Goal: Task Accomplishment & Management: Use online tool/utility

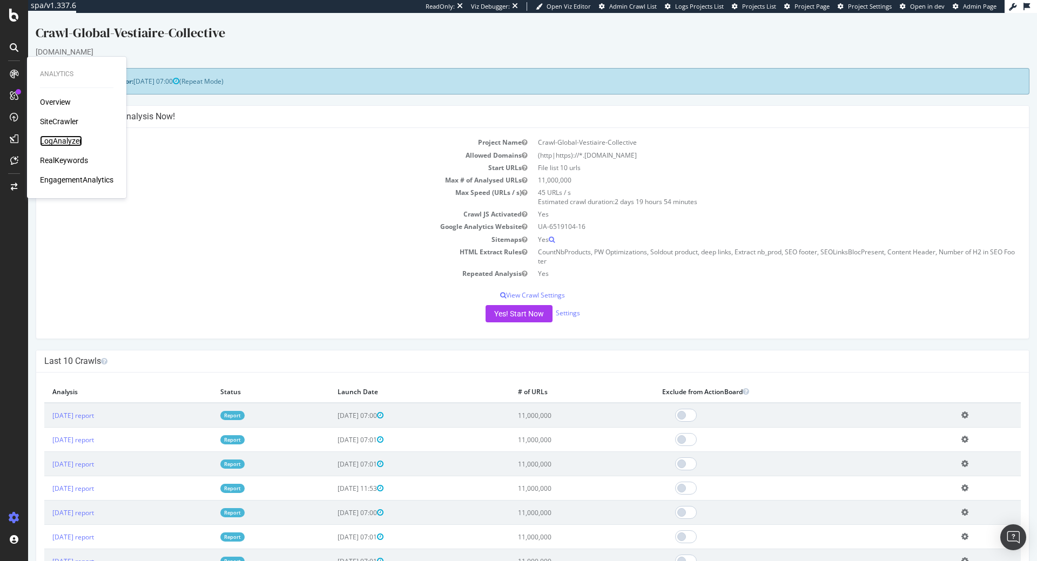
click at [66, 139] on div "LogAnalyzer" at bounding box center [61, 141] width 42 height 11
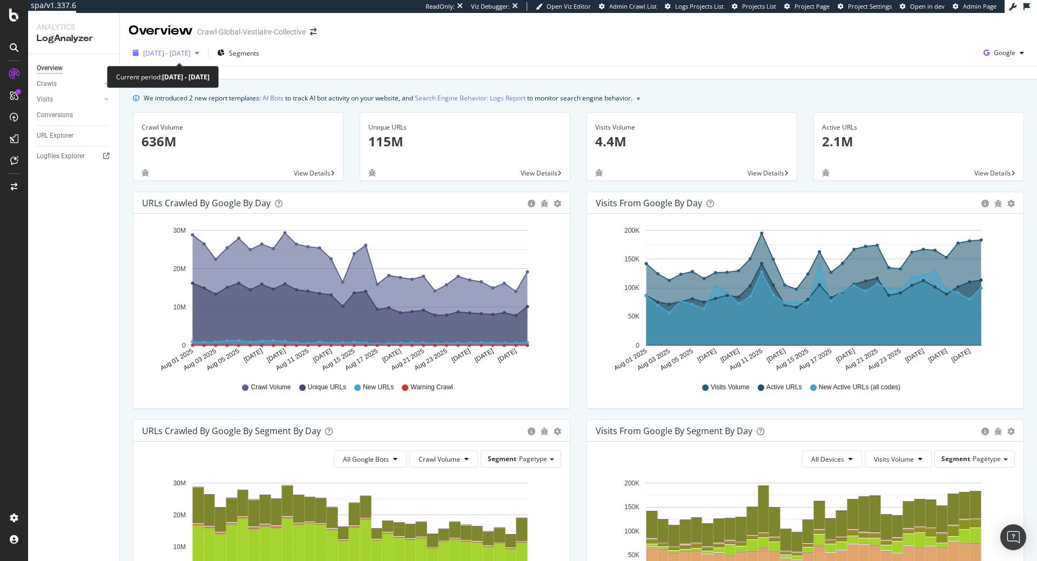
click at [204, 51] on div "button" at bounding box center [197, 53] width 13 height 6
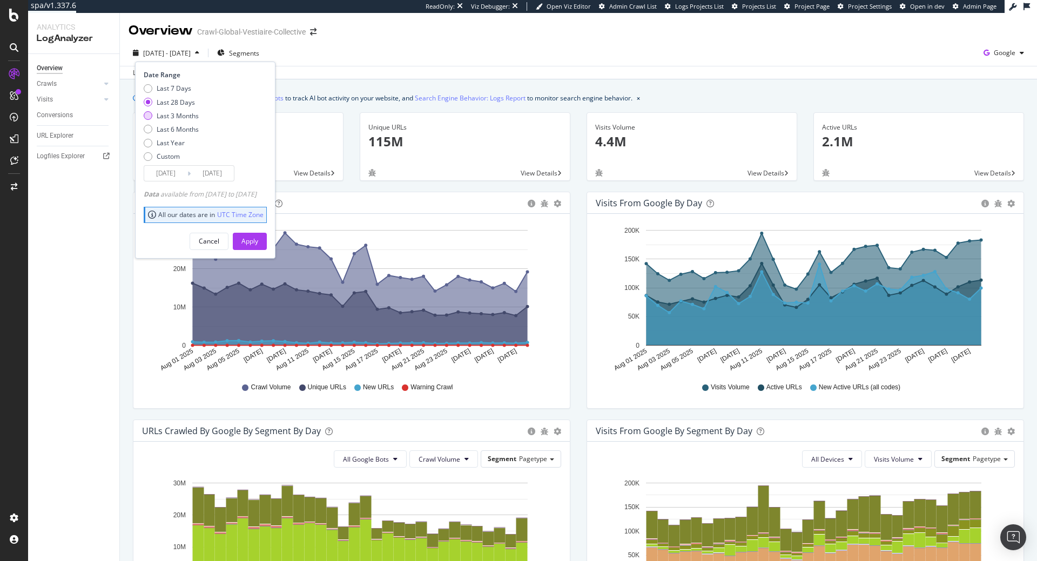
click at [192, 118] on div "Last 3 Months" at bounding box center [178, 115] width 42 height 9
type input "2025/05/31"
click at [258, 243] on div "Apply" at bounding box center [249, 241] width 17 height 9
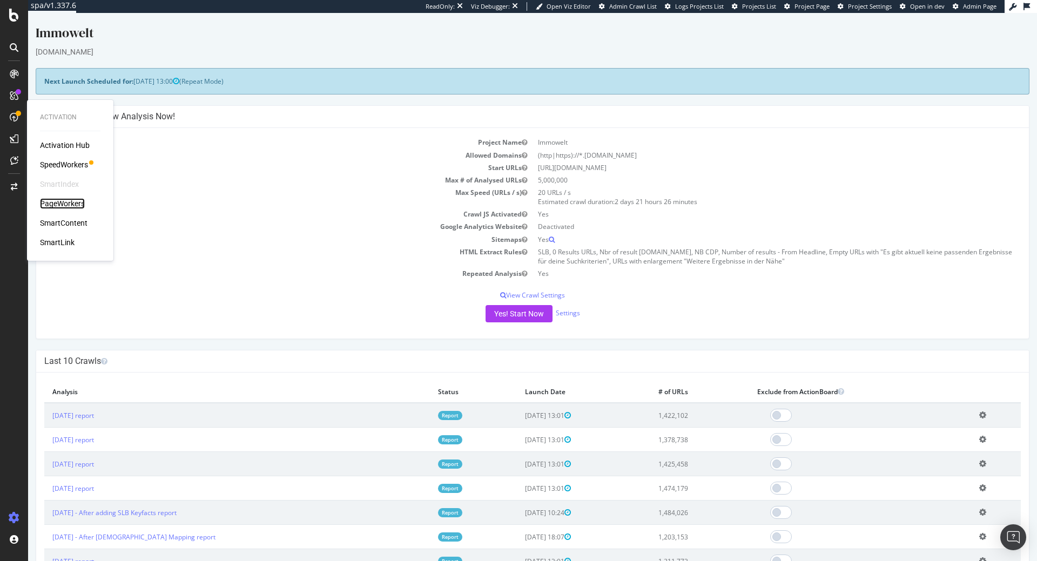
click at [82, 202] on div "PageWorkers" at bounding box center [62, 203] width 45 height 11
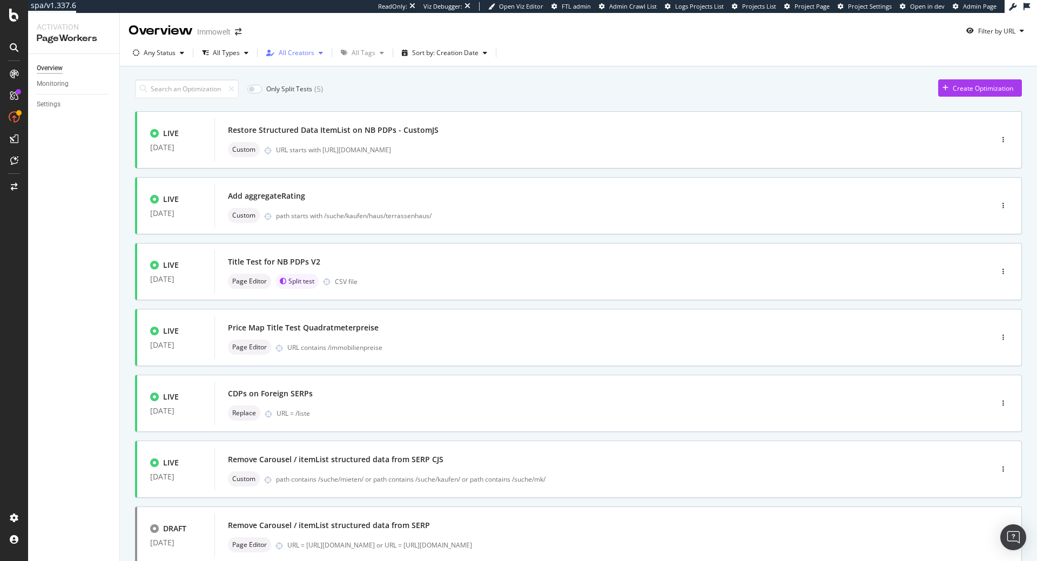
click at [307, 56] on div "All Creators" at bounding box center [297, 53] width 36 height 6
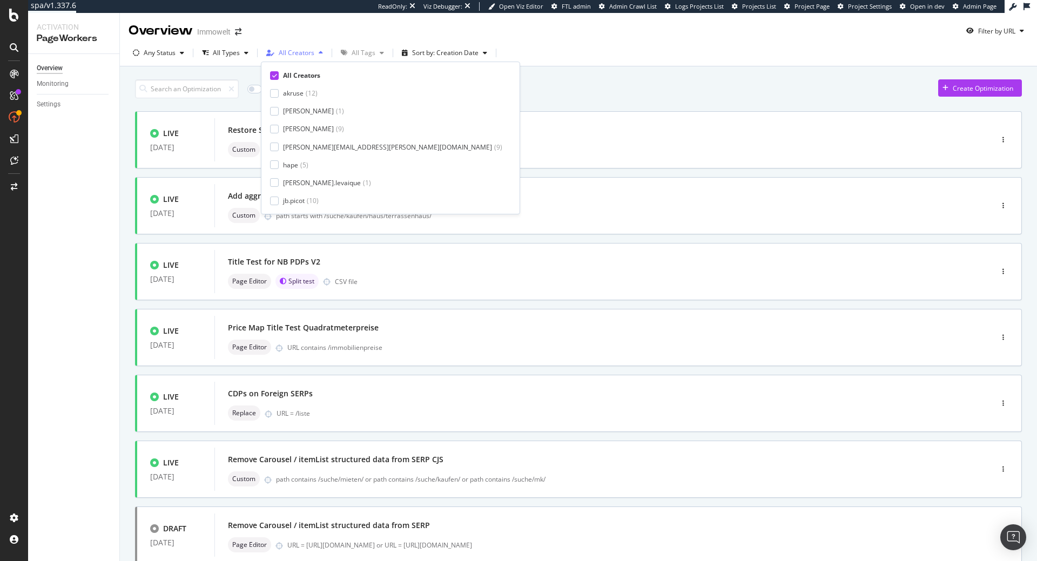
click at [307, 56] on div "All Creators" at bounding box center [297, 53] width 36 height 6
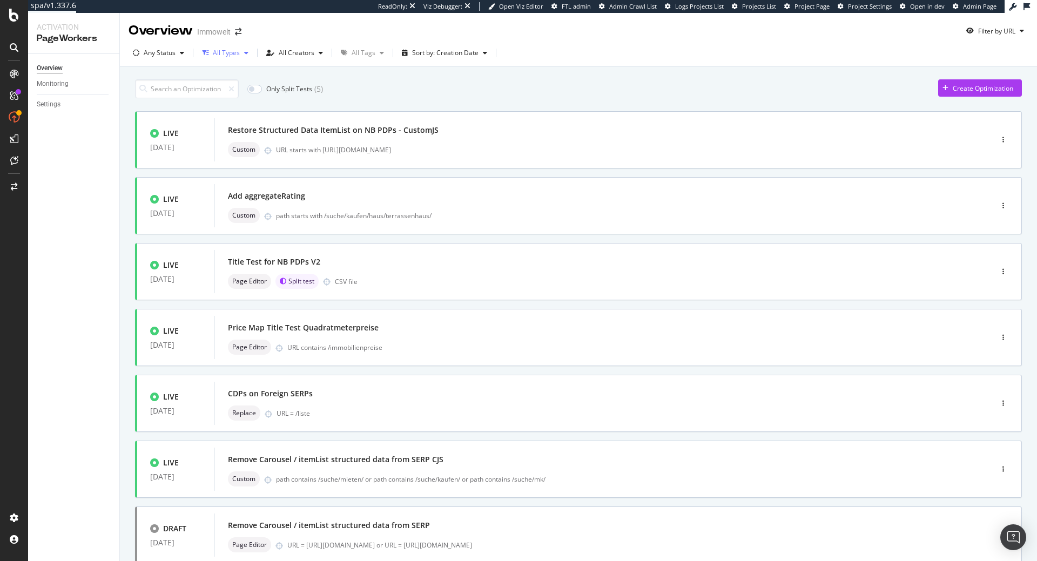
click at [221, 53] on div "All Types" at bounding box center [226, 53] width 27 height 6
click at [247, 90] on div "( 7 )" at bounding box center [249, 93] width 8 height 9
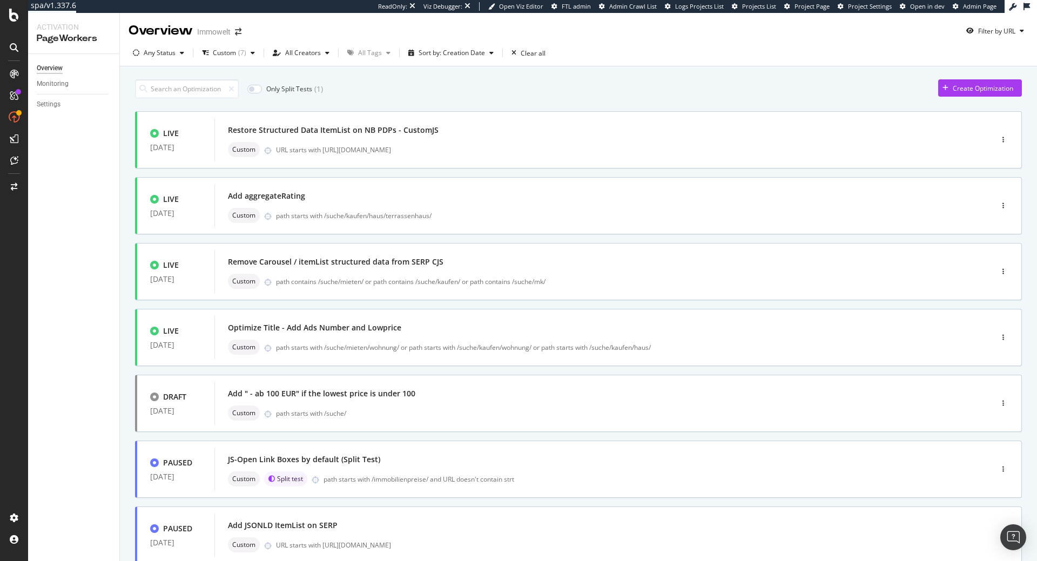
click at [441, 95] on div "Only Split Tests ( 1 ) Create Optimization" at bounding box center [578, 88] width 887 height 19
click at [400, 144] on div "Custom URL starts with [URL][DOMAIN_NAME]" at bounding box center [587, 149] width 718 height 15
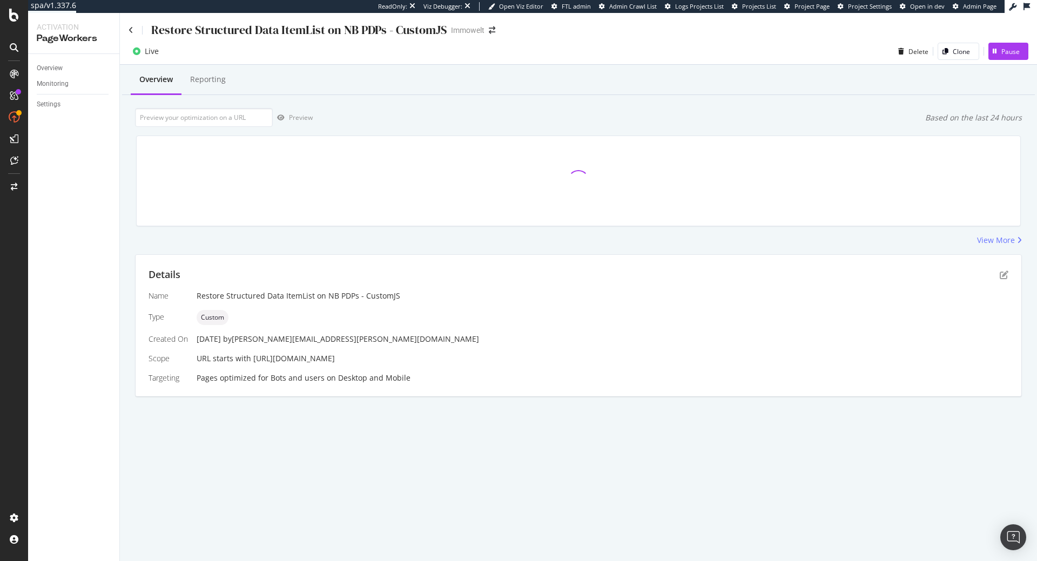
click at [1010, 273] on div "Details Name Restore Structured Data ItemList on NB PDPs - CustomJS Type Custom…" at bounding box center [579, 325] width 886 height 141
click at [1004, 274] on icon "pen-to-square" at bounding box center [1003, 275] width 9 height 9
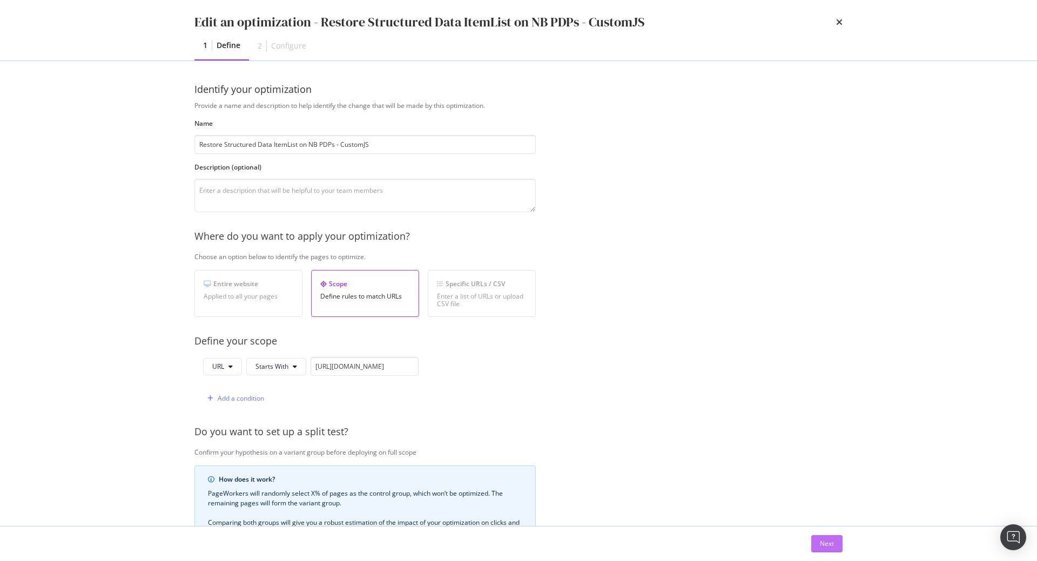
click at [830, 548] on div "Next" at bounding box center [827, 543] width 14 height 9
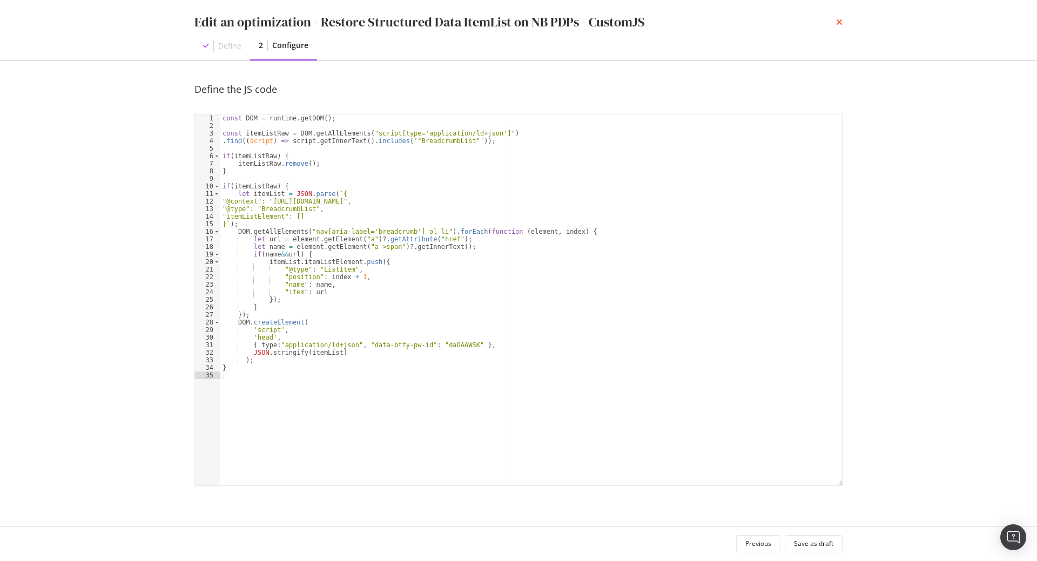
click at [838, 23] on icon "times" at bounding box center [839, 22] width 6 height 9
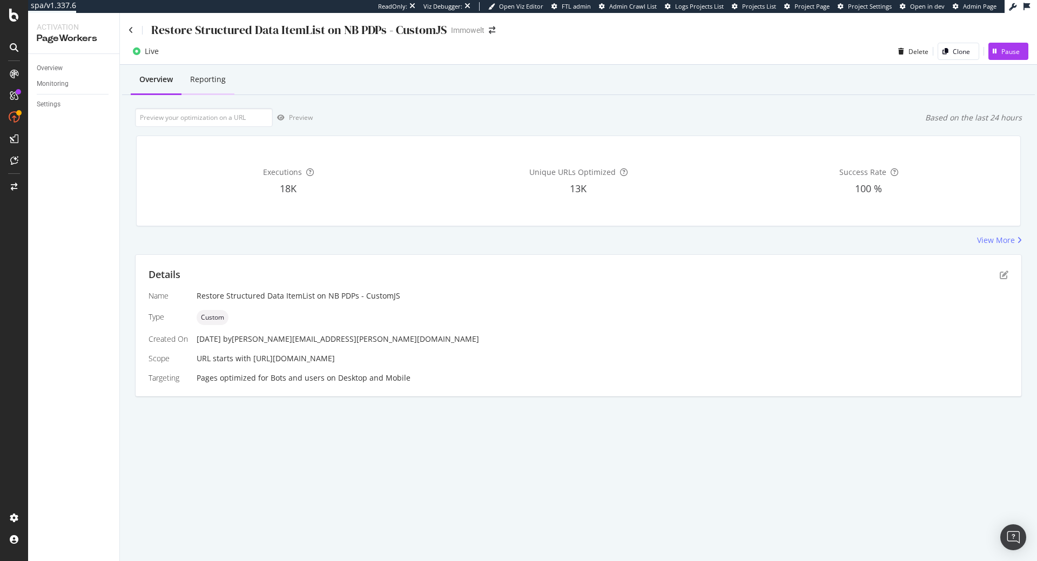
click at [193, 84] on div "Reporting" at bounding box center [208, 79] width 36 height 11
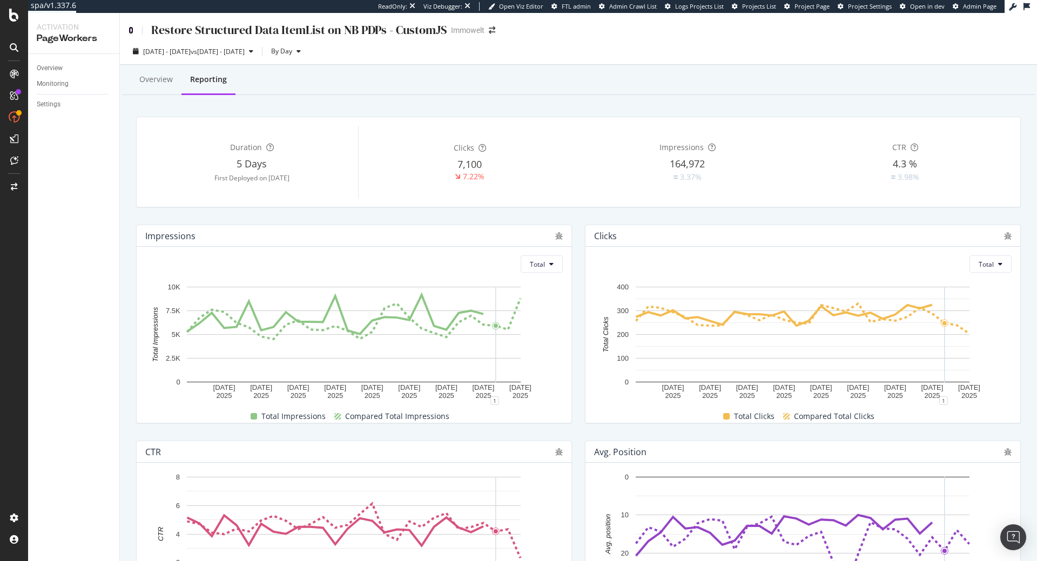
click at [131, 32] on icon at bounding box center [131, 30] width 5 height 8
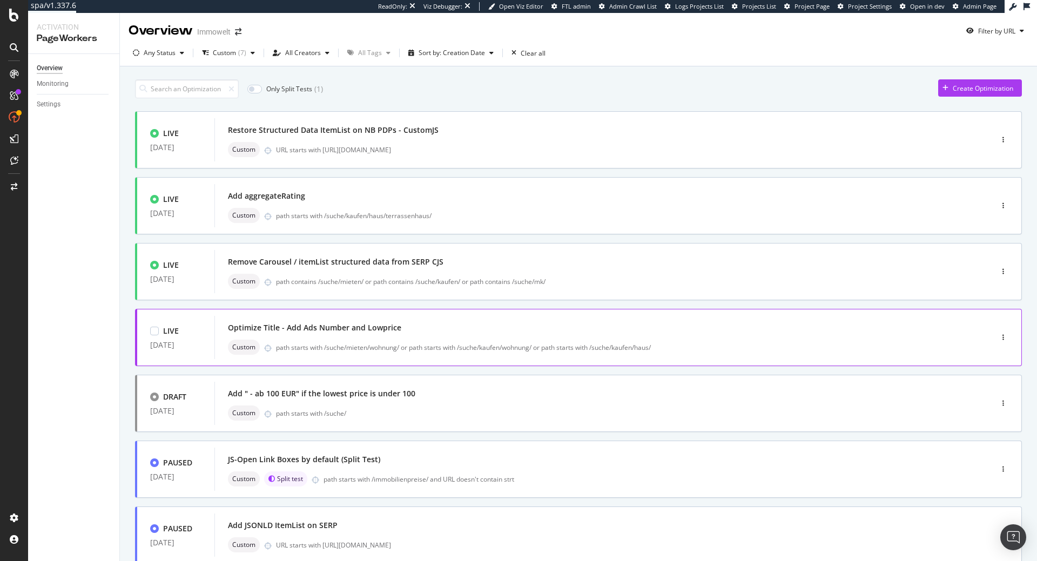
click at [374, 333] on div "Optimize Title - Add Ads Number and Lowprice" at bounding box center [314, 327] width 173 height 11
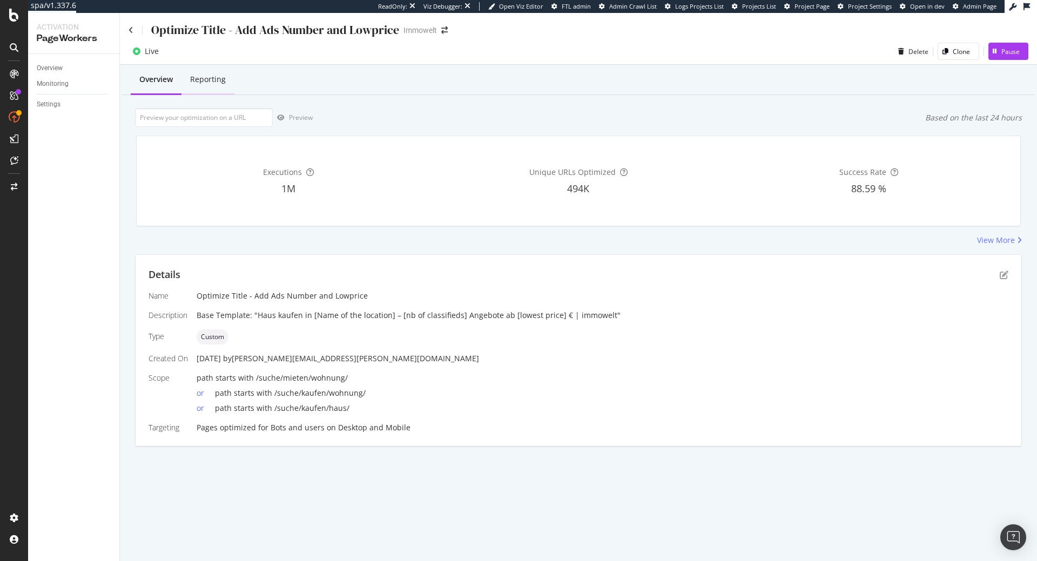
click at [204, 82] on div "Reporting" at bounding box center [208, 79] width 36 height 11
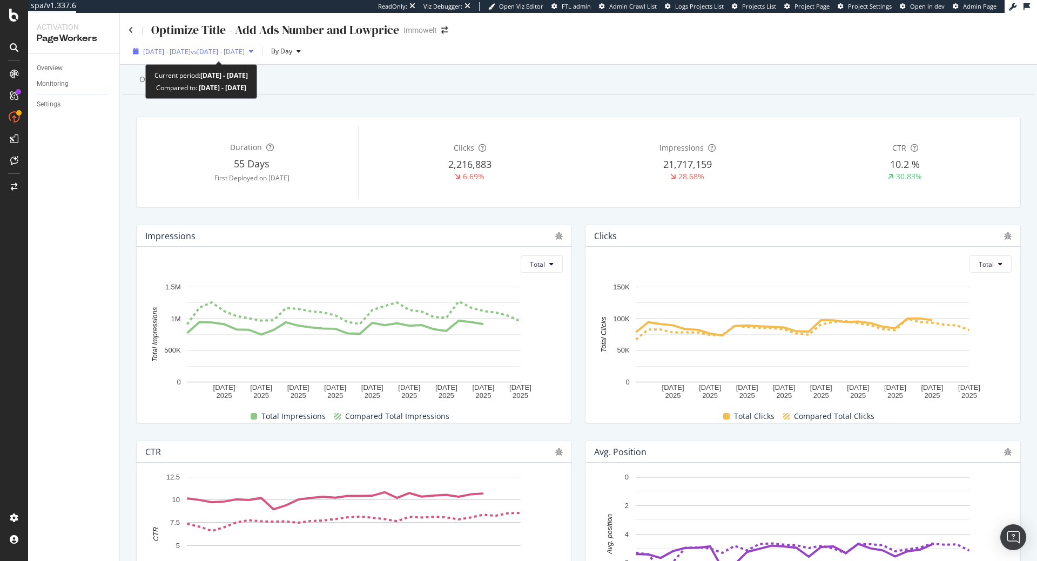
click at [245, 53] on span "vs 2025 Jul. 5th - Aug. 1st" at bounding box center [218, 51] width 54 height 9
click at [578, 246] on div "Impressions Total 5 Aug. 2025 8 Aug. 2025 11 Aug. 2025 14 Aug. 2025 17 Aug. 202…" at bounding box center [354, 324] width 449 height 216
click at [147, 83] on div "Overview" at bounding box center [155, 79] width 33 height 11
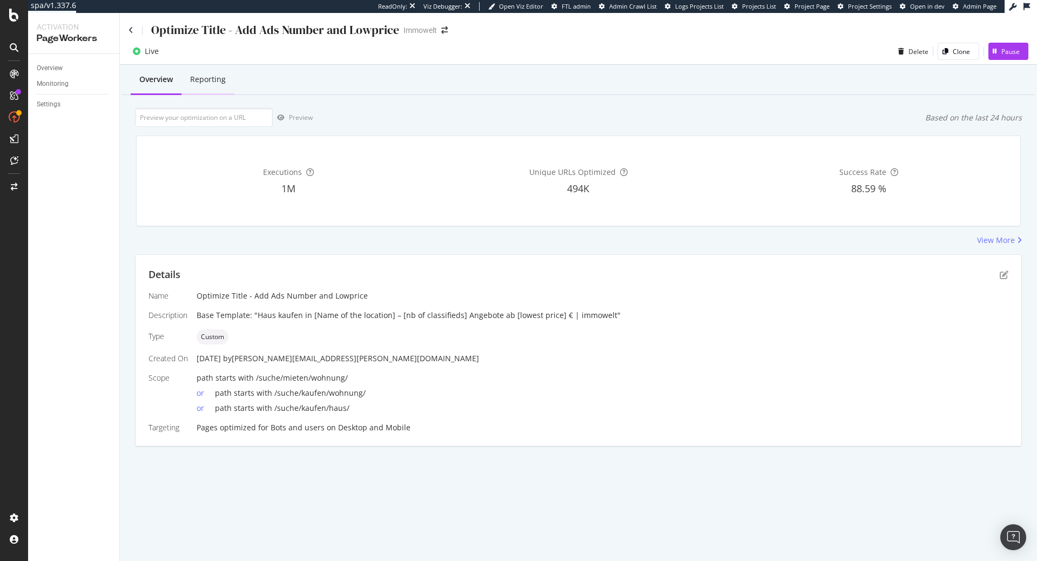
click at [204, 79] on div "Reporting" at bounding box center [208, 79] width 36 height 11
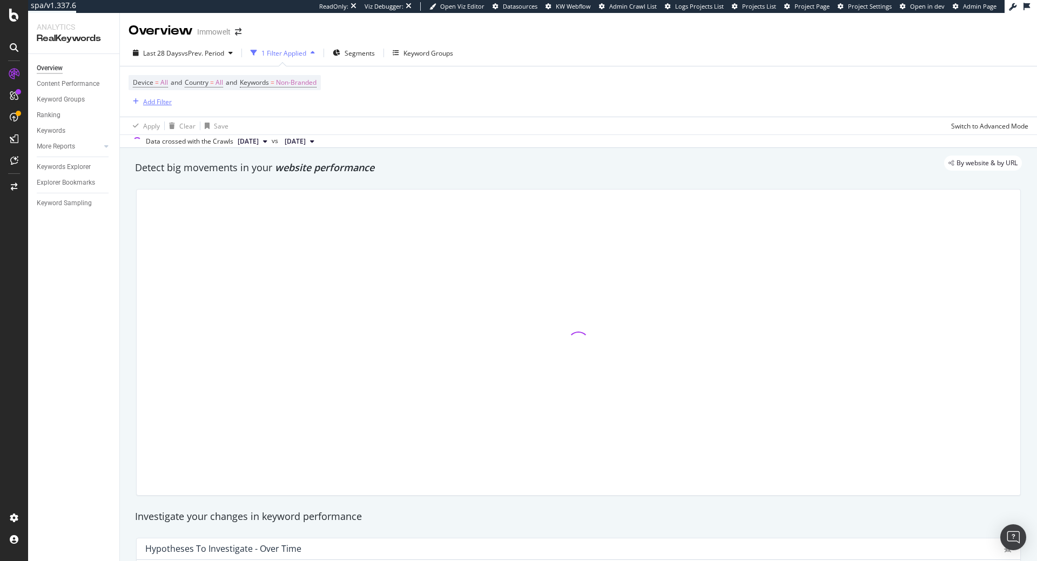
click at [165, 101] on div "Add Filter" at bounding box center [157, 101] width 29 height 9
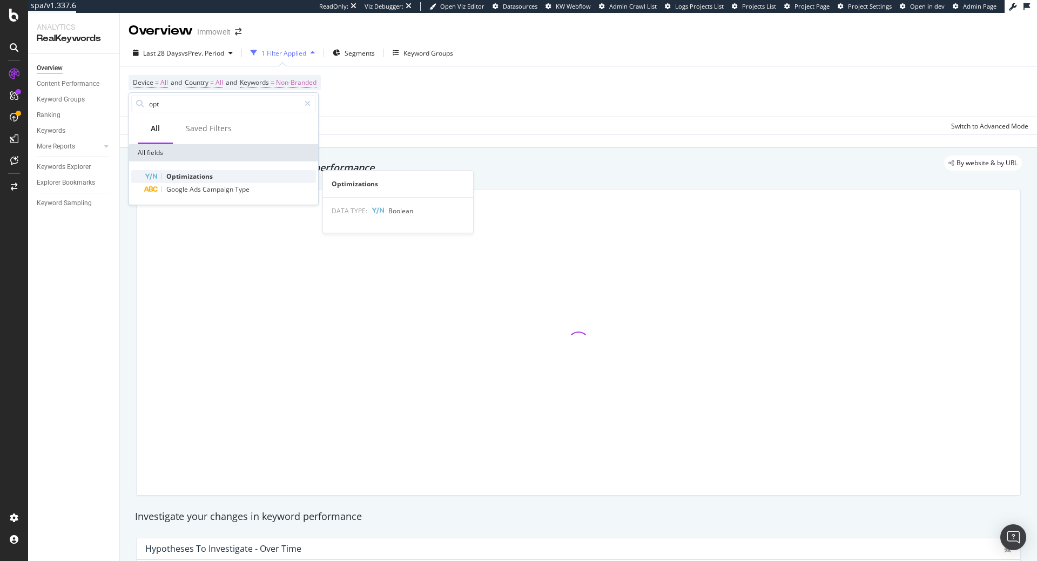
type input "opt"
click at [168, 175] on span "Optimizations" at bounding box center [189, 176] width 46 height 9
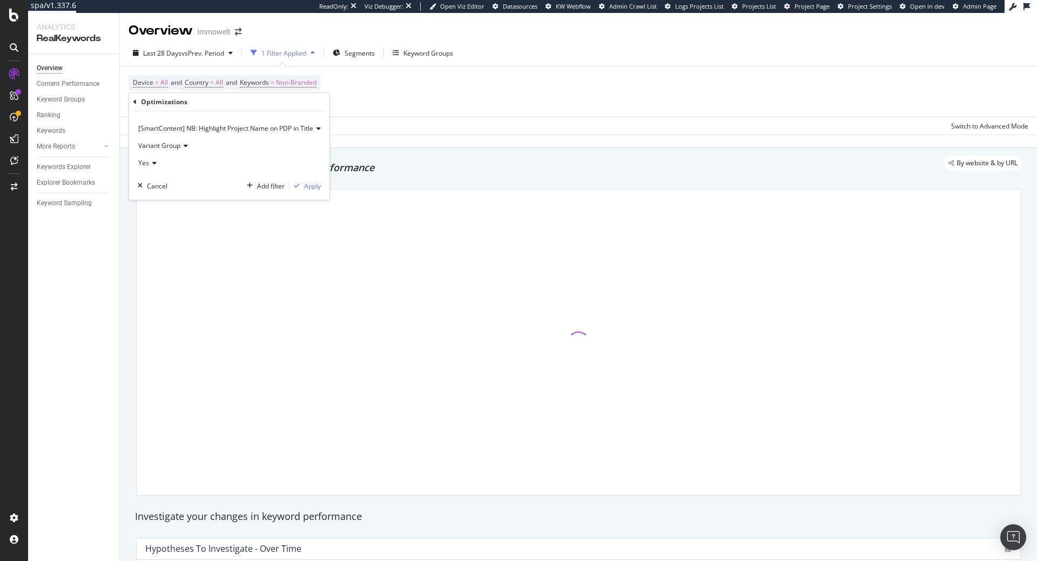
click at [187, 125] on span "[SmartContent] NB: Highlight Project Name on PDP in Title" at bounding box center [225, 128] width 175 height 9
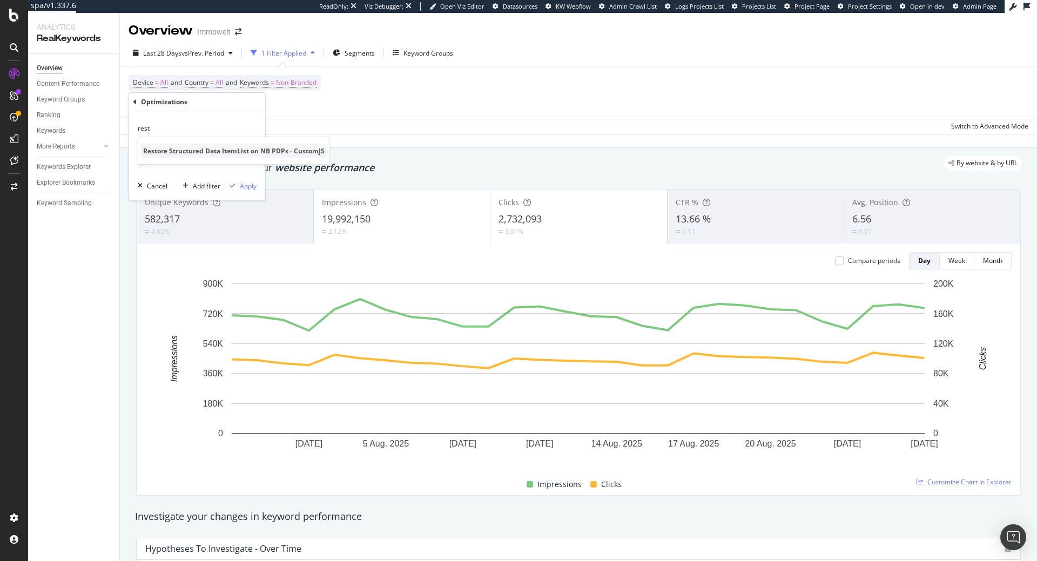
type input "rest"
click at [199, 152] on span "Restore Structured Data ItemList on NB PDPs - CustomJS" at bounding box center [233, 150] width 181 height 9
click at [312, 167] on div "Apply" at bounding box center [307, 168] width 17 height 9
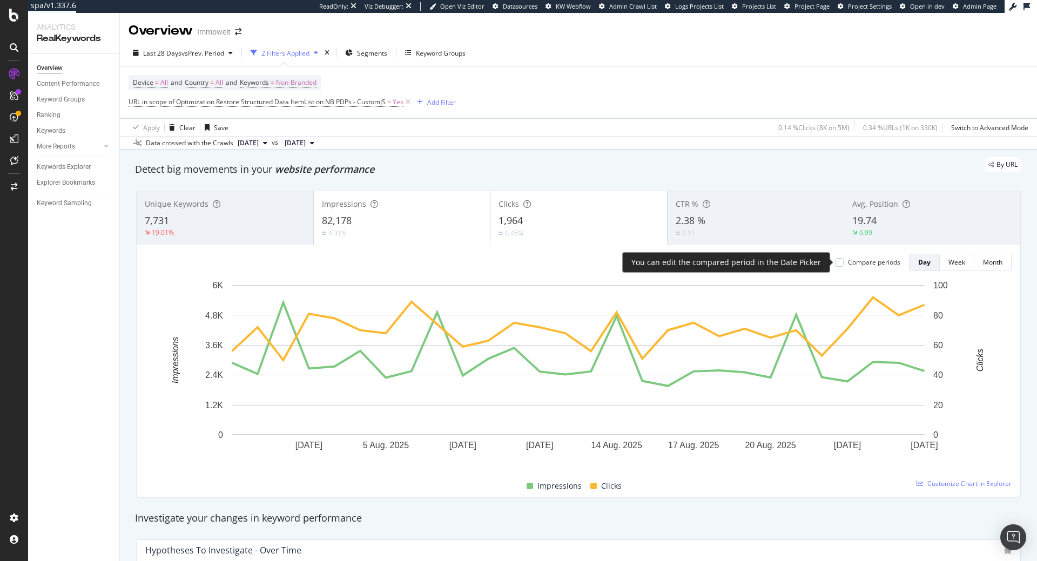
click at [857, 261] on div "Compare periods" at bounding box center [874, 262] width 52 height 9
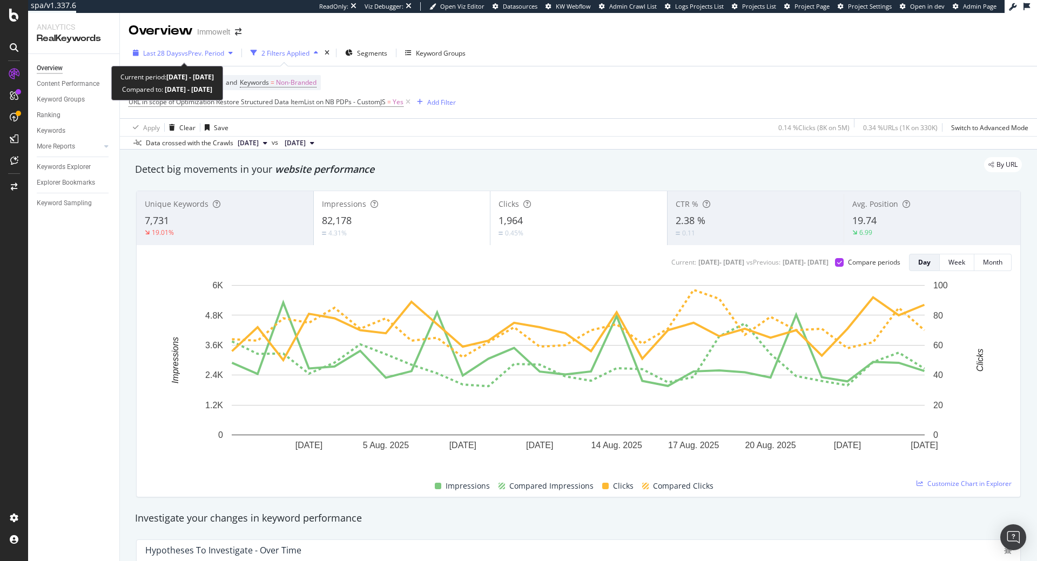
click at [214, 48] on div "Last 28 Days vs Prev. Period" at bounding box center [183, 53] width 109 height 16
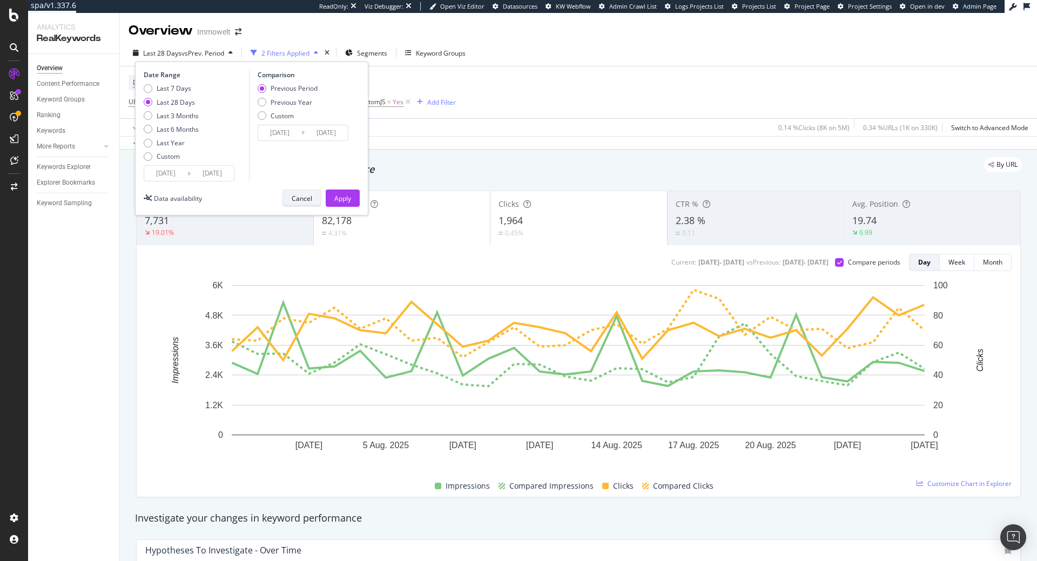
click at [293, 195] on div "Cancel" at bounding box center [302, 198] width 21 height 9
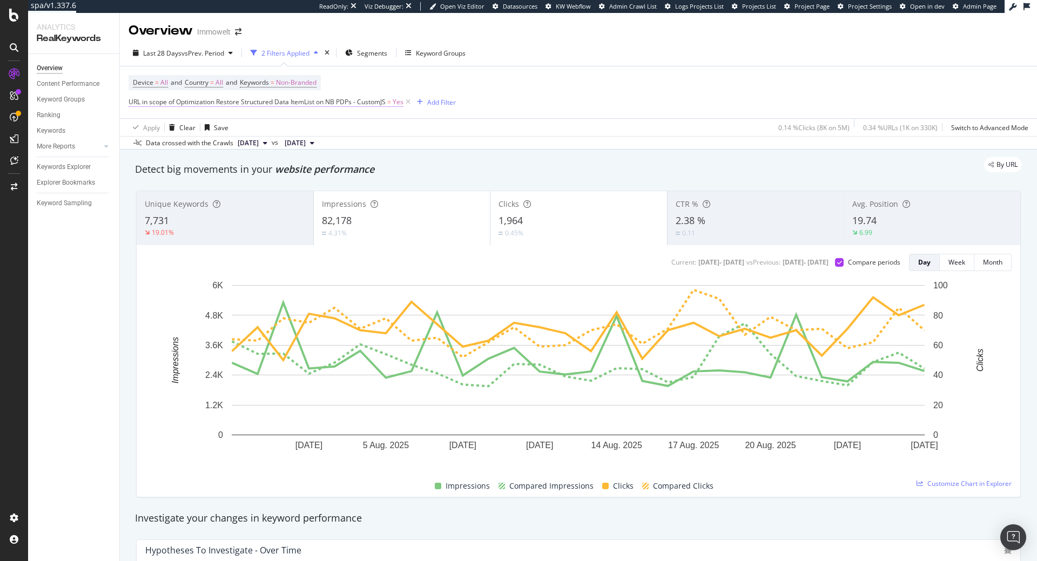
click at [232, 105] on span "URL in scope of Optimization Restore Structured Data ItemList on NB PDPs - Cust…" at bounding box center [257, 101] width 257 height 9
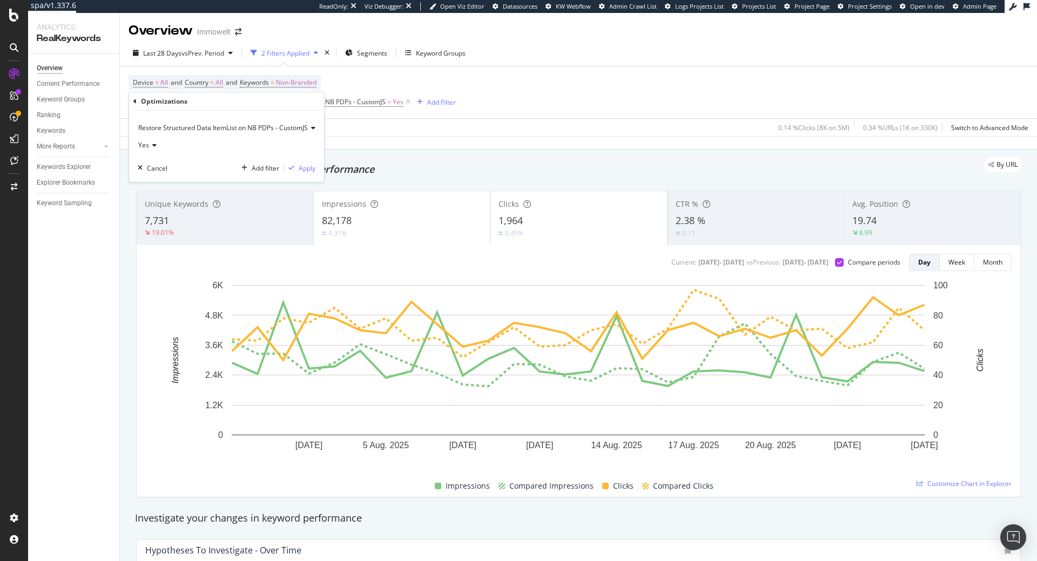
click at [225, 122] on div "Restore Structured Data ItemList on NB PDPs - CustomJS" at bounding box center [227, 127] width 178 height 17
type input "ads"
click at [234, 149] on span "Optimize Title - Add Ads Number and Lowprice" at bounding box center [219, 150] width 152 height 9
click at [276, 167] on div "Apply" at bounding box center [277, 168] width 17 height 9
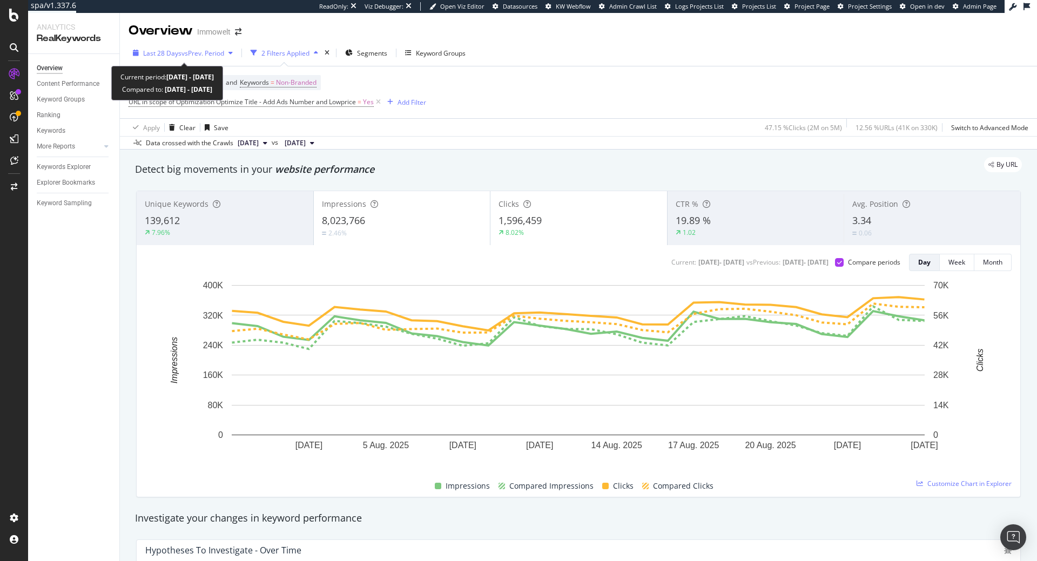
click at [218, 57] on span "vs Prev. Period" at bounding box center [202, 53] width 43 height 9
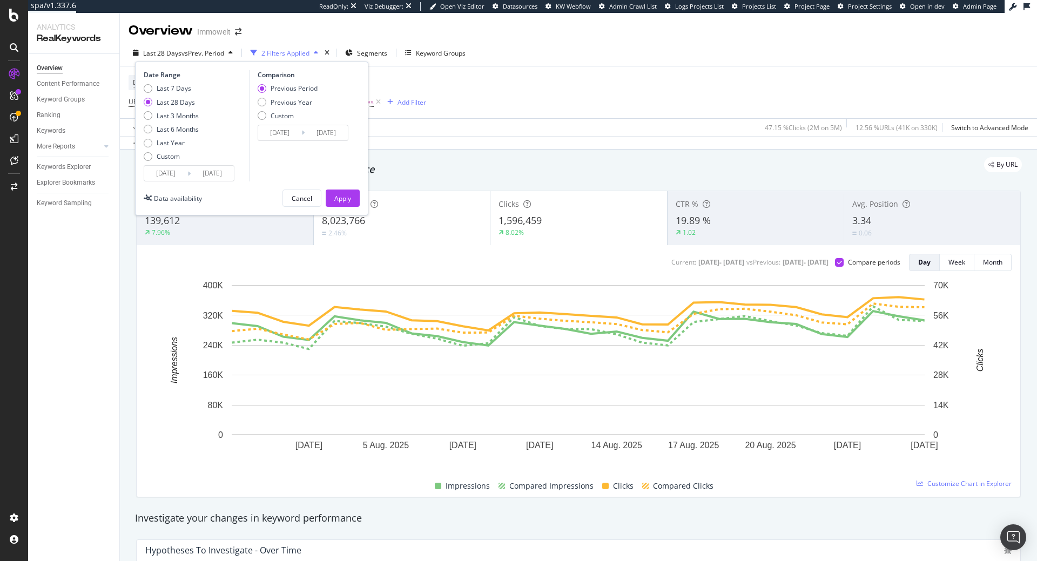
click at [174, 174] on input "2025/07/30" at bounding box center [165, 173] width 43 height 15
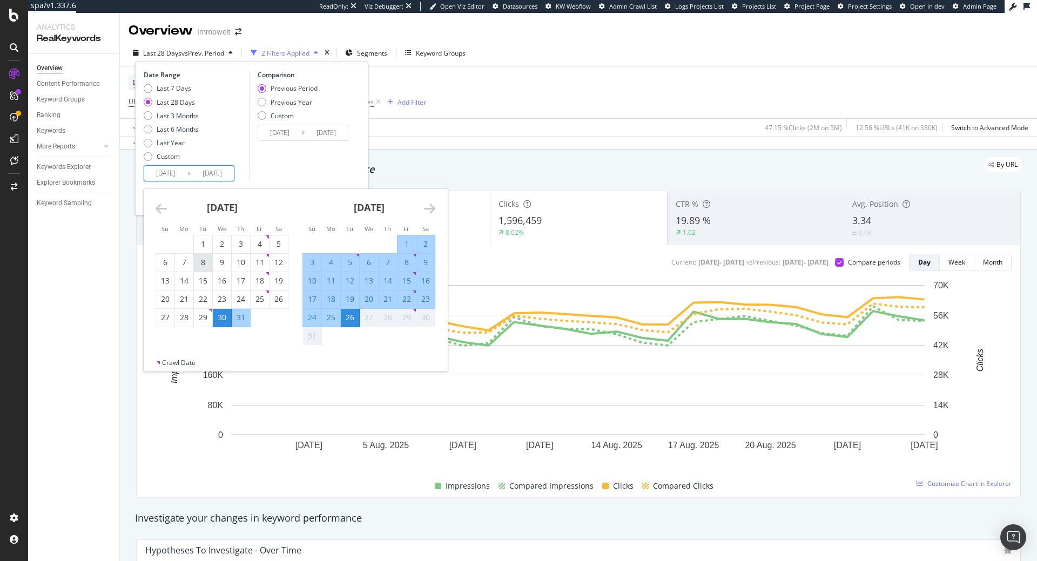
click at [204, 262] on div "8" at bounding box center [203, 262] width 18 height 11
type input "2025/05/19"
type input "2025/07/07"
type input "2025/07/08"
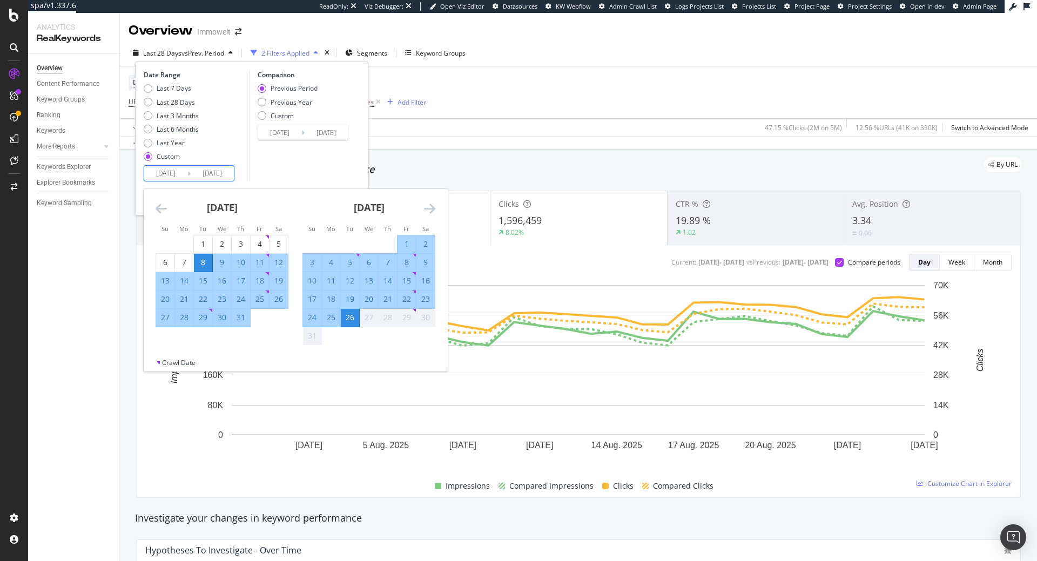
click at [350, 320] on div "26" at bounding box center [350, 317] width 18 height 11
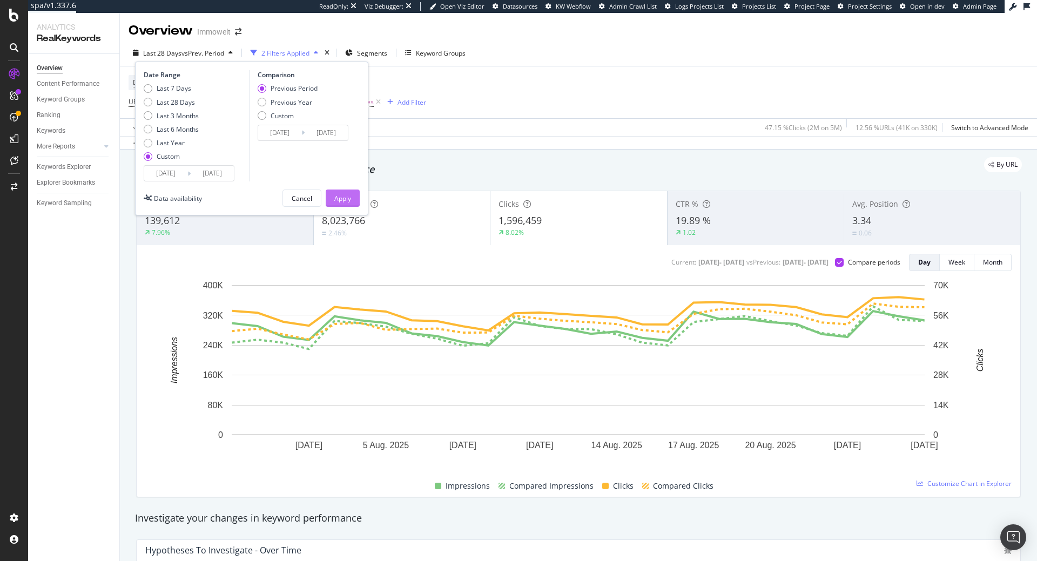
click at [340, 195] on div "Apply" at bounding box center [342, 198] width 17 height 9
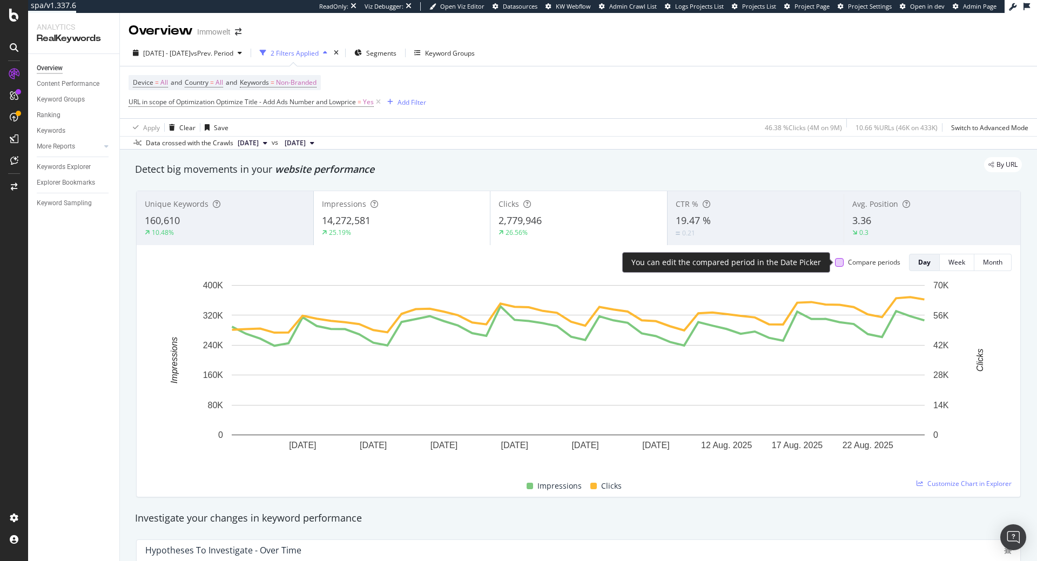
click at [837, 261] on div at bounding box center [839, 262] width 9 height 9
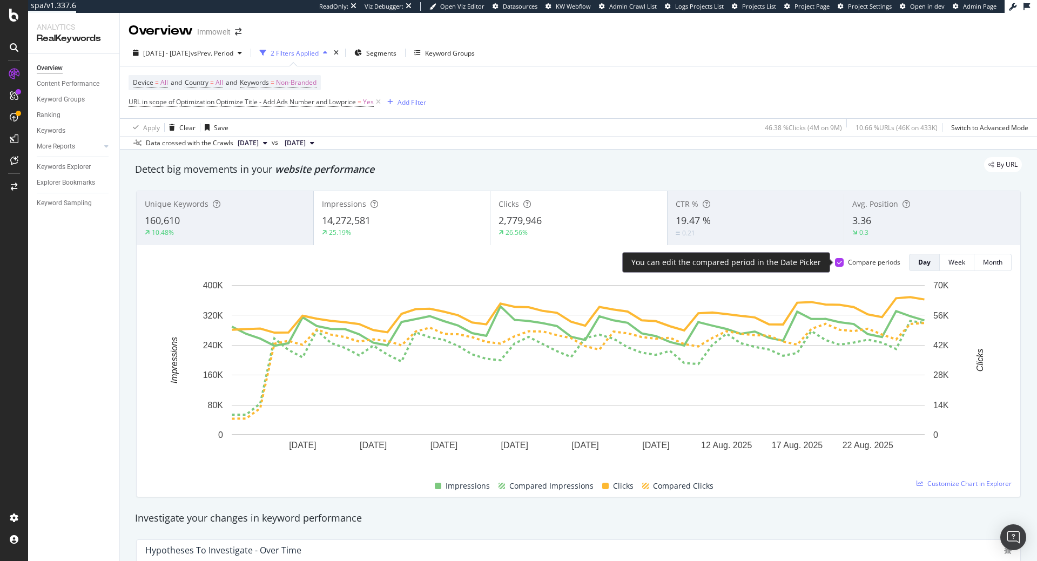
click at [841, 262] on icon at bounding box center [839, 262] width 5 height 5
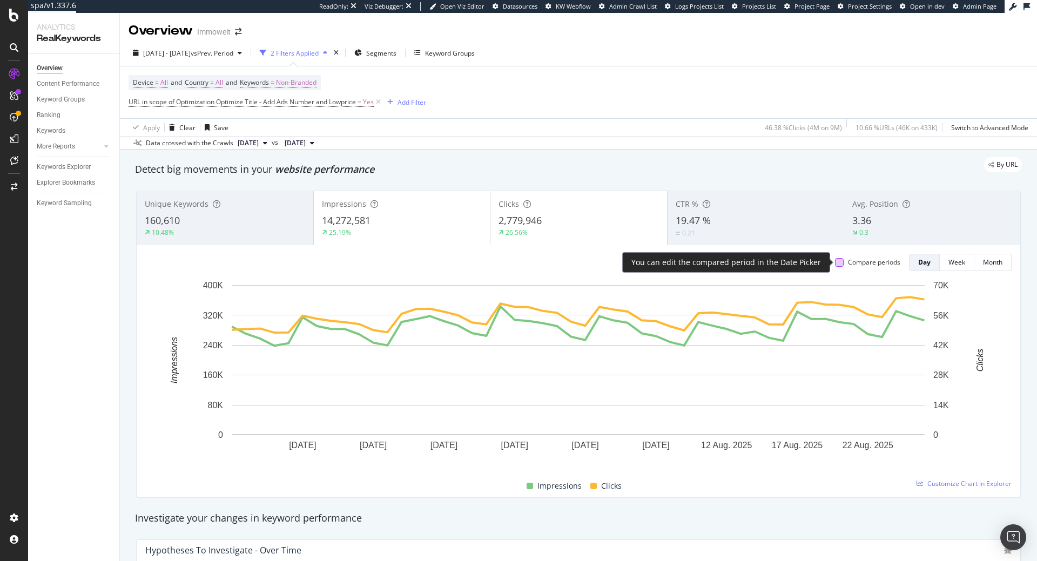
click at [840, 263] on div at bounding box center [839, 262] width 9 height 9
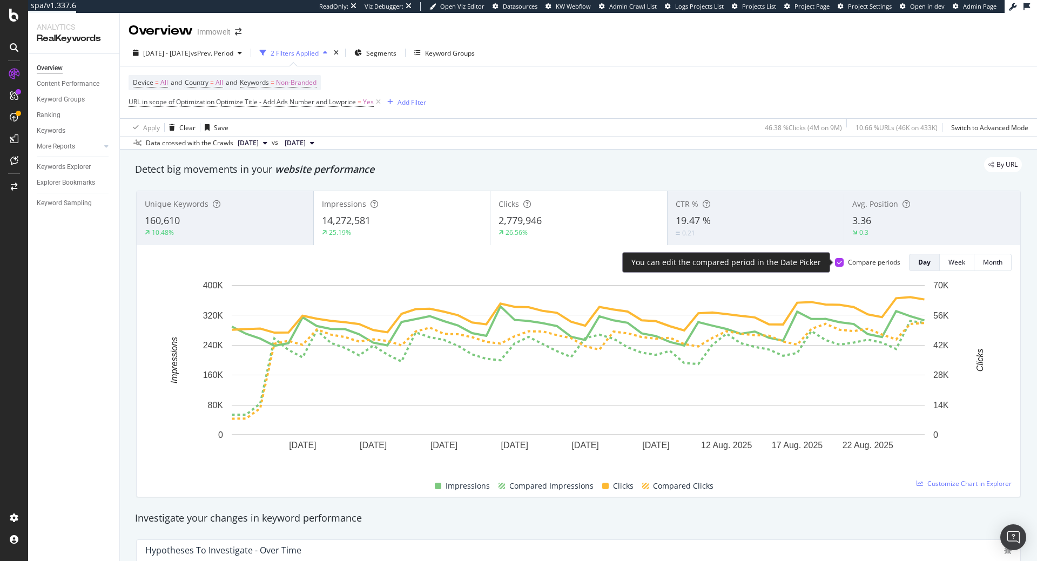
click at [838, 263] on icon at bounding box center [839, 262] width 5 height 5
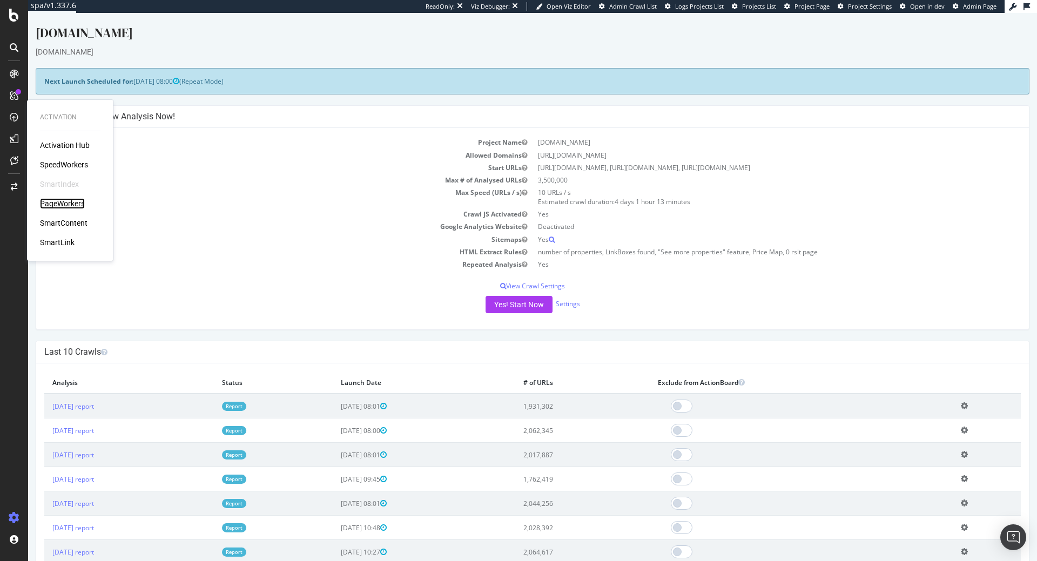
click at [79, 206] on div "PageWorkers" at bounding box center [62, 203] width 45 height 11
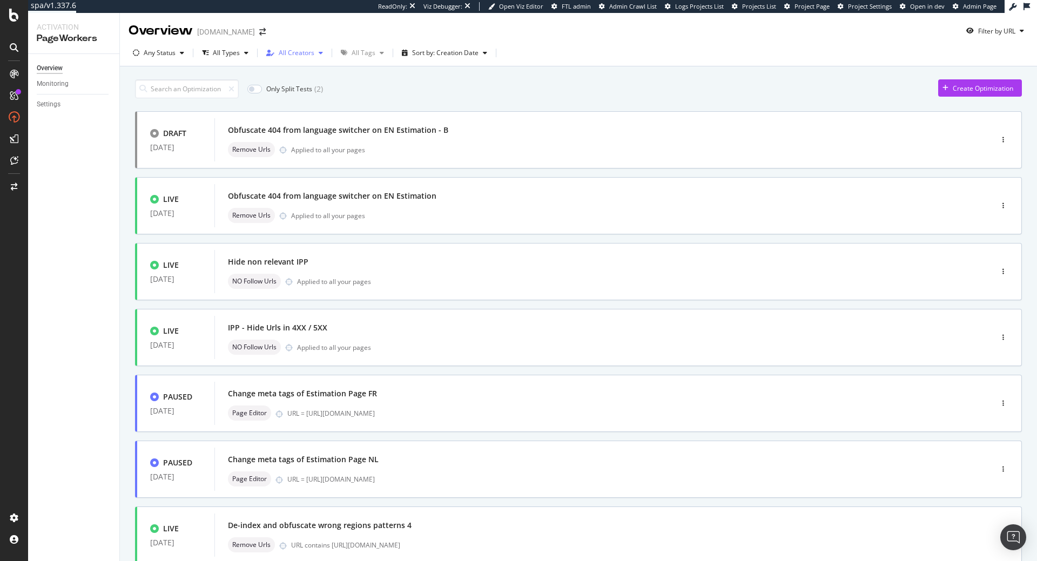
click at [279, 50] on div "All Creators" at bounding box center [297, 53] width 36 height 6
click at [460, 93] on div "Only Split Tests ( 2 ) Create Optimization" at bounding box center [578, 88] width 887 height 19
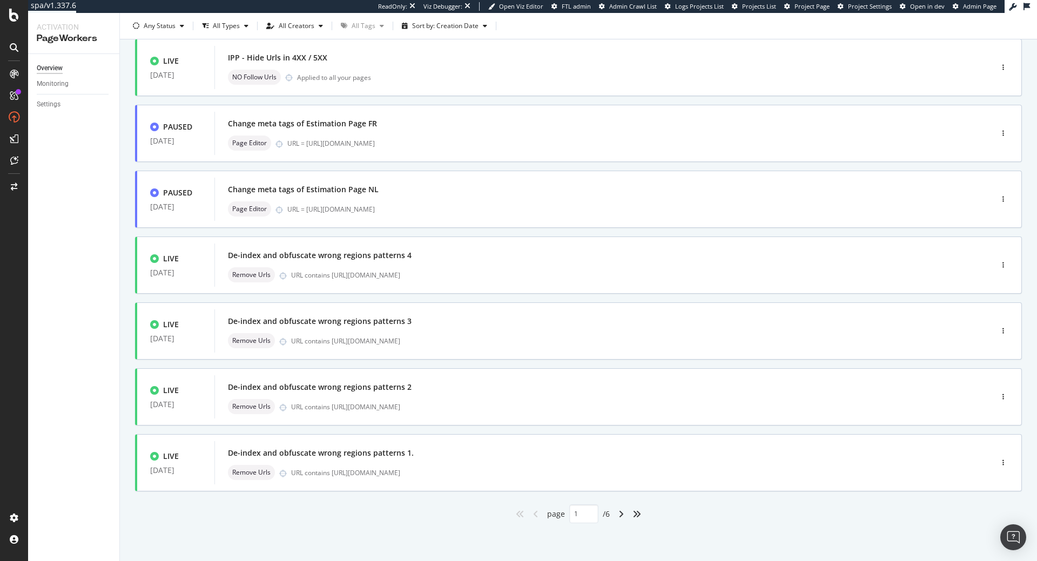
click at [619, 519] on div "angle-right" at bounding box center [621, 513] width 14 height 17
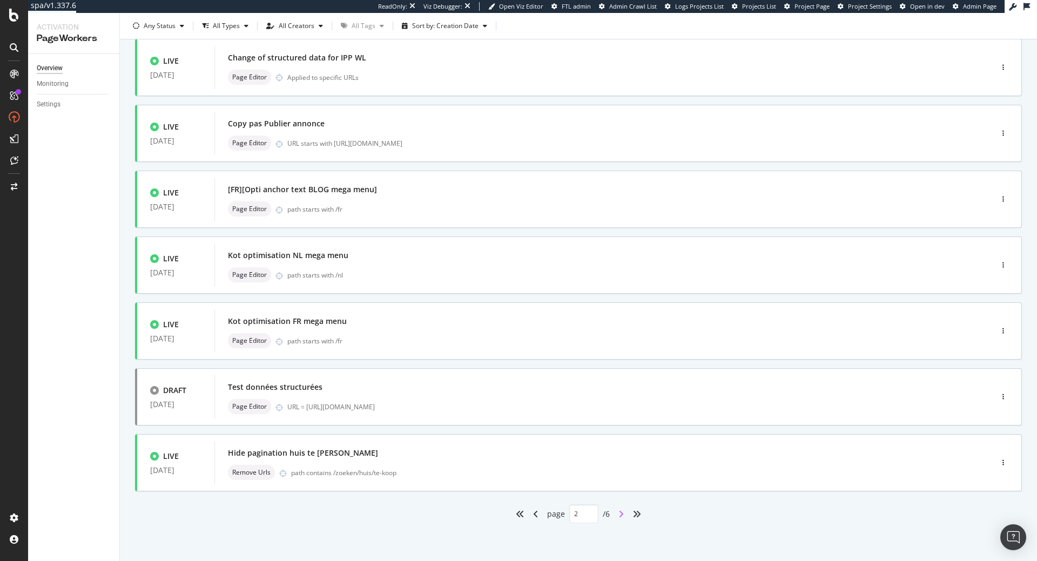
click at [623, 516] on icon "angle-right" at bounding box center [620, 514] width 5 height 9
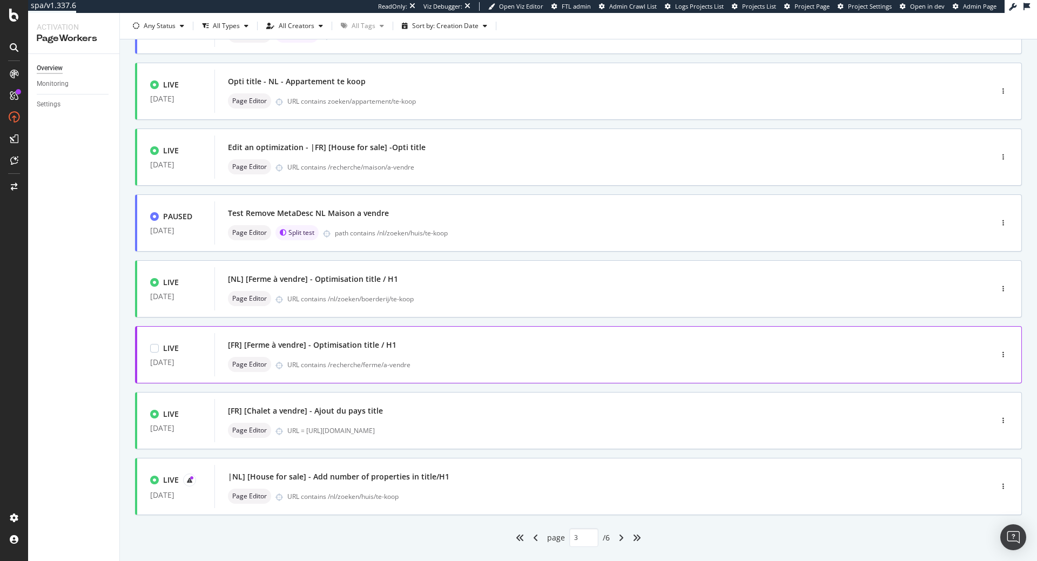
scroll to position [0, 0]
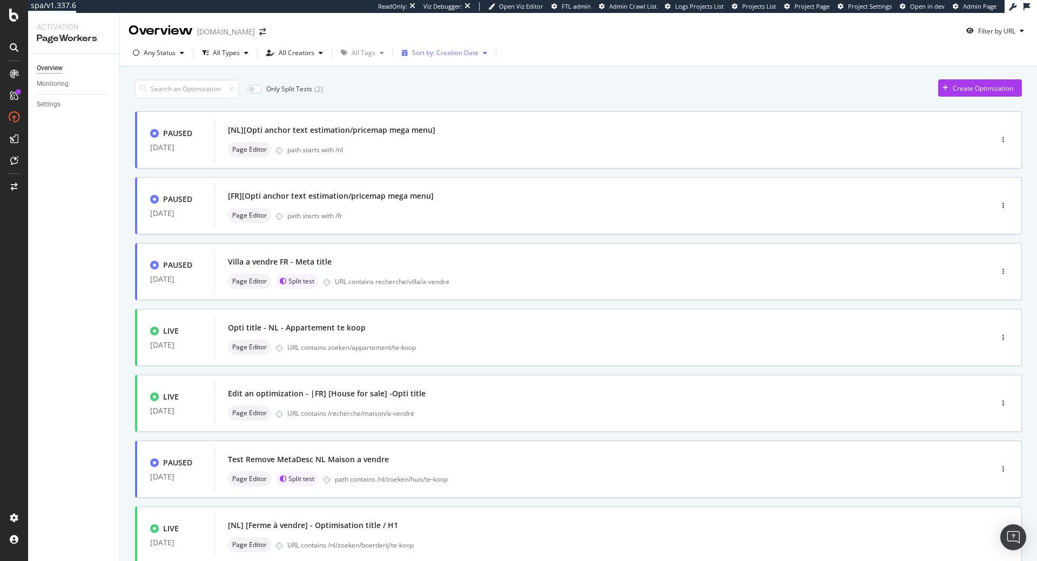
click at [435, 56] on div "Sort by: Creation Date" at bounding box center [445, 53] width 66 height 6
click at [431, 56] on div "Sort by: Creation Date" at bounding box center [445, 53] width 66 height 6
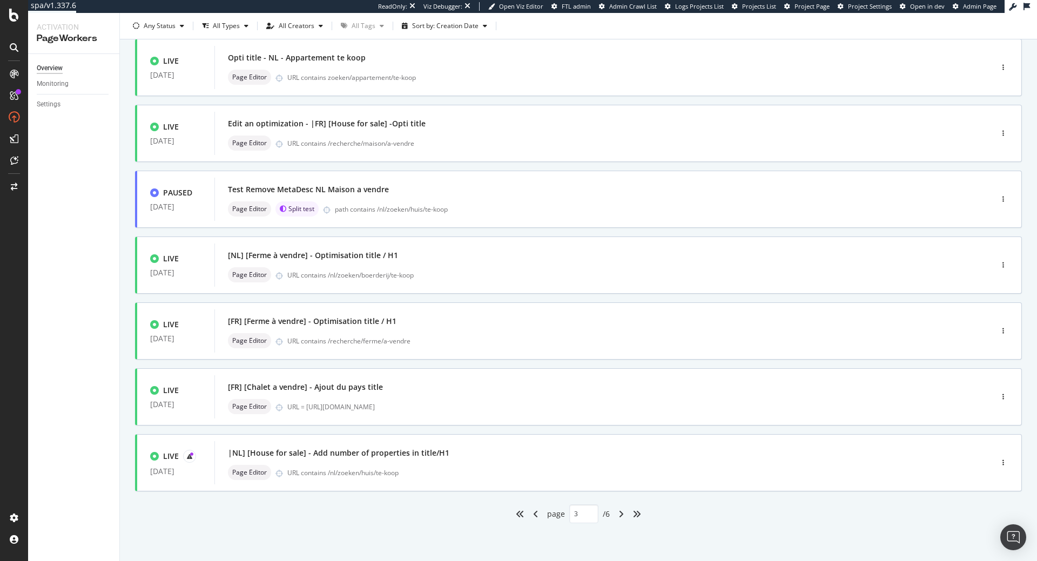
click at [539, 520] on div "angle-left" at bounding box center [536, 513] width 14 height 17
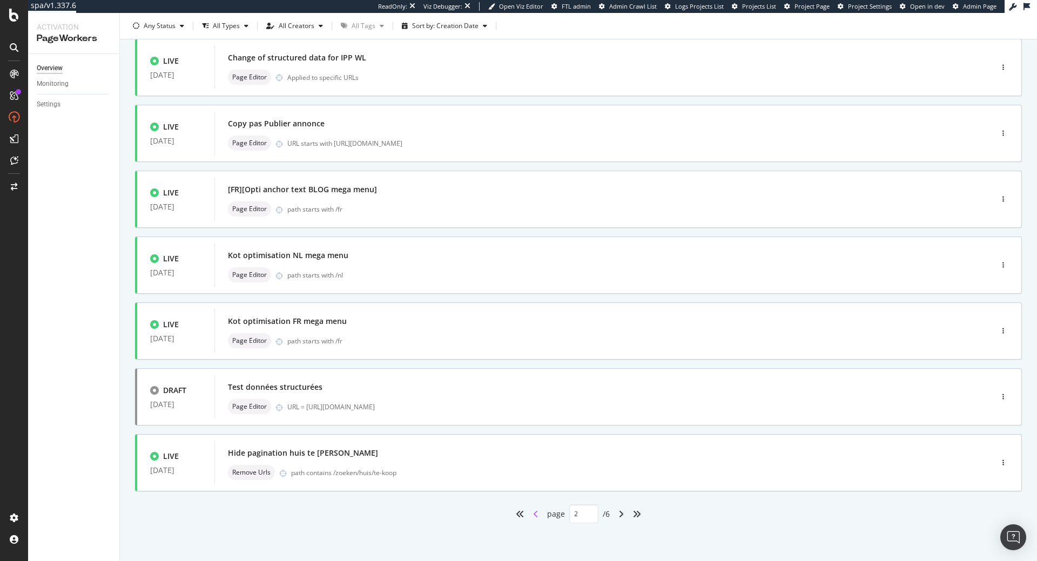
click at [536, 515] on icon "angle-left" at bounding box center [535, 514] width 5 height 9
type input "1"
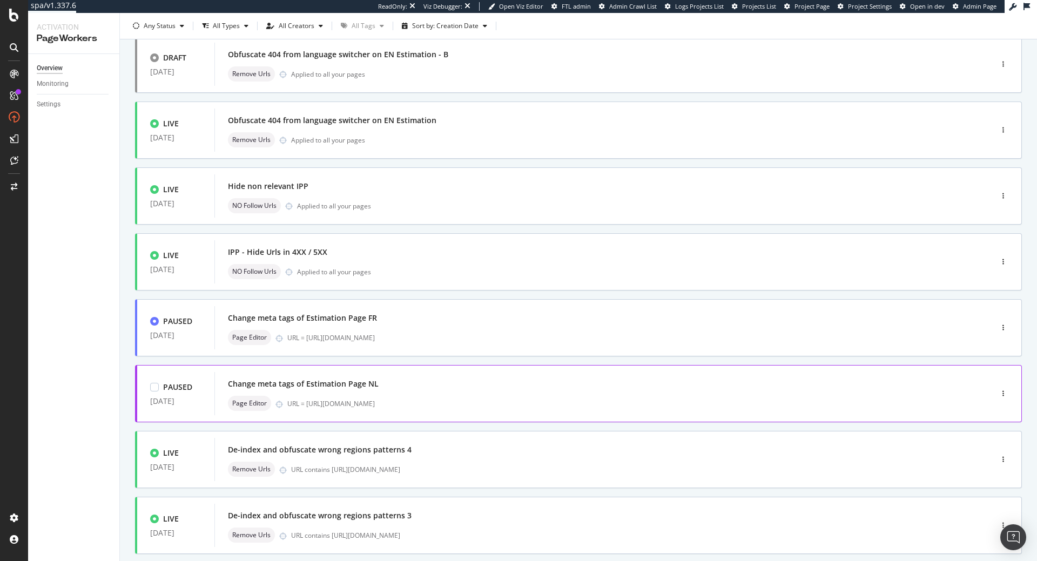
scroll to position [0, 0]
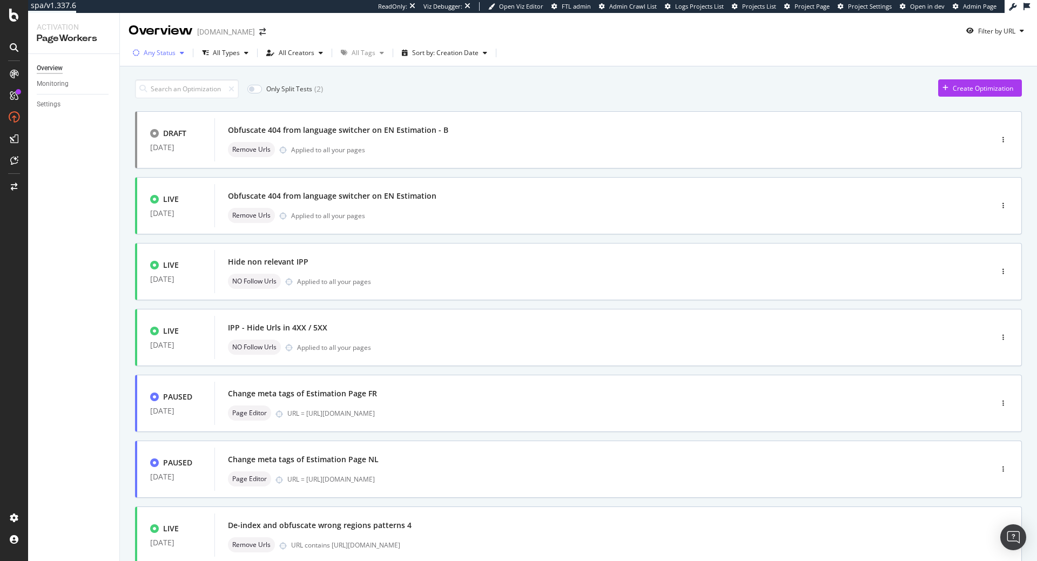
click at [163, 50] on div "Any Status" at bounding box center [160, 53] width 32 height 6
click at [158, 93] on div "Live" at bounding box center [157, 93] width 12 height 9
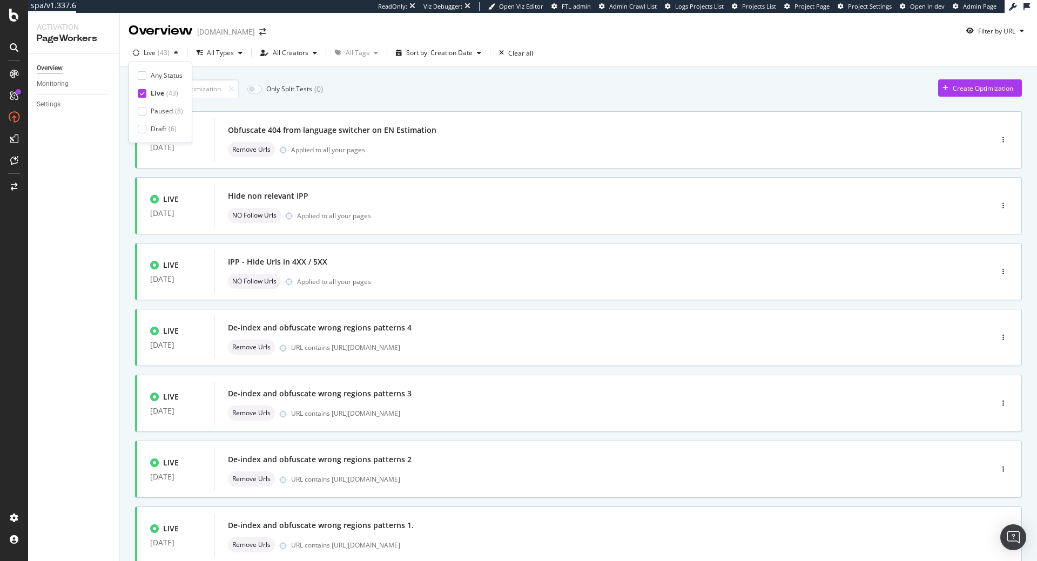
click at [511, 81] on div "Only Split Tests ( 0 ) Create Optimization" at bounding box center [578, 88] width 887 height 19
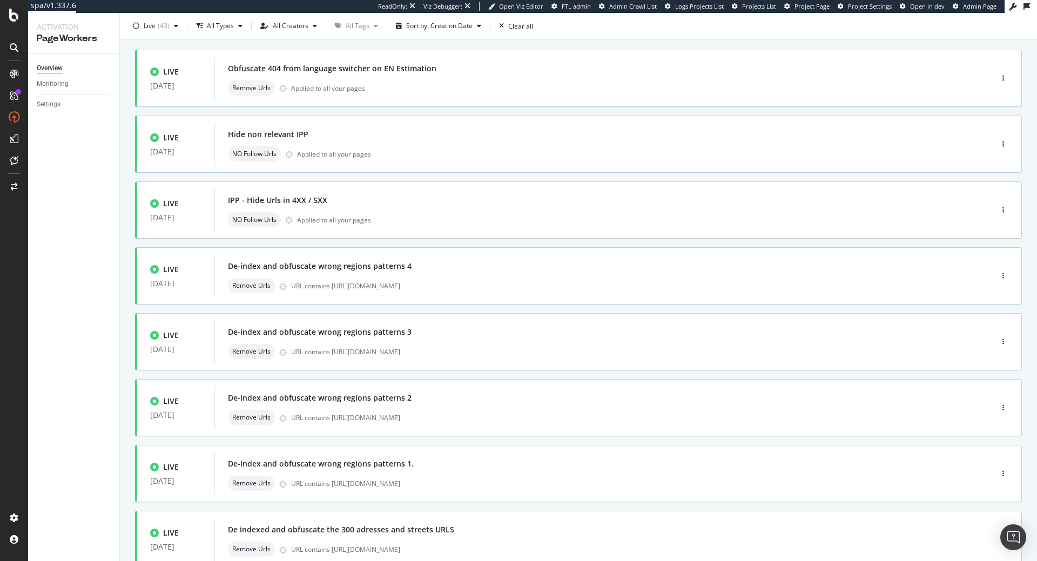
scroll to position [61, 0]
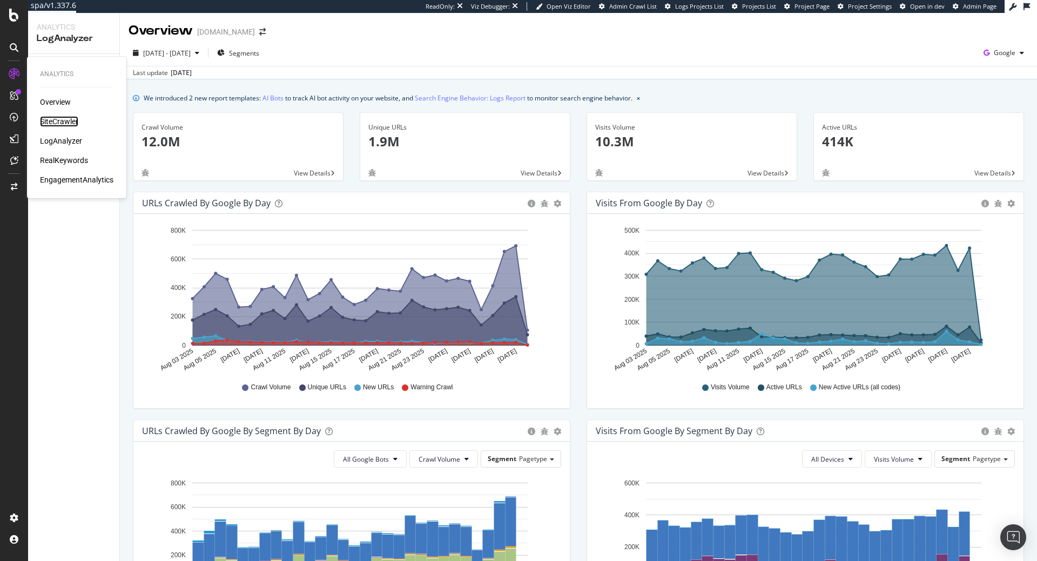
click at [67, 119] on div "SiteCrawler" at bounding box center [59, 121] width 38 height 11
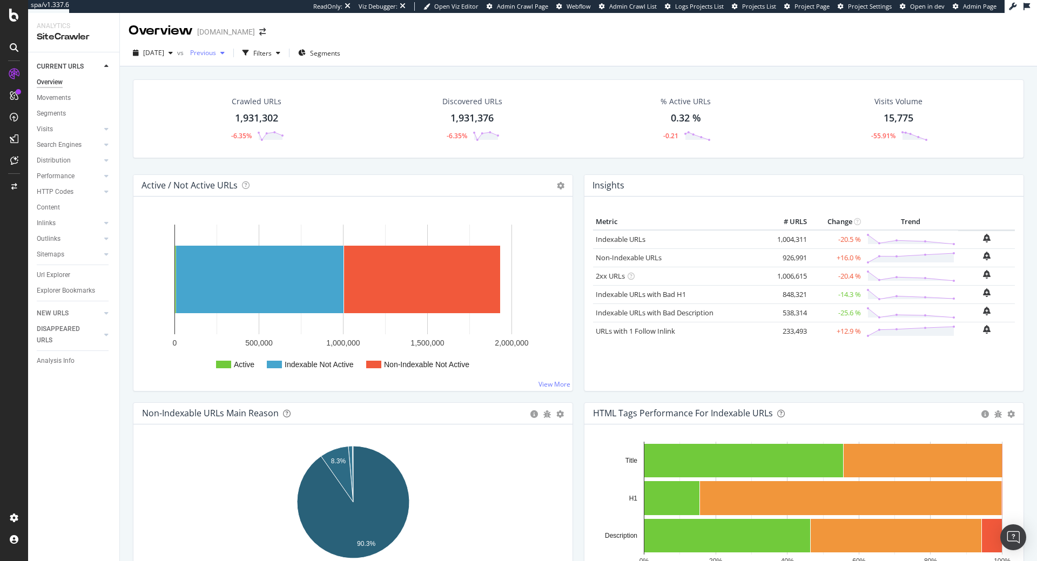
click at [216, 51] on span "Previous" at bounding box center [201, 52] width 30 height 9
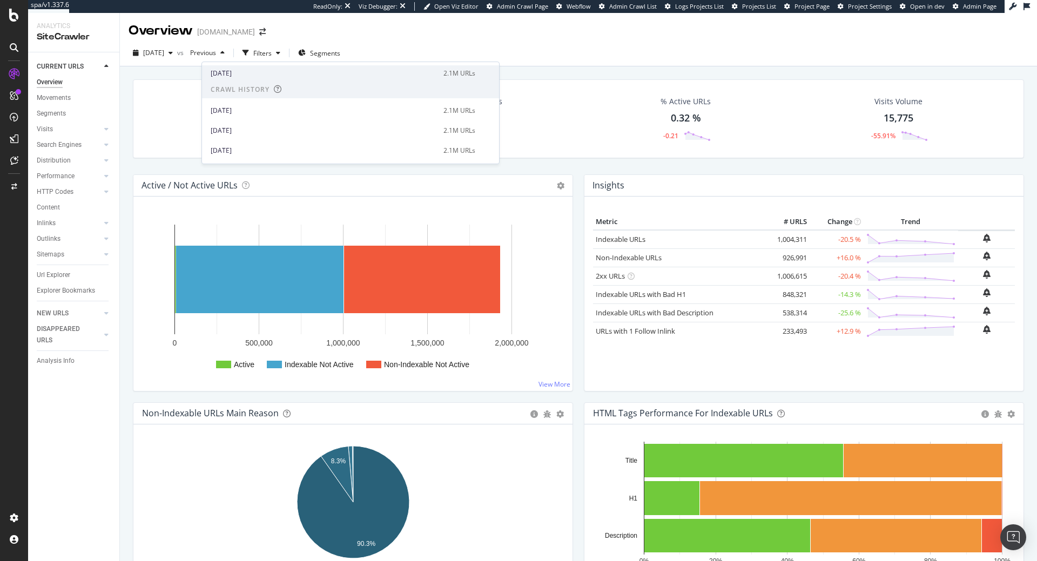
scroll to position [220, 0]
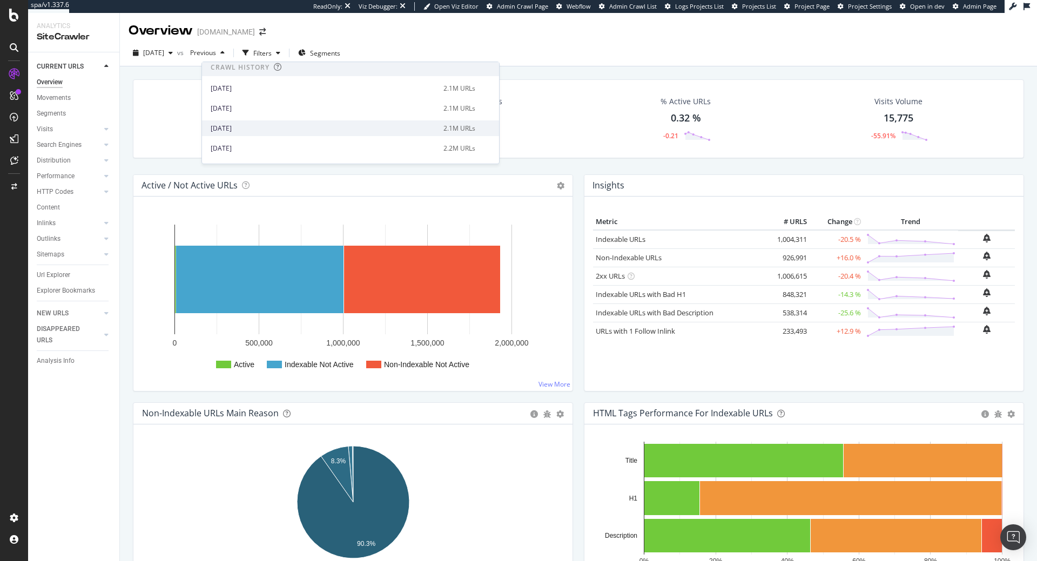
click at [256, 133] on div "[DATE]" at bounding box center [324, 129] width 226 height 10
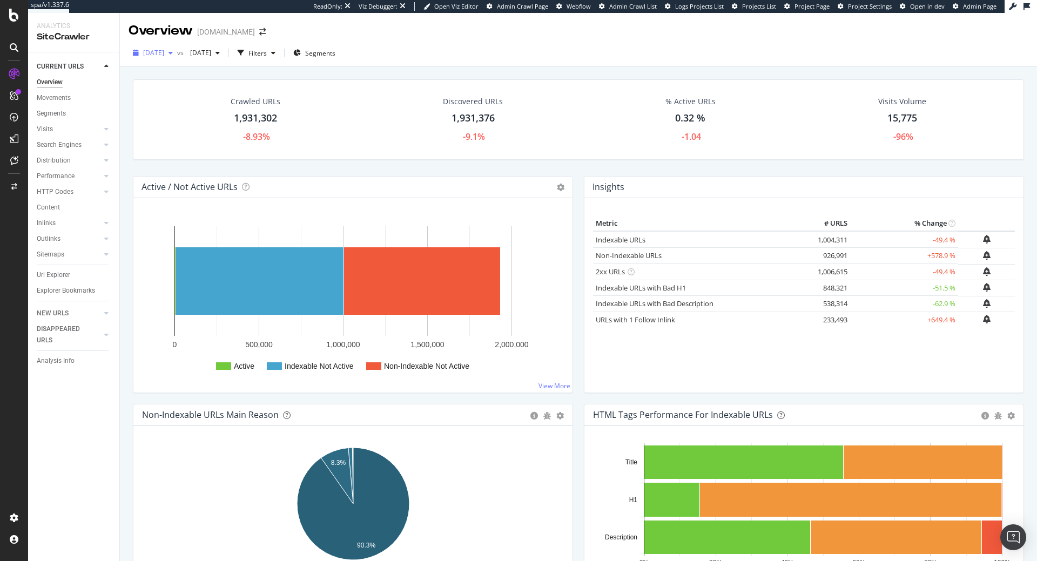
click at [177, 45] on div "[DATE]" at bounding box center [153, 53] width 49 height 16
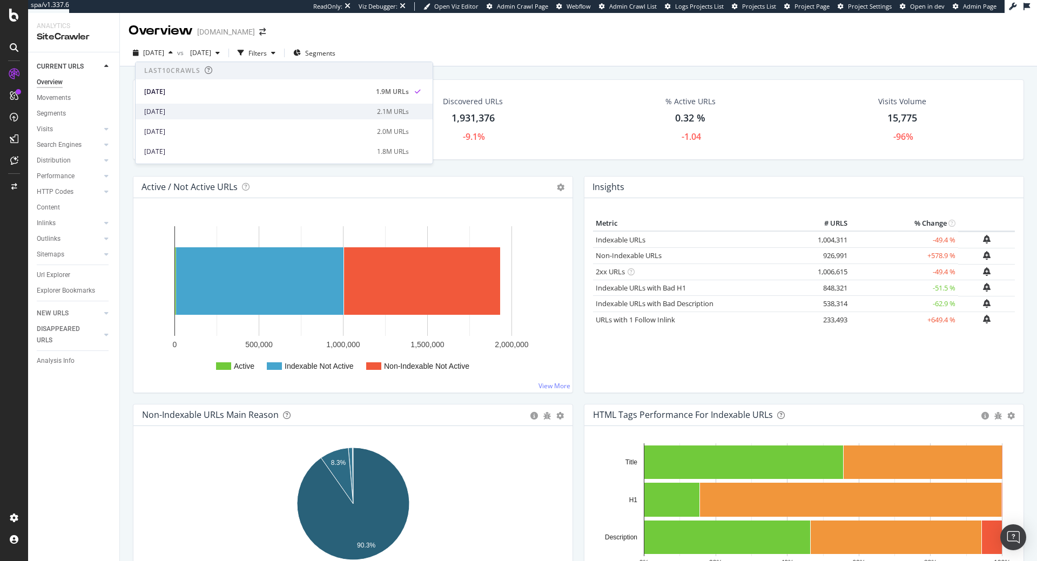
click at [239, 110] on div "[DATE]" at bounding box center [257, 112] width 226 height 10
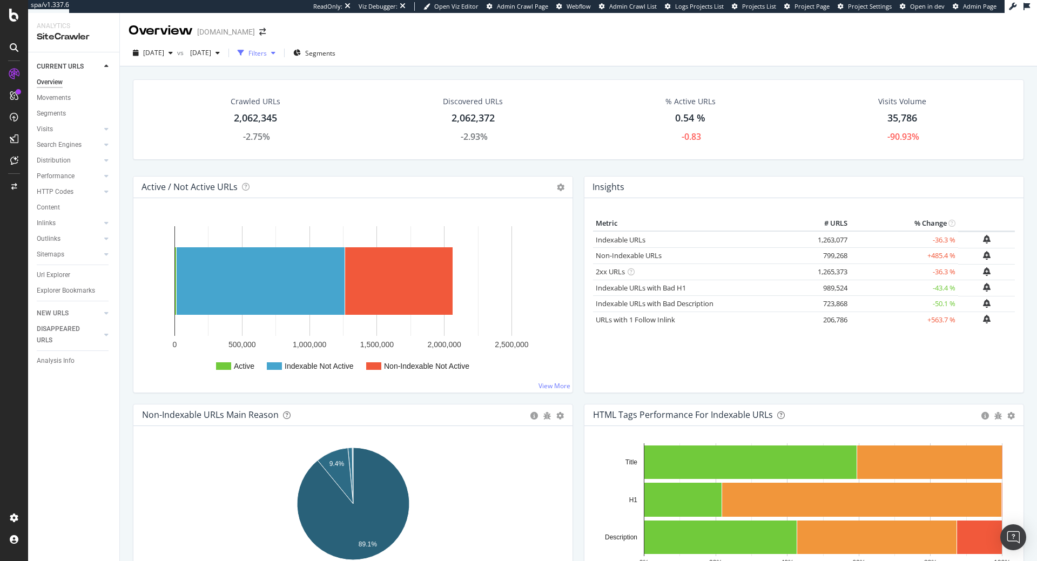
click at [267, 55] on div "Filters" at bounding box center [257, 53] width 18 height 9
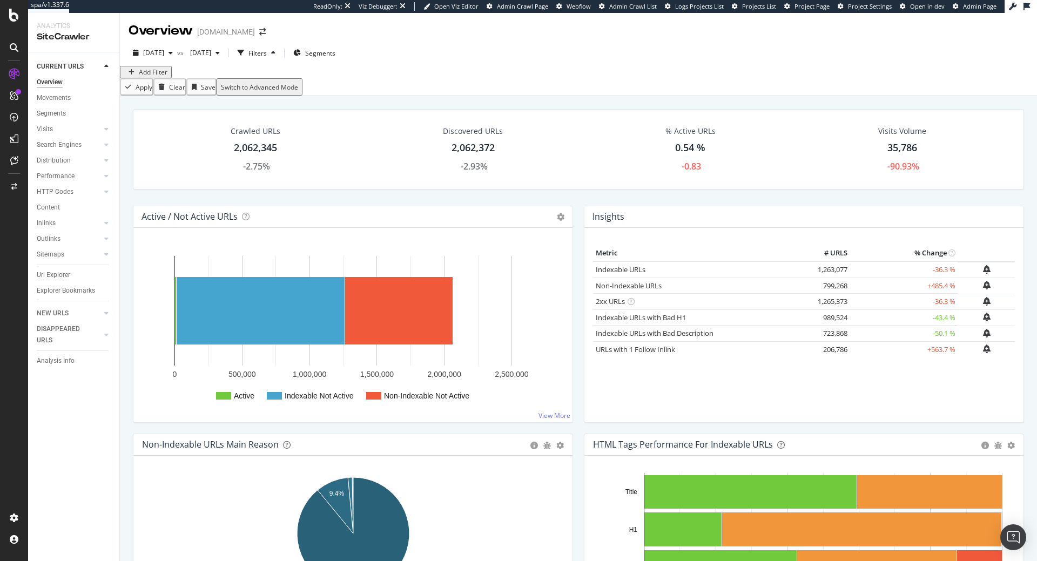
click at [151, 77] on div "Add Filter" at bounding box center [153, 71] width 29 height 9
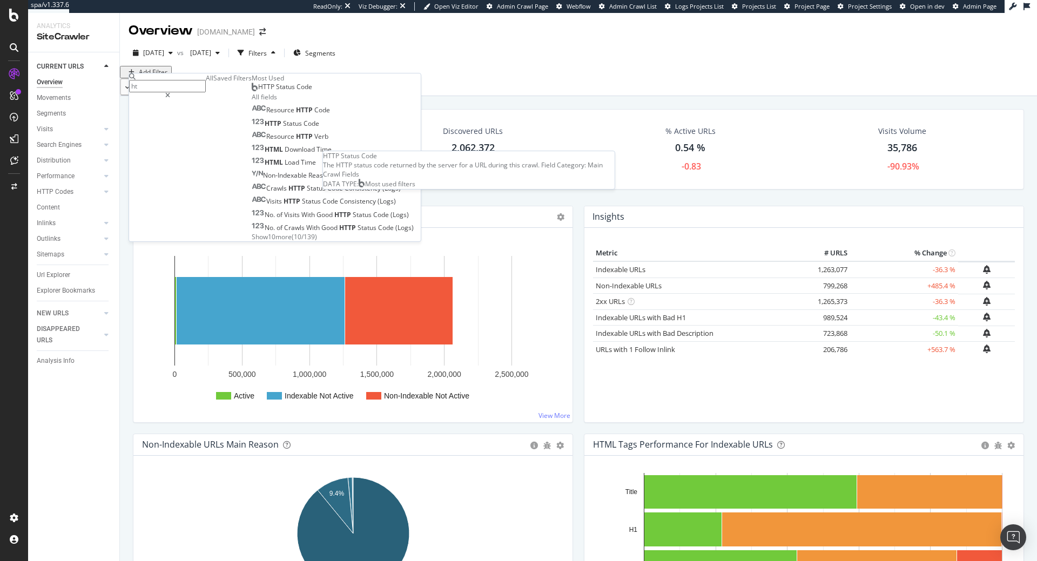
type input "ht"
click at [258, 91] on span "HTTP Status Code" at bounding box center [285, 86] width 54 height 9
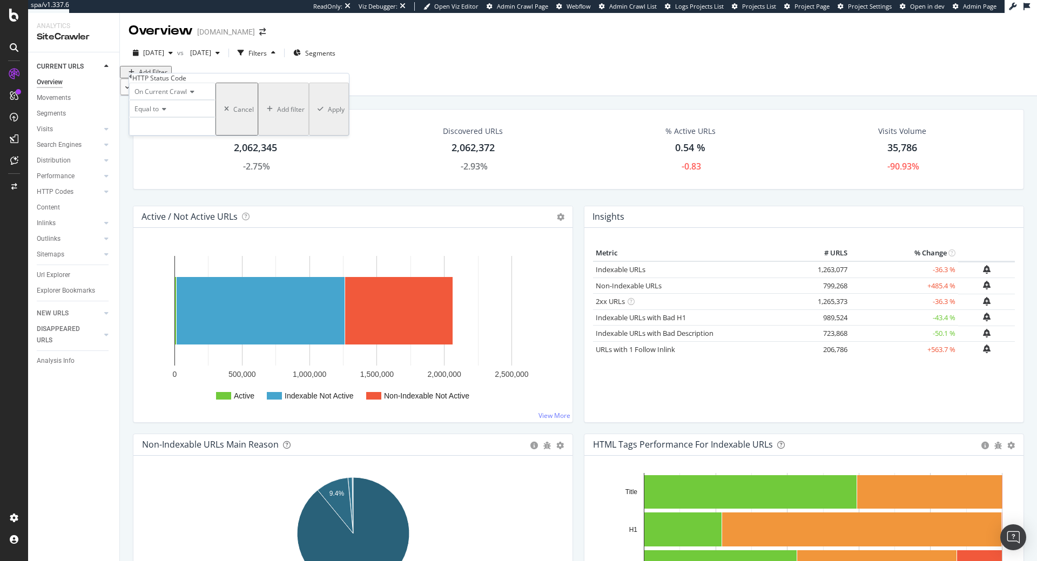
click at [165, 117] on div "Equal to" at bounding box center [172, 108] width 86 height 17
click at [165, 139] on span "Not Equal to" at bounding box center [150, 134] width 37 height 9
click at [179, 136] on input "number" at bounding box center [172, 126] width 86 height 18
type input "403"
click at [212, 146] on span "711,857 URLS" at bounding box center [192, 141] width 40 height 9
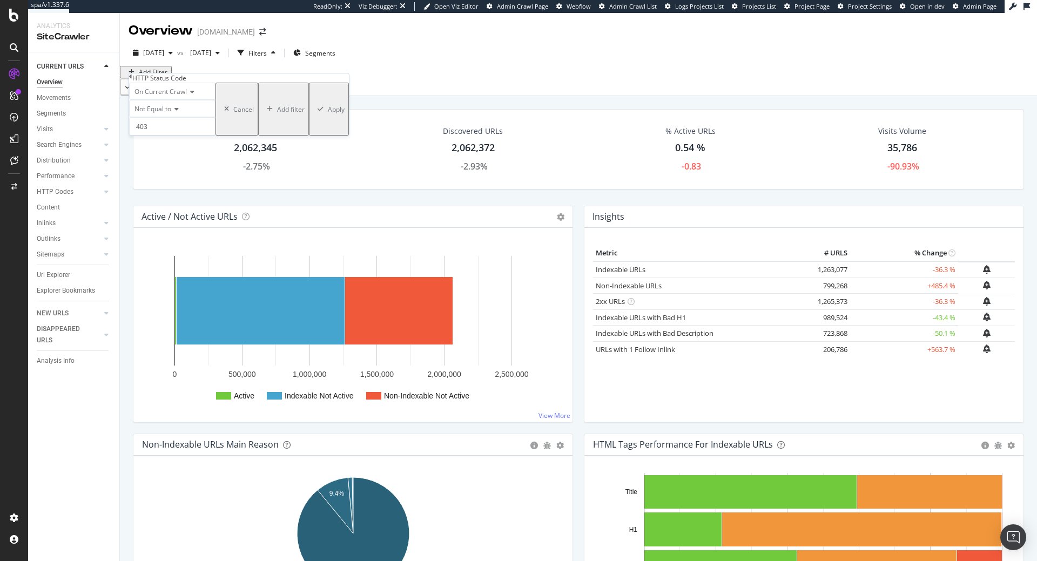
click at [328, 114] on div "Apply" at bounding box center [336, 109] width 17 height 9
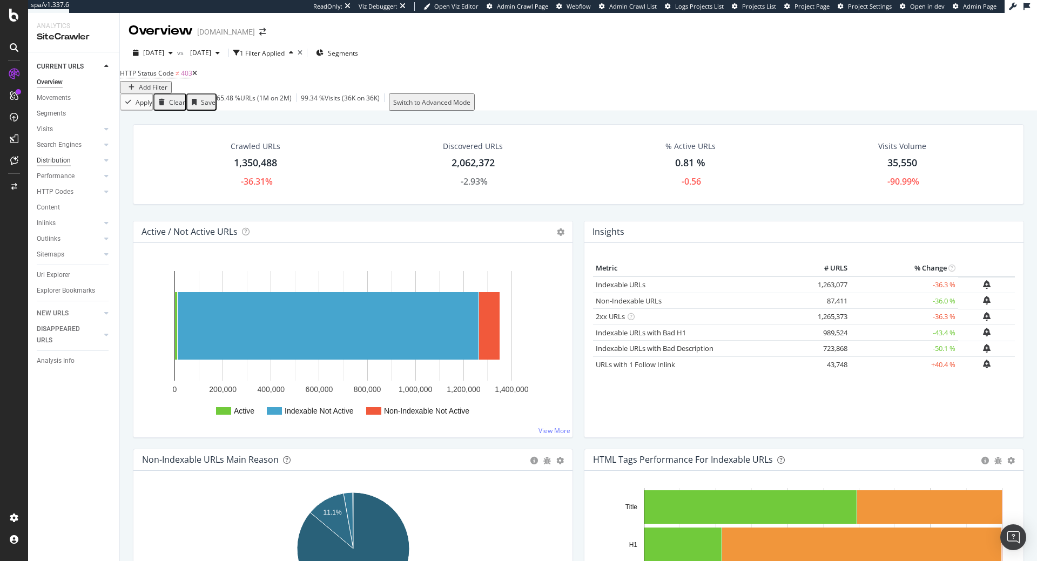
click at [65, 156] on div "Distribution" at bounding box center [54, 160] width 34 height 11
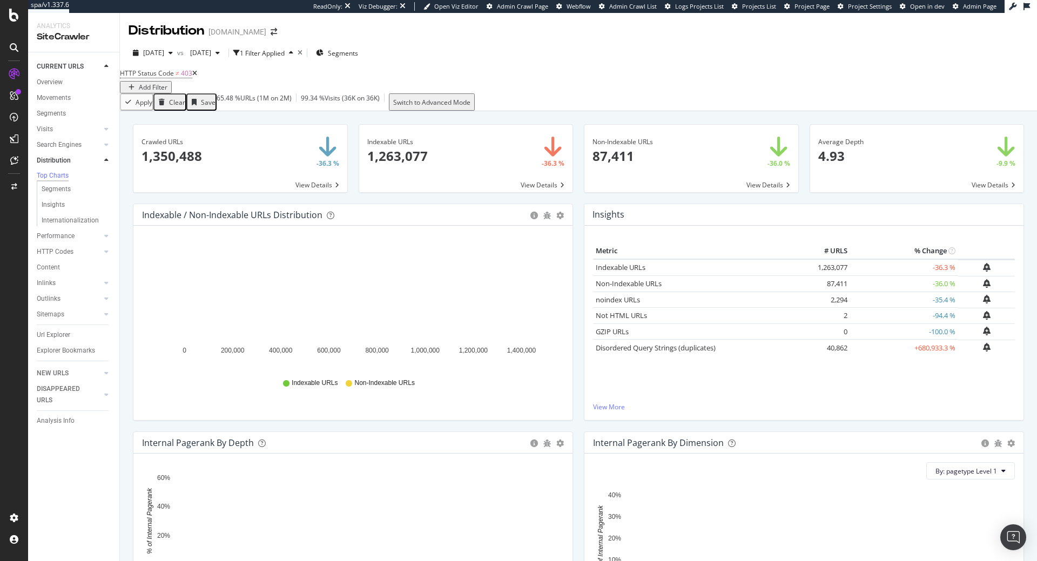
scroll to position [165, 0]
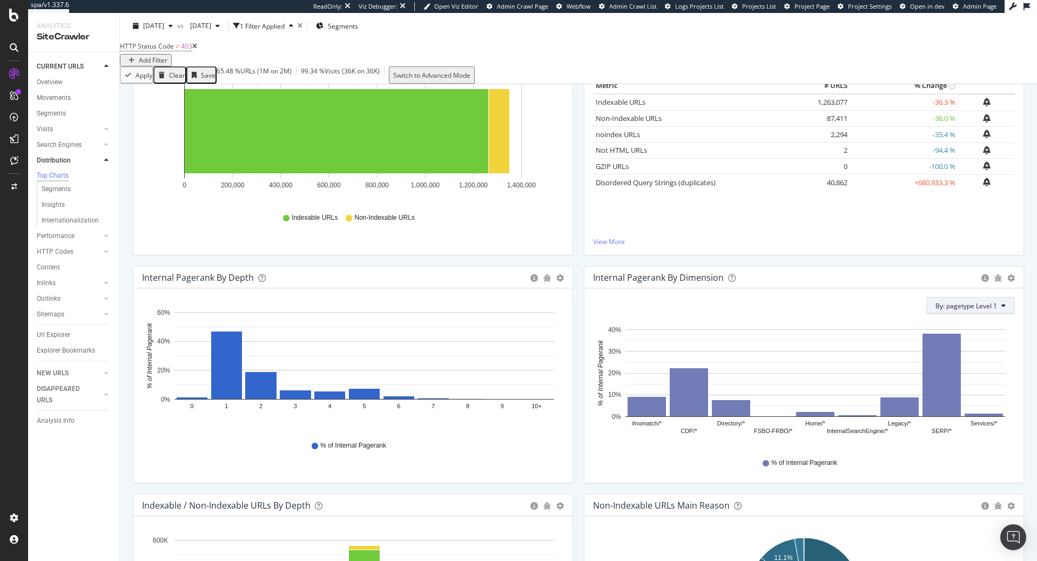
click at [977, 310] on span "By: pagetype Level 1" at bounding box center [966, 305] width 62 height 9
click at [927, 388] on span "All Dimensions" at bounding box center [911, 389] width 45 height 9
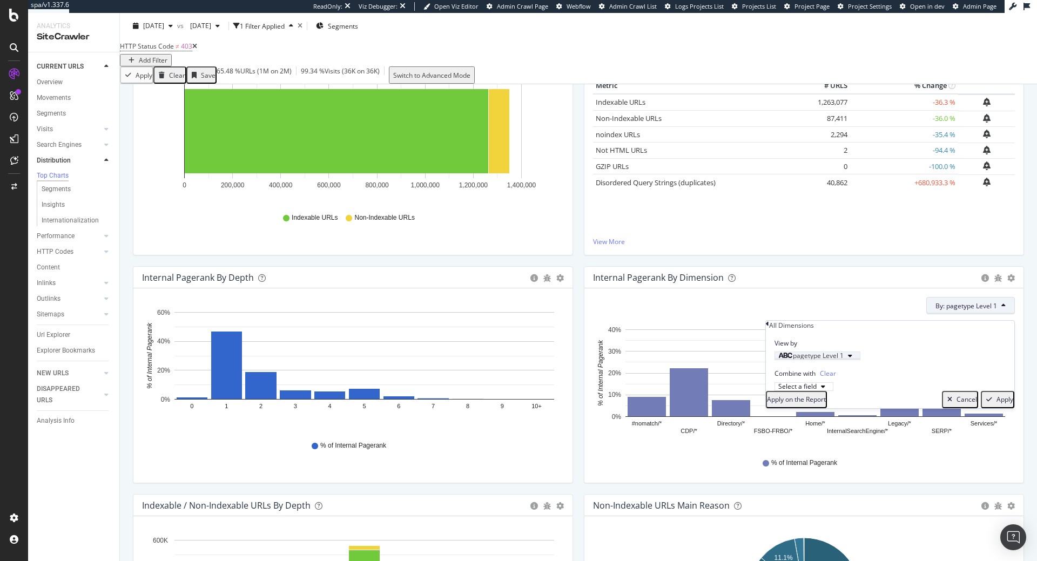
click at [822, 359] on div "pagetype Level 1" at bounding box center [817, 356] width 78 height 6
type input "i"
click at [843, 359] on div "pagetype Level 1" at bounding box center [810, 356] width 65 height 6
click at [829, 378] on span "Clear" at bounding box center [828, 373] width 16 height 9
click at [827, 378] on span "Clear" at bounding box center [828, 373] width 16 height 9
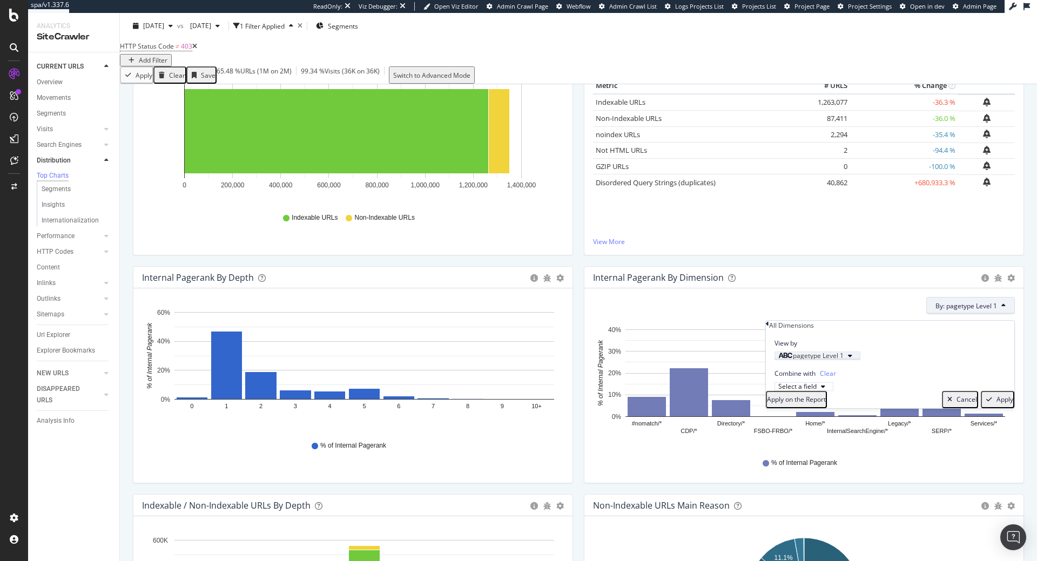
click at [834, 360] on span "pagetype Level 1" at bounding box center [818, 355] width 51 height 9
click at [778, 384] on icon at bounding box center [776, 381] width 3 height 6
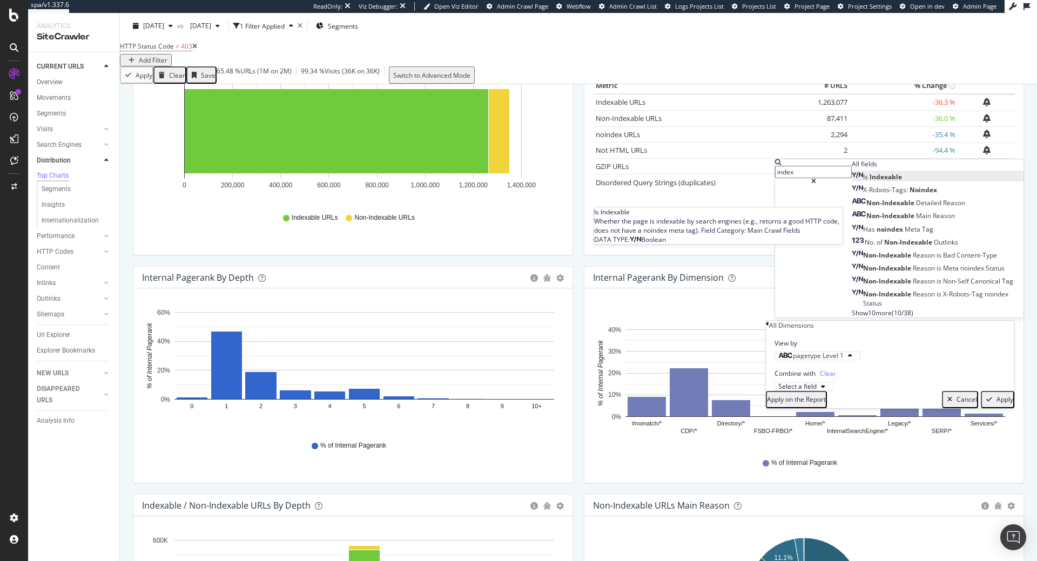
type input "index"
click at [858, 181] on div "Is Indexable" at bounding box center [877, 176] width 50 height 9
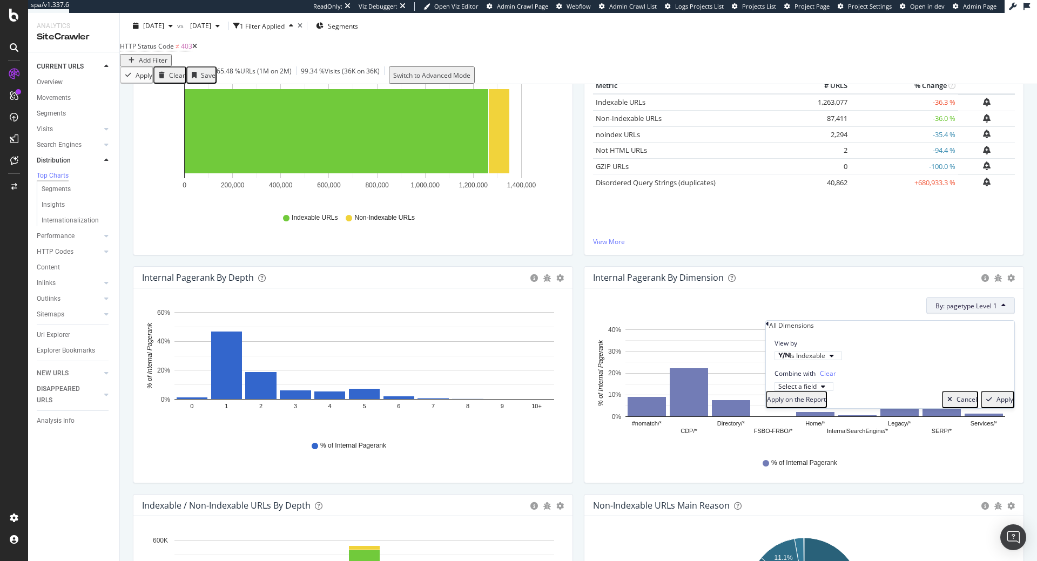
click at [1000, 404] on div "Apply" at bounding box center [1004, 399] width 17 height 9
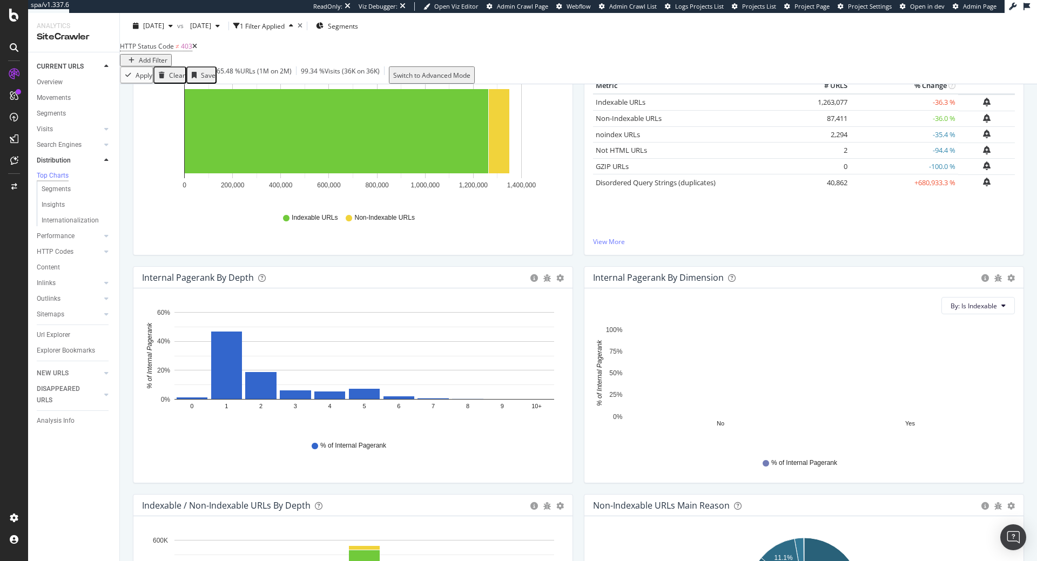
scroll to position [0, 0]
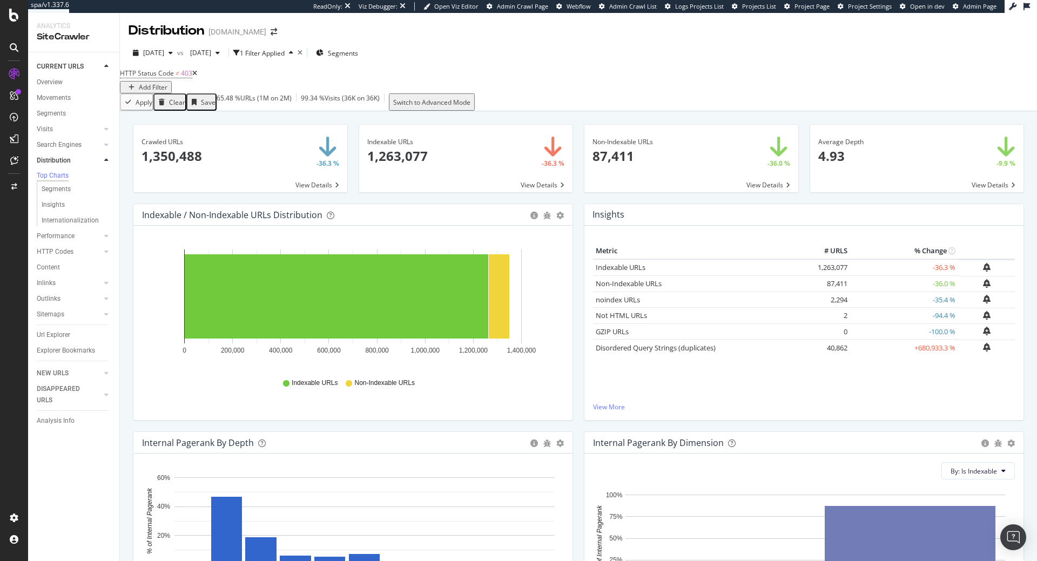
click at [197, 77] on icon at bounding box center [194, 73] width 5 height 6
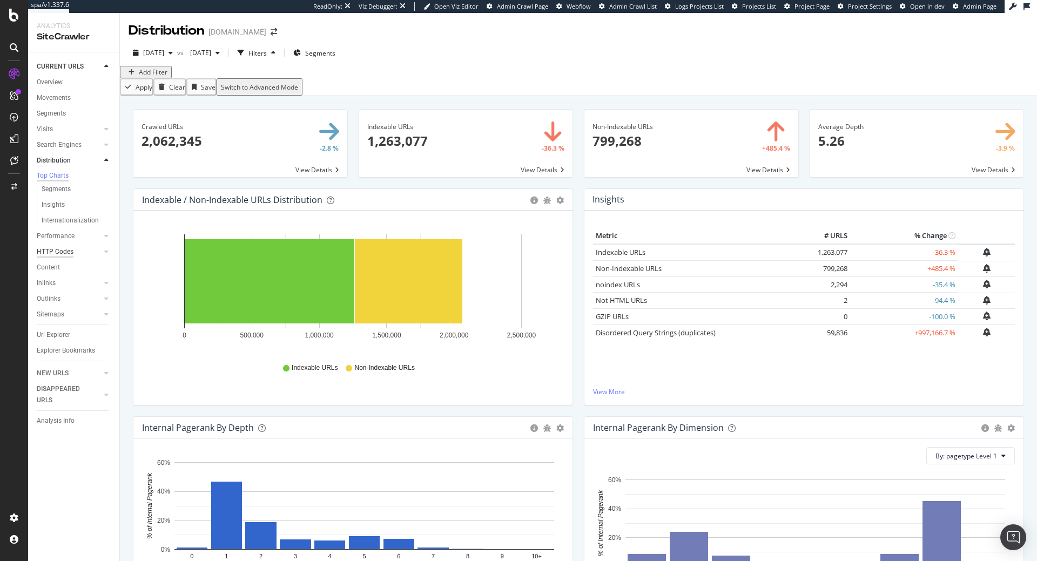
click at [62, 258] on div "HTTP Codes" at bounding box center [55, 251] width 37 height 11
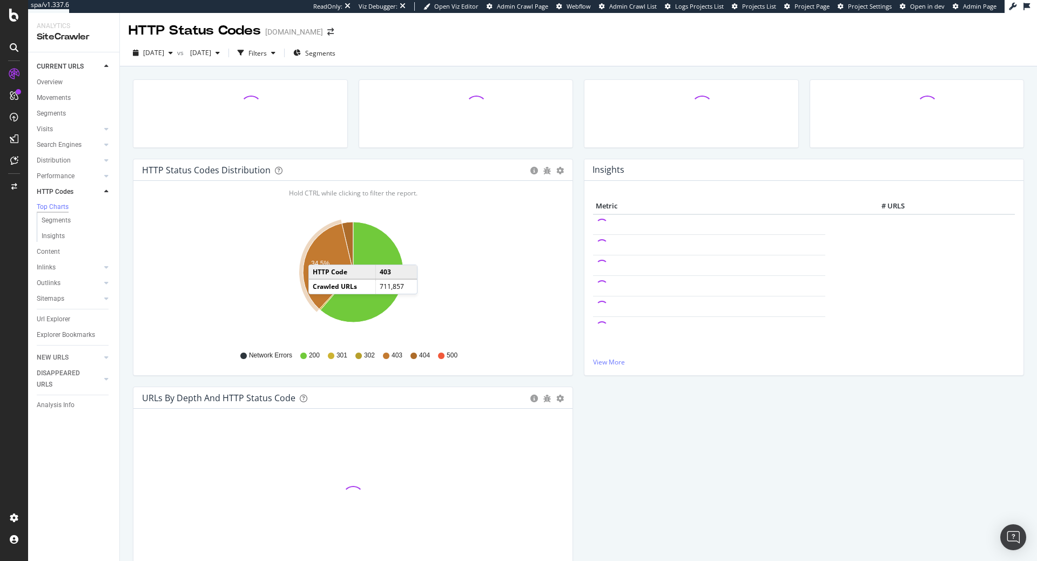
click at [319, 254] on icon "A chart." at bounding box center [328, 267] width 50 height 86
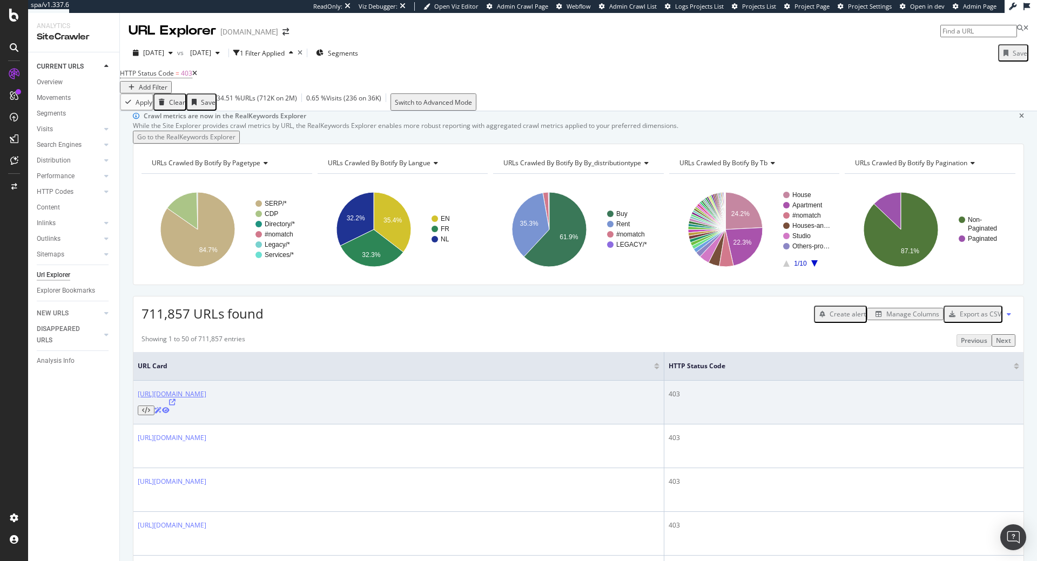
click at [206, 398] on link "https://www.immoweb.be/nl/zoekertje/appartement/te-koop/asse/1730/20877941" at bounding box center [172, 393] width 69 height 9
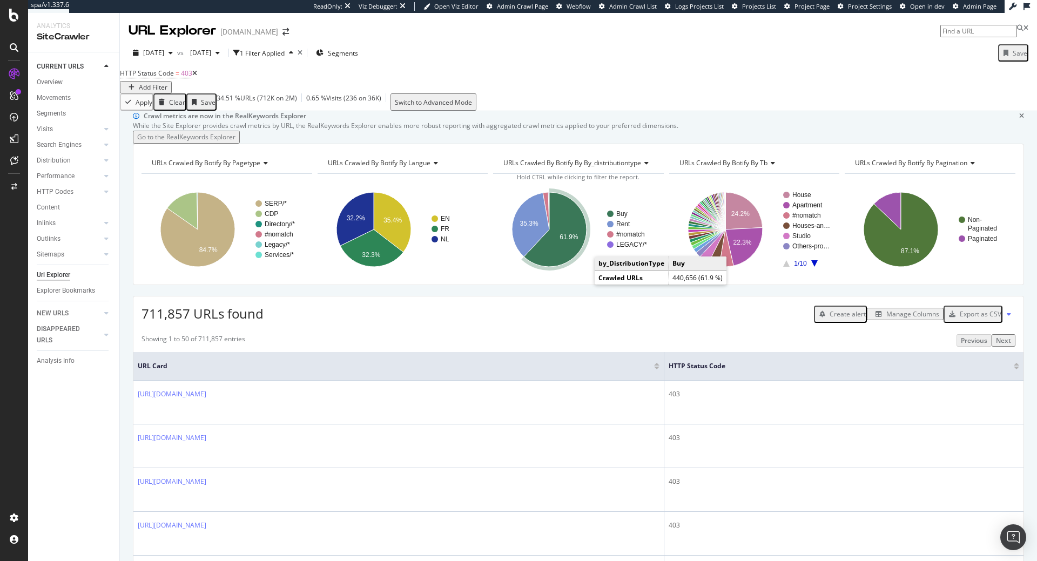
scroll to position [165, 0]
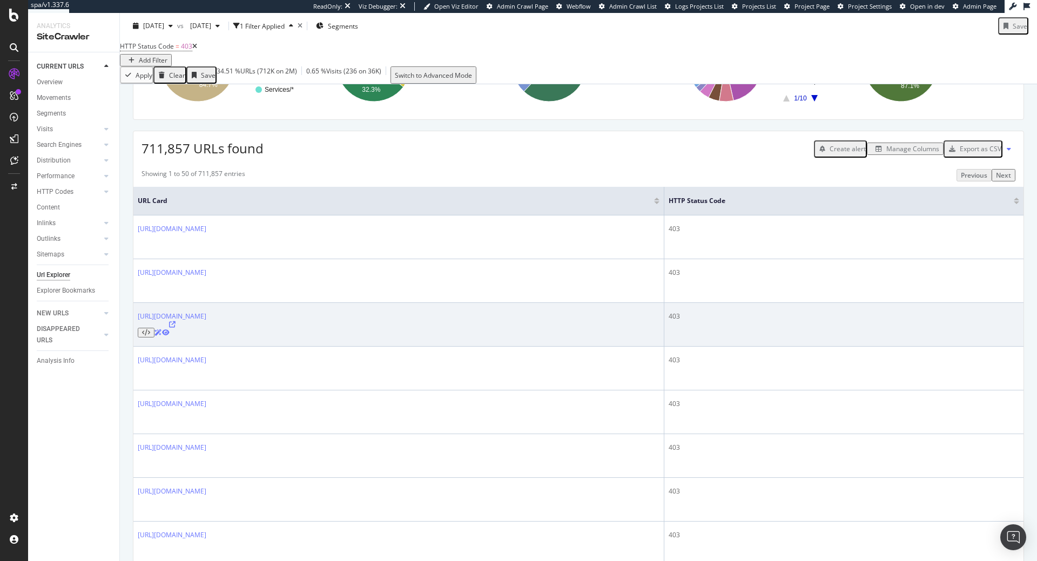
click at [150, 336] on icon at bounding box center [146, 332] width 8 height 6
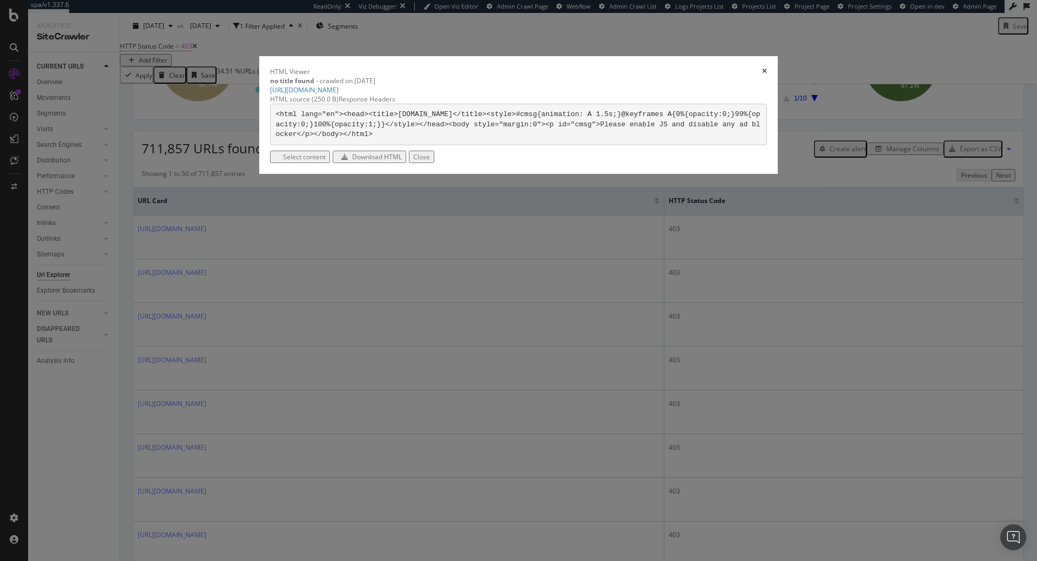
click at [395, 104] on div "Response Headers" at bounding box center [367, 98] width 57 height 9
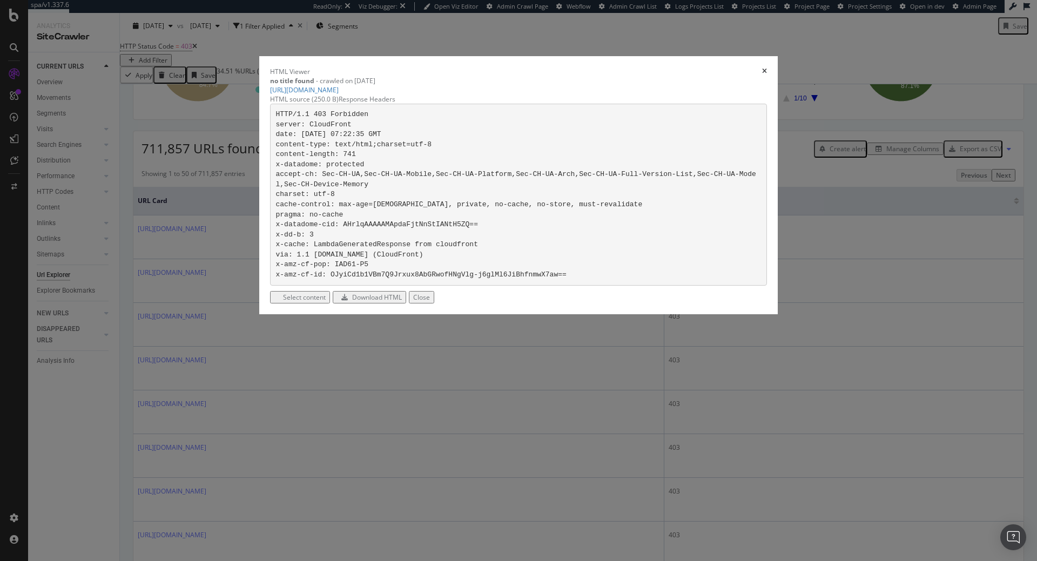
click at [762, 75] on icon "times" at bounding box center [764, 71] width 5 height 6
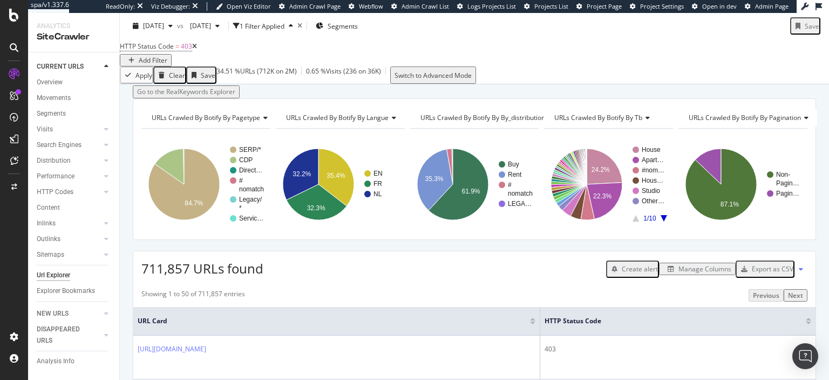
scroll to position [0, 0]
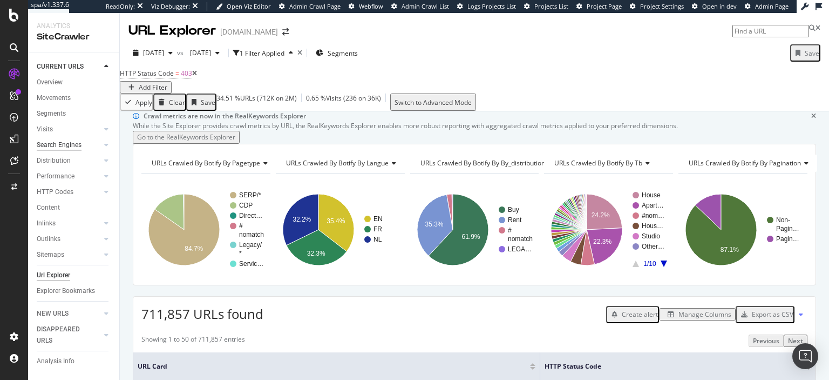
click at [61, 141] on div "Search Engines" at bounding box center [59, 144] width 45 height 11
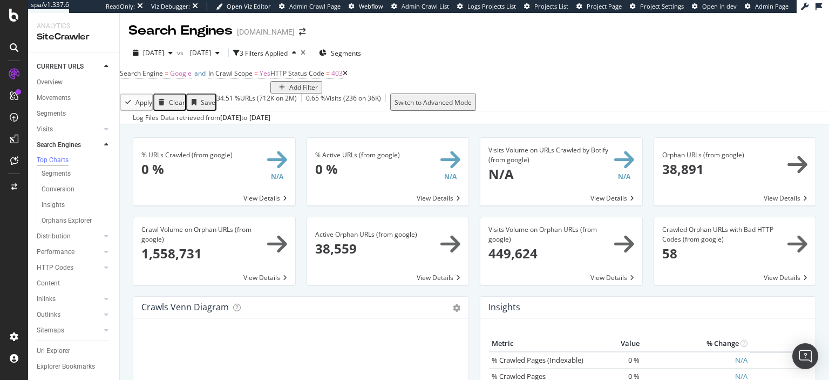
click at [343, 77] on icon at bounding box center [345, 73] width 5 height 6
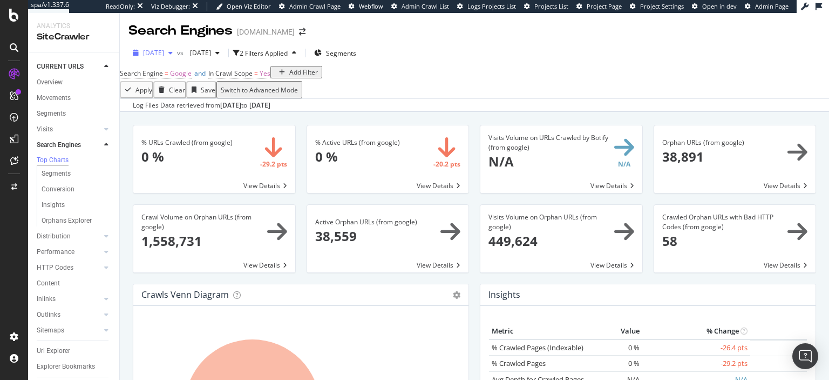
click at [177, 59] on div "2025 Aug. 1st" at bounding box center [153, 53] width 49 height 16
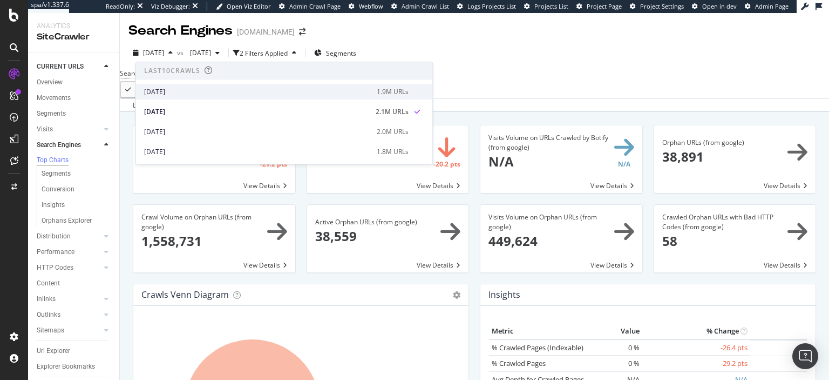
click at [218, 91] on div "2025 Aug. 29th" at bounding box center [257, 92] width 226 height 10
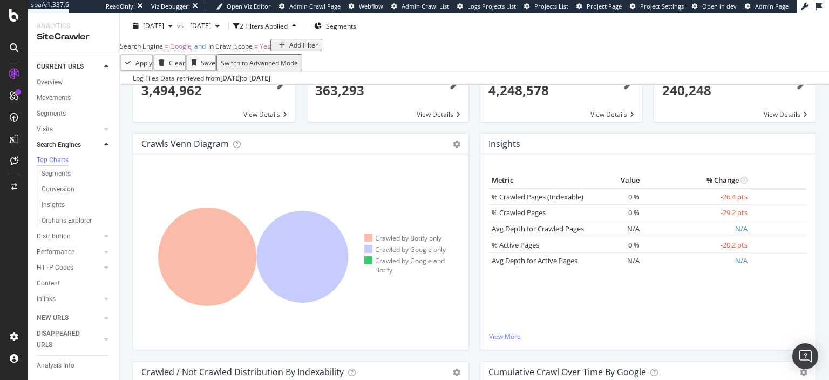
scroll to position [152, 0]
click at [356, 30] on span "Segments" at bounding box center [341, 25] width 30 height 9
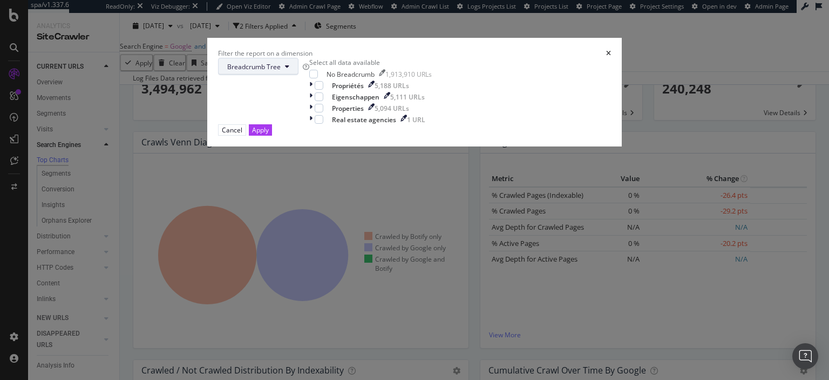
click at [281, 71] on span "Breadcrumb Tree" at bounding box center [253, 66] width 53 height 9
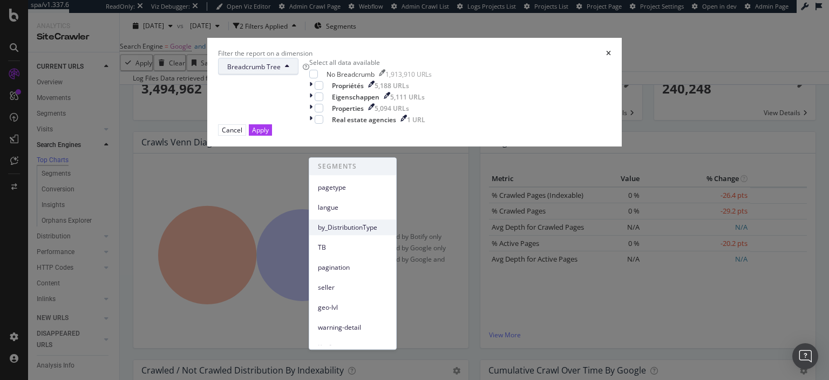
scroll to position [48, 0]
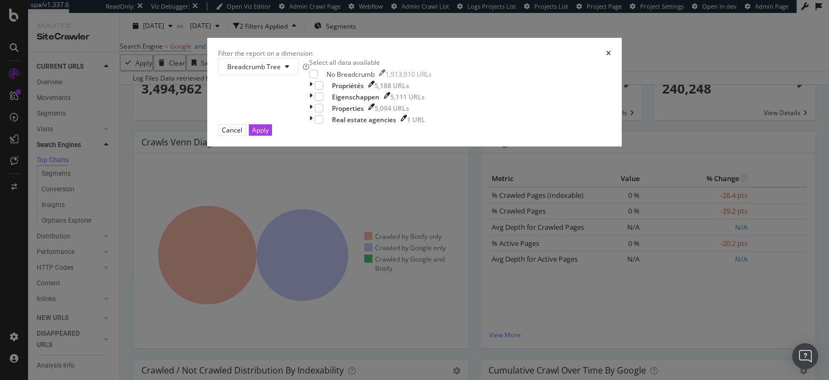
click at [606, 57] on icon "times" at bounding box center [608, 53] width 5 height 6
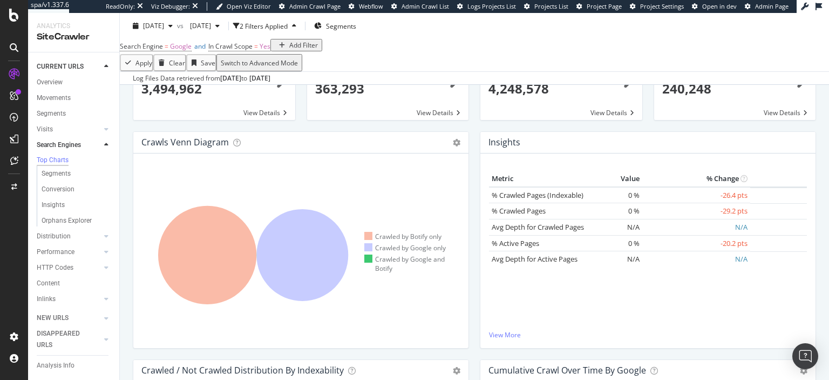
scroll to position [73, 0]
click at [56, 277] on div "Url Explorer" at bounding box center [53, 279] width 33 height 11
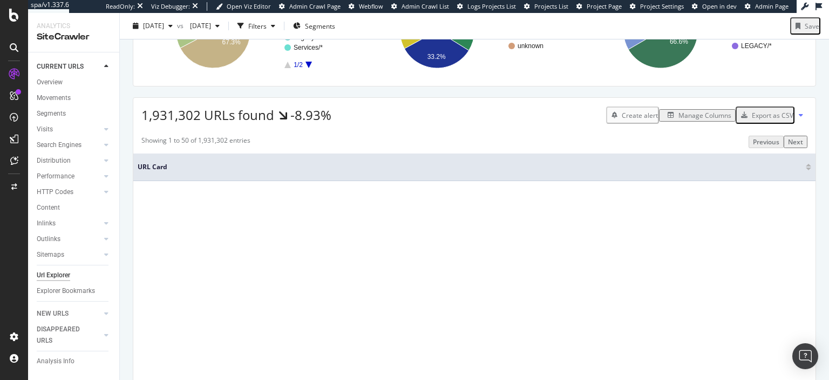
scroll to position [210, 0]
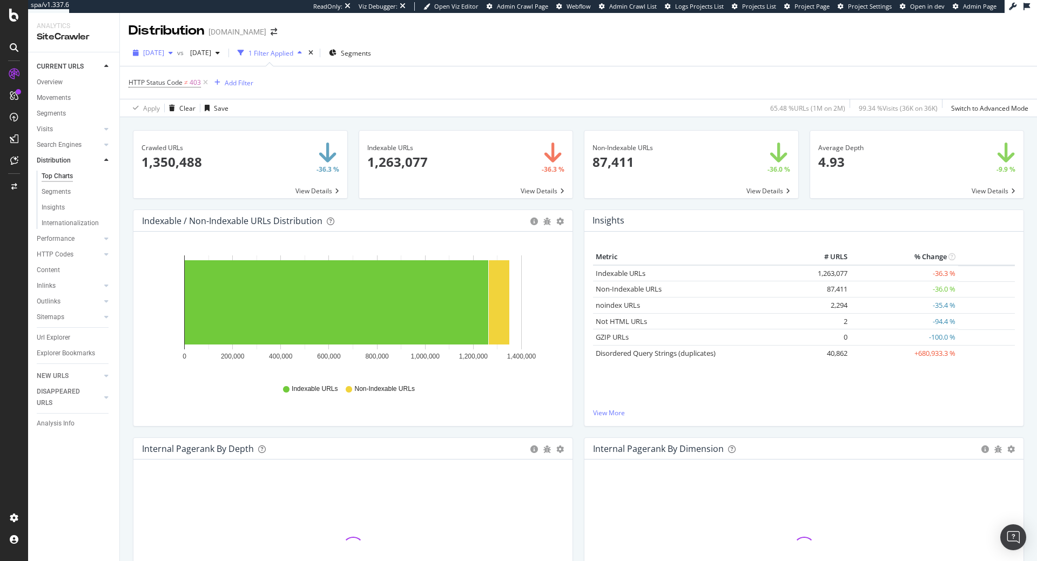
click at [164, 53] on span "[DATE]" at bounding box center [153, 52] width 21 height 9
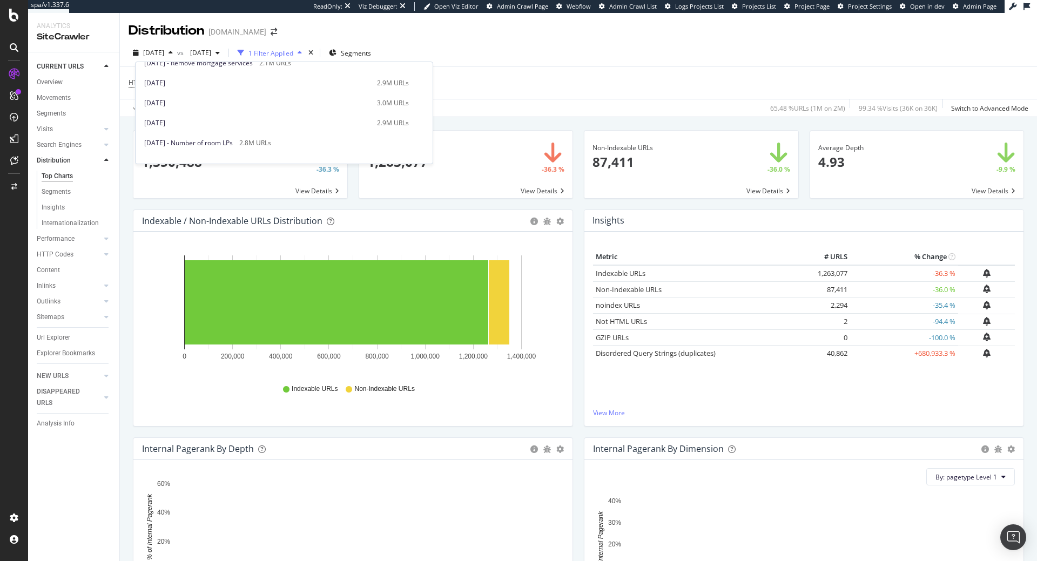
scroll to position [330, 0]
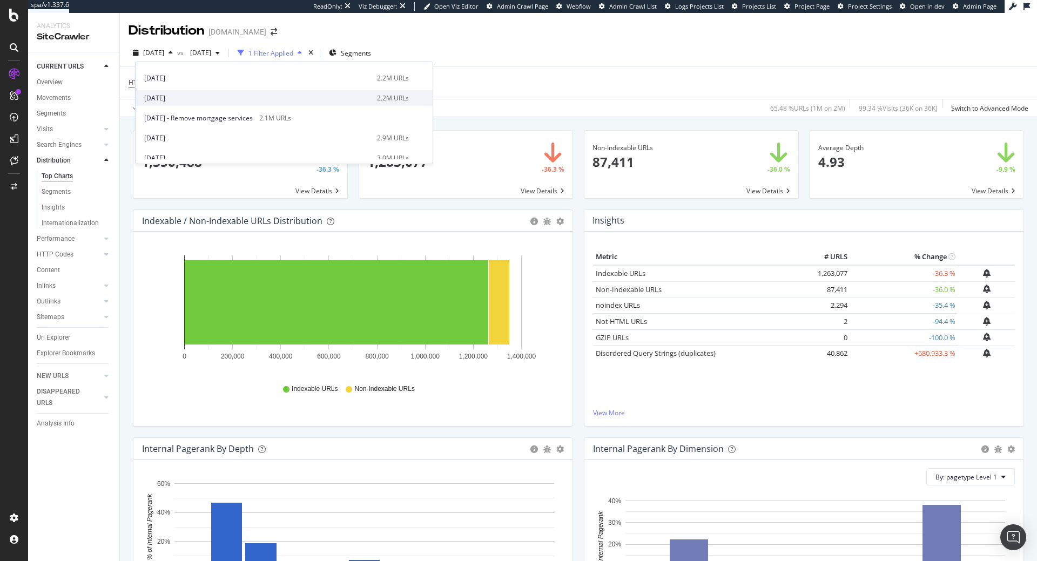
click at [173, 96] on div "[DATE]" at bounding box center [257, 98] width 226 height 10
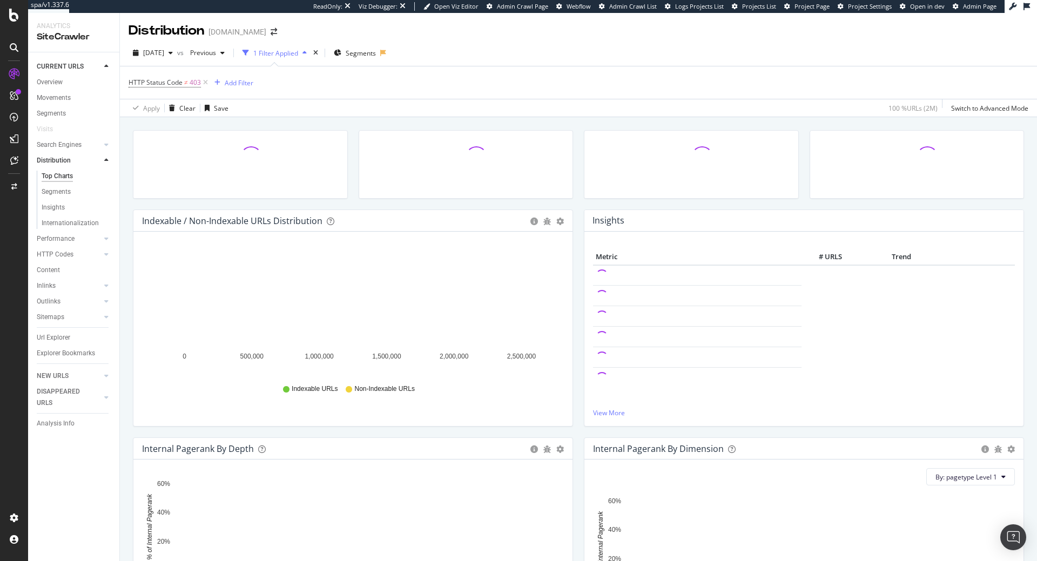
scroll to position [55, 0]
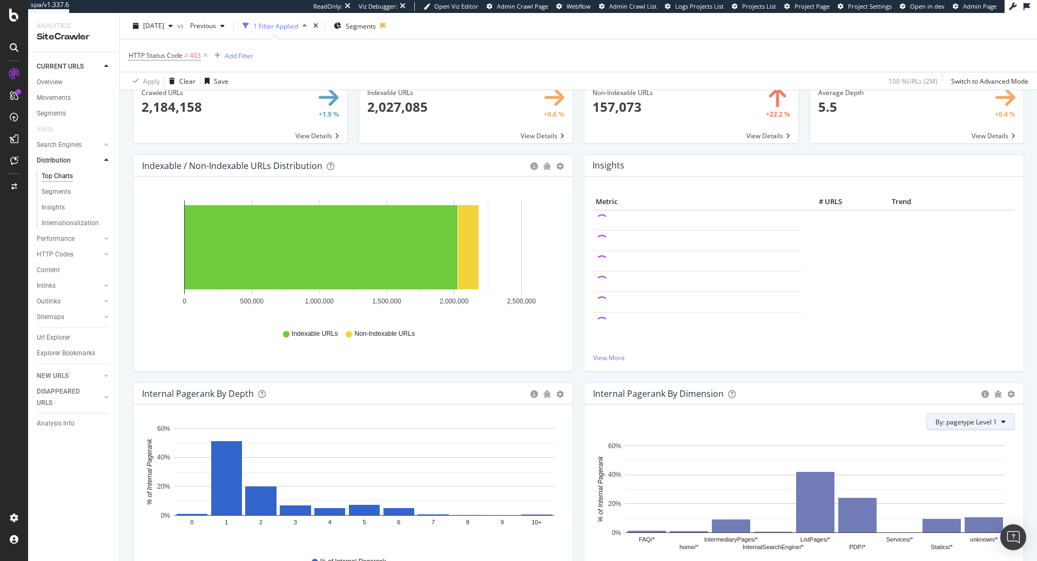
click at [961, 424] on span "By: pagetype Level 1" at bounding box center [966, 421] width 62 height 9
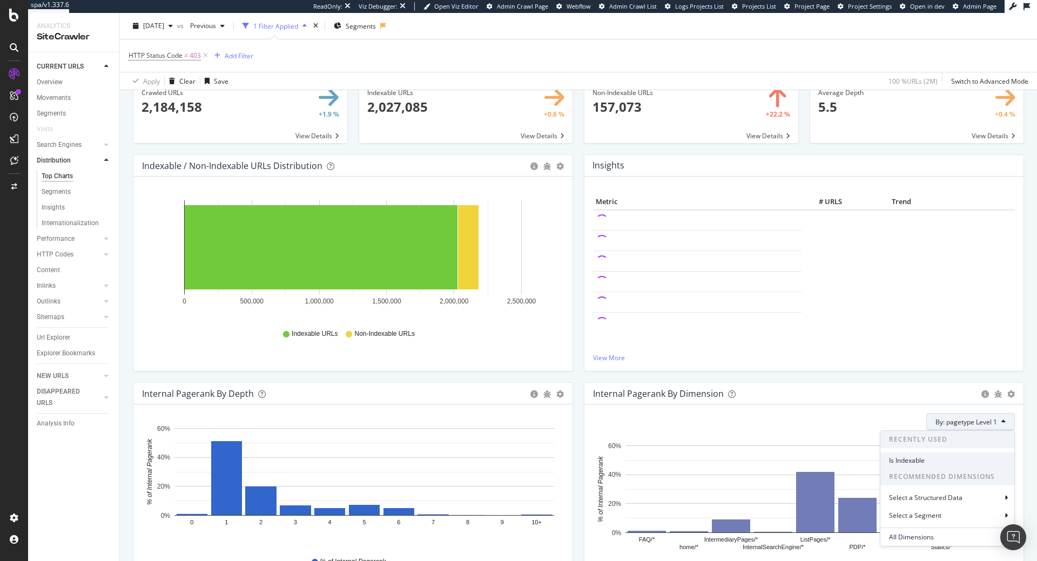
click at [896, 456] on span "Is Indexable" at bounding box center [947, 461] width 117 height 10
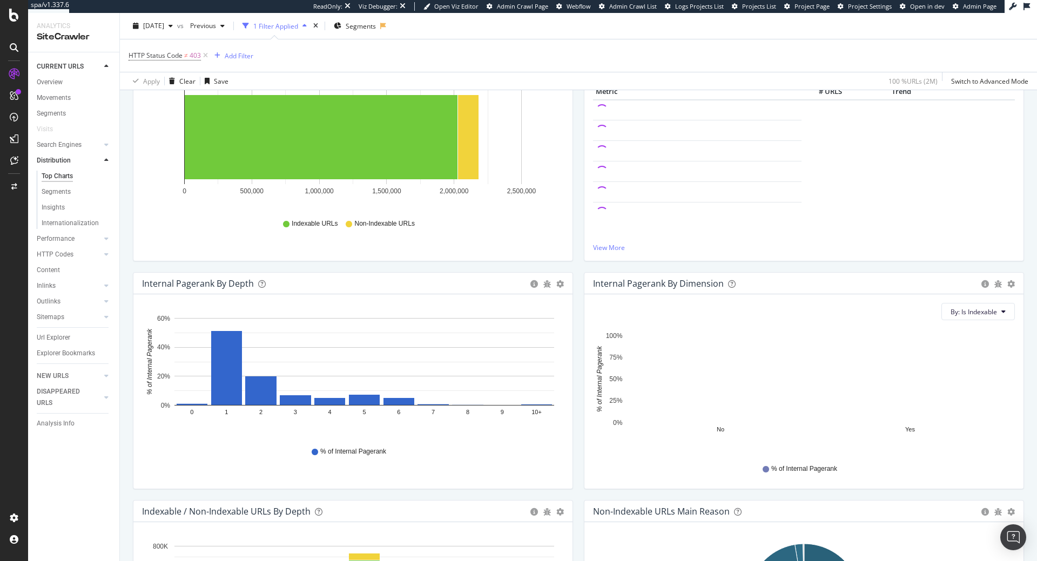
scroll to position [0, 0]
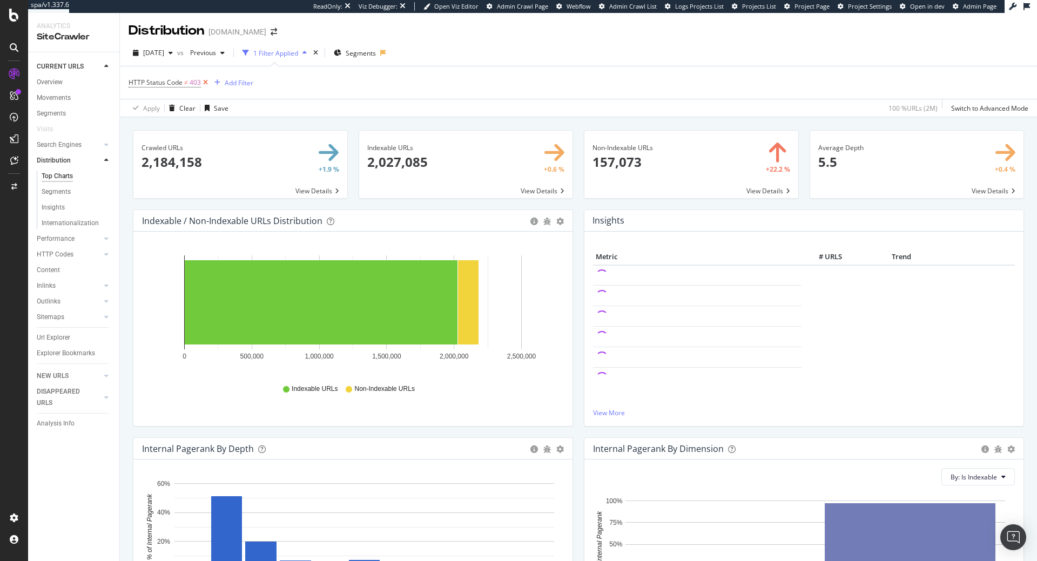
click at [202, 82] on icon at bounding box center [205, 82] width 9 height 11
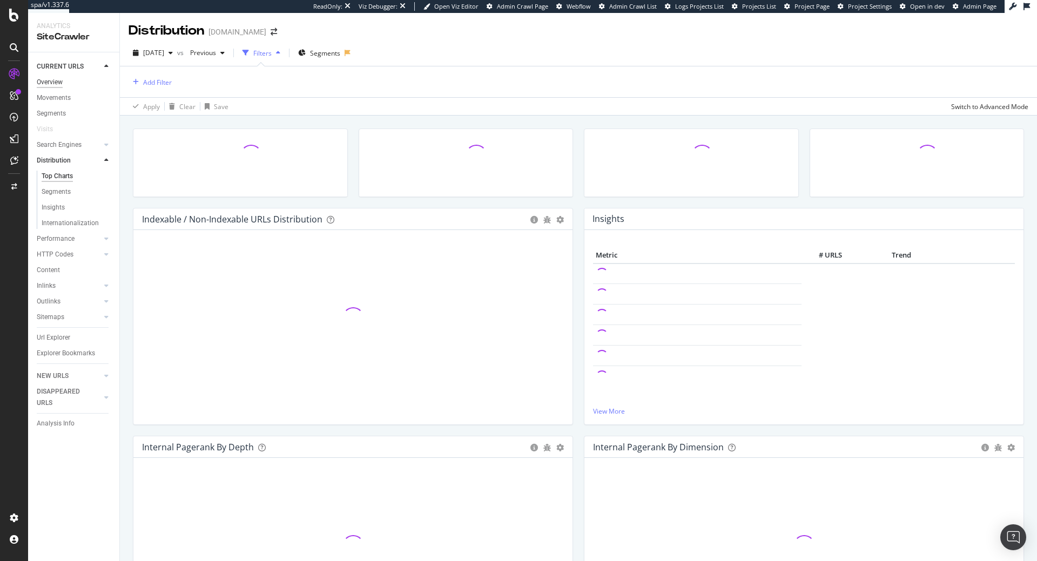
click at [39, 78] on div "Overview" at bounding box center [50, 82] width 26 height 11
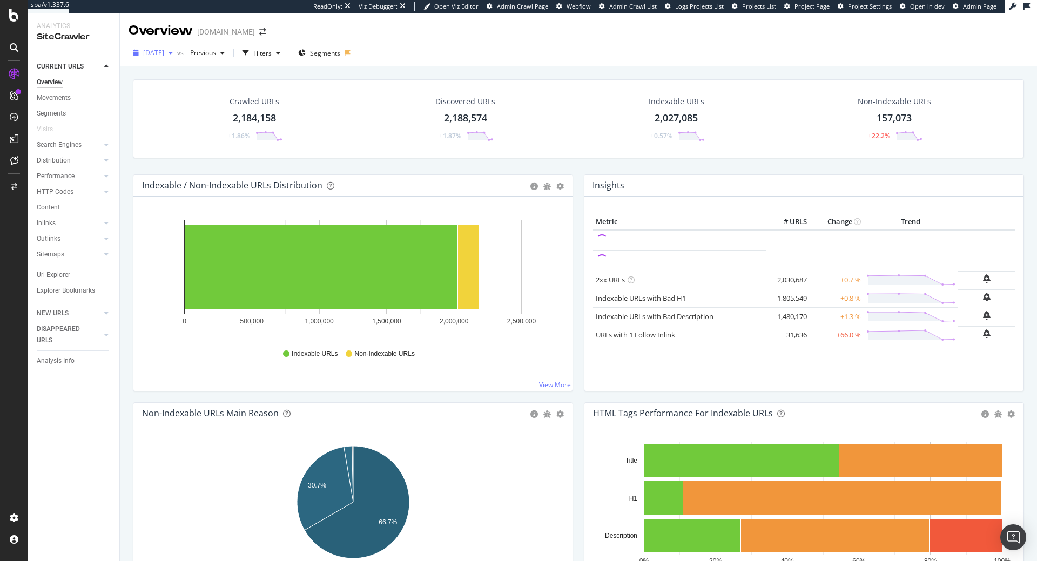
click at [164, 51] on span "[DATE]" at bounding box center [153, 52] width 21 height 9
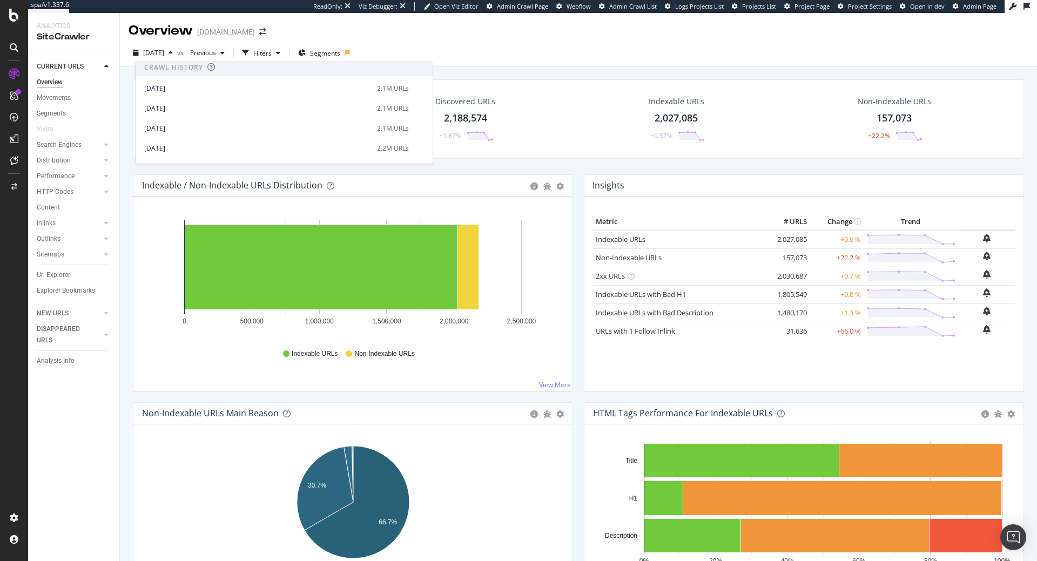
click at [255, 135] on div "[DATE] 2.1M URLs" at bounding box center [284, 128] width 297 height 16
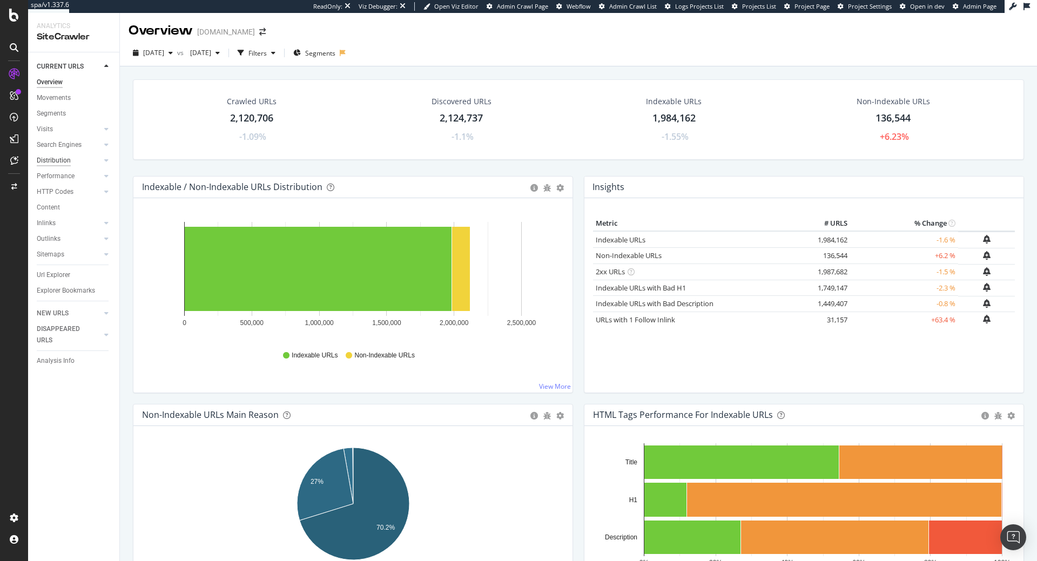
click at [53, 160] on div "Distribution" at bounding box center [54, 160] width 34 height 11
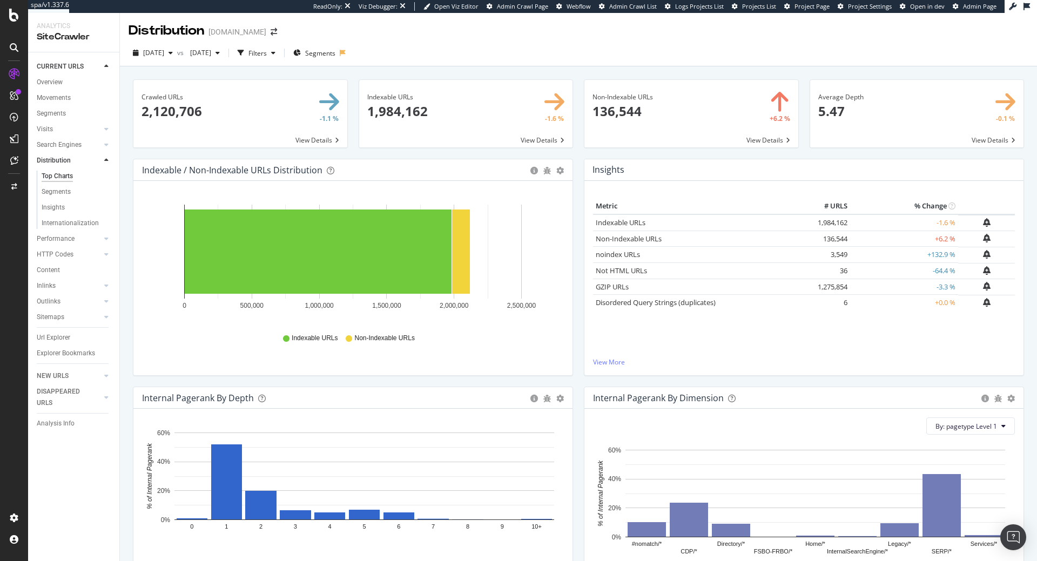
click at [945, 411] on div "By: pagetype Level 1 Hold CTRL while clicking to filter the report. #nomatch/* …" at bounding box center [803, 506] width 439 height 194
click at [947, 426] on span "By: pagetype Level 1" at bounding box center [966, 426] width 62 height 9
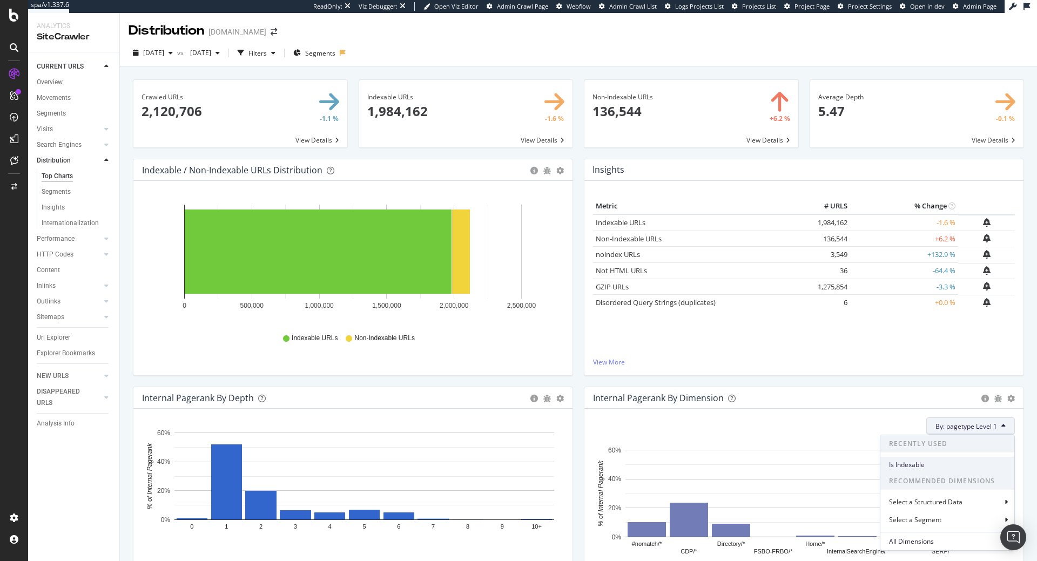
click at [922, 462] on span "Is Indexable" at bounding box center [947, 465] width 117 height 10
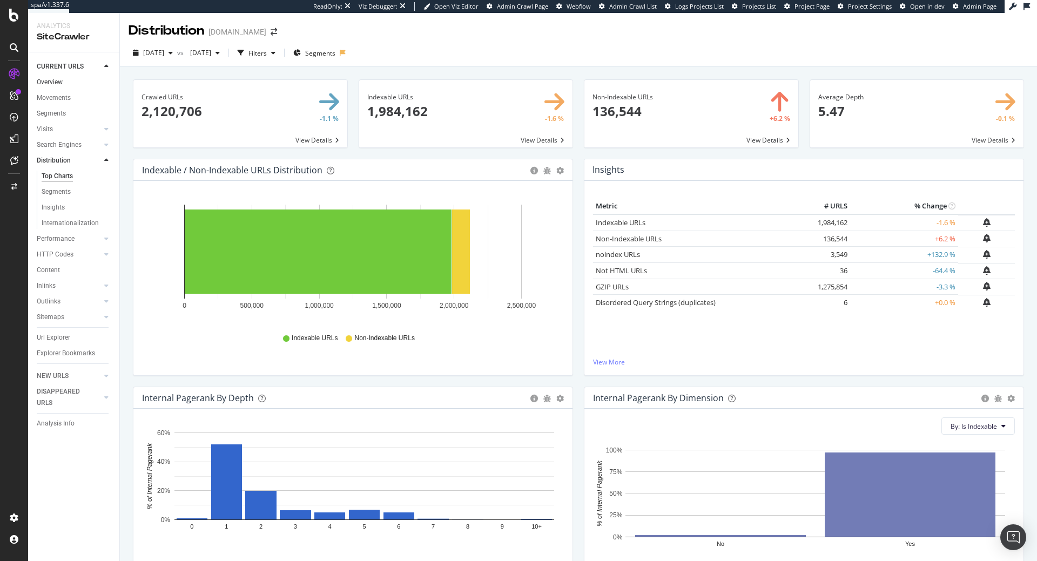
click at [63, 85] on link "Overview" at bounding box center [74, 82] width 75 height 11
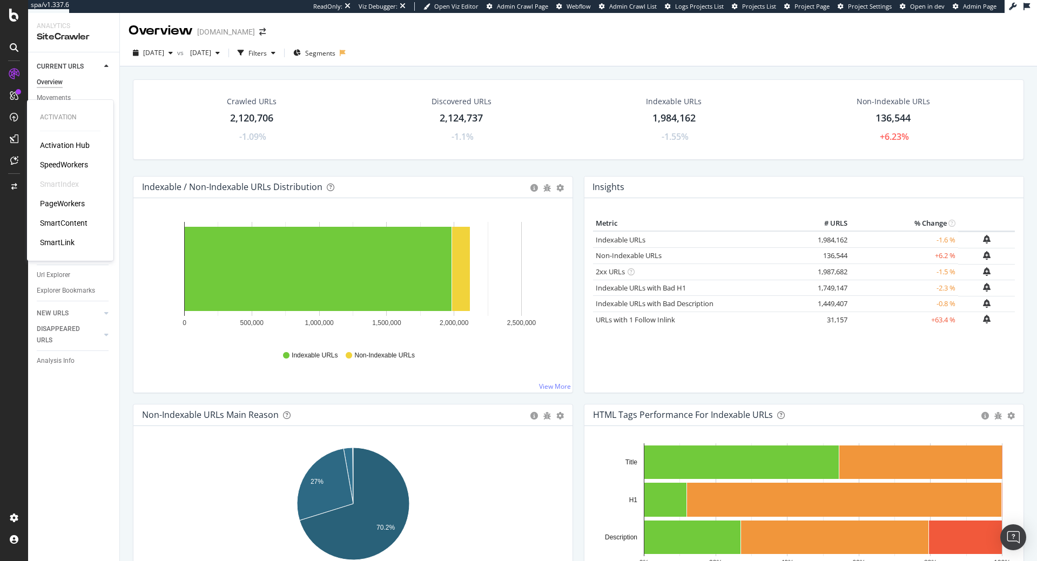
click at [53, 163] on div "SpeedWorkers" at bounding box center [64, 164] width 48 height 11
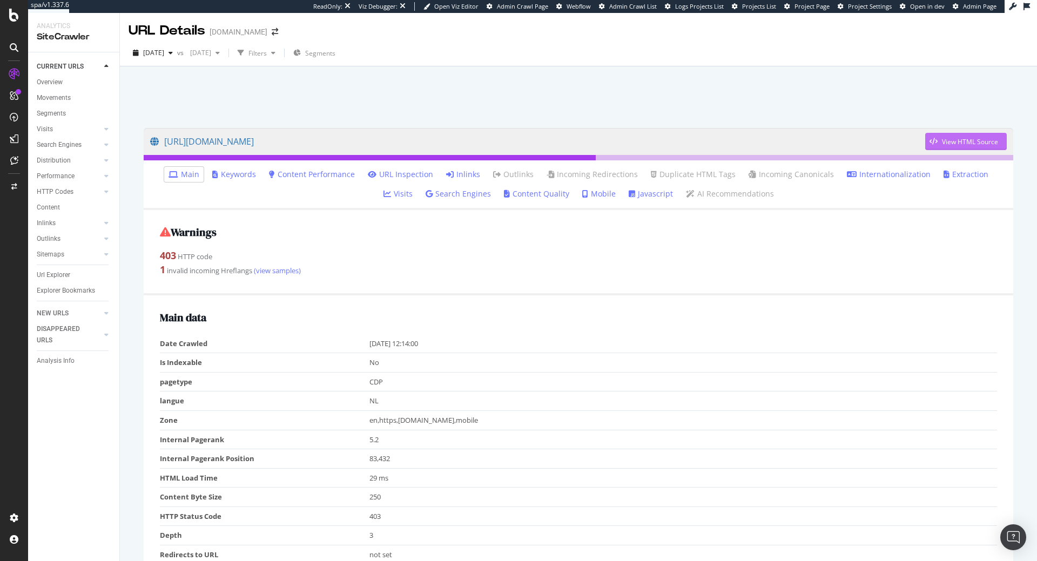
click at [949, 138] on div "View HTML Source" at bounding box center [970, 141] width 56 height 9
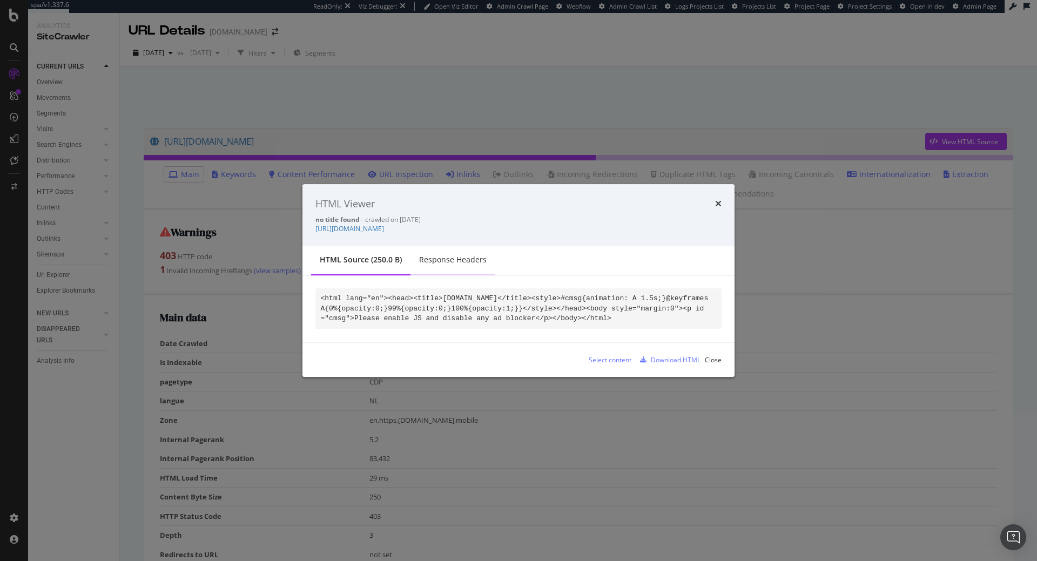
click at [455, 254] on div "Response Headers" at bounding box center [452, 261] width 85 height 30
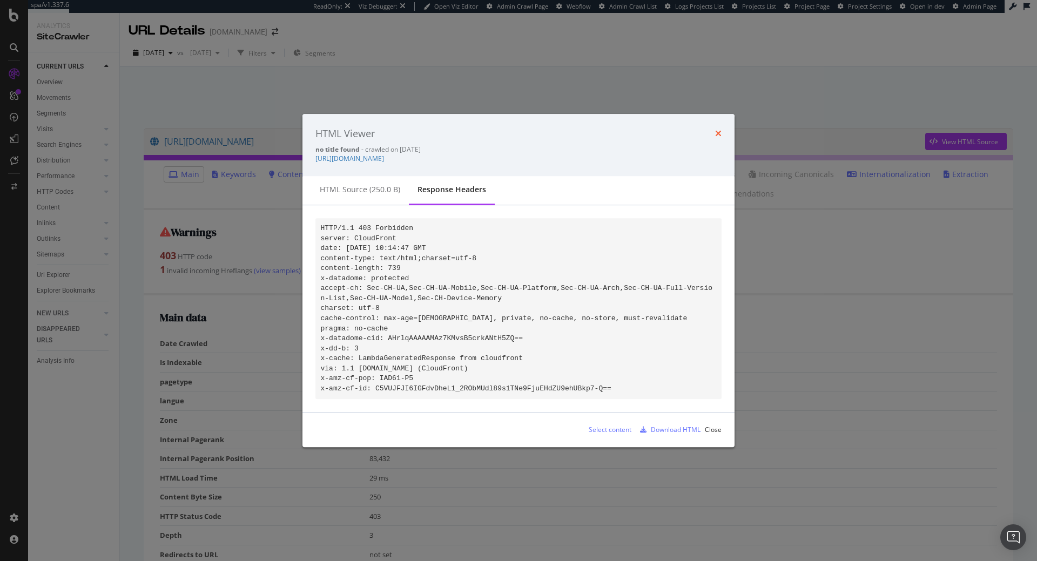
click at [719, 130] on icon "times" at bounding box center [718, 134] width 6 height 9
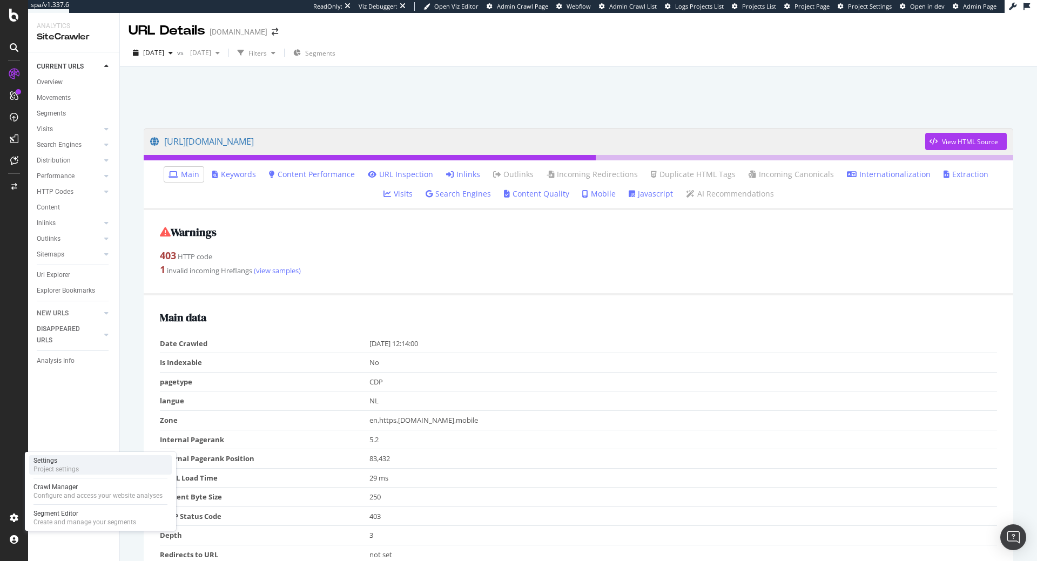
click at [84, 471] on div "Settings Project settings" at bounding box center [100, 464] width 143 height 19
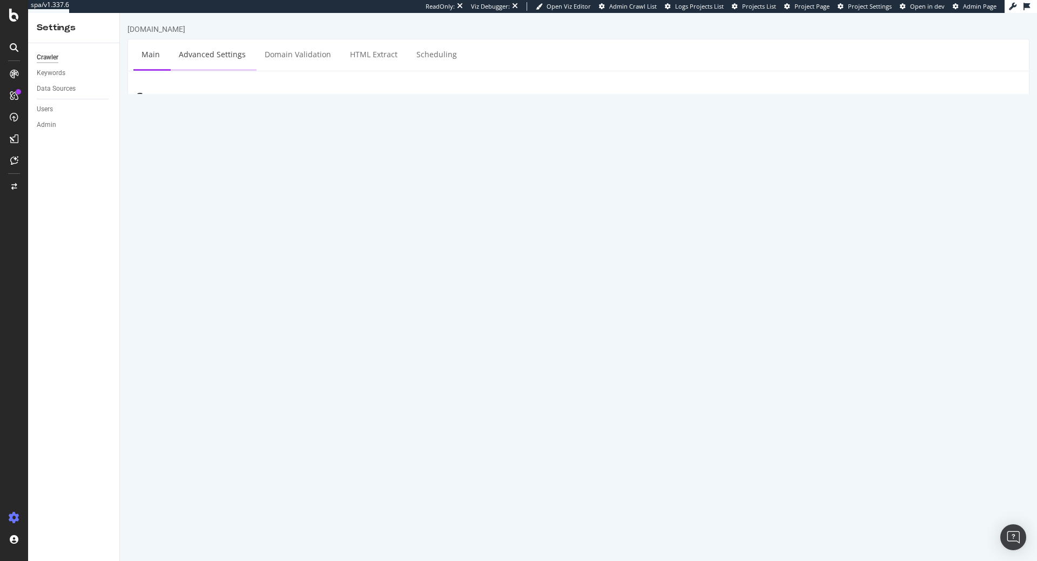
click at [233, 56] on link "Advanced Settings" at bounding box center [212, 54] width 83 height 30
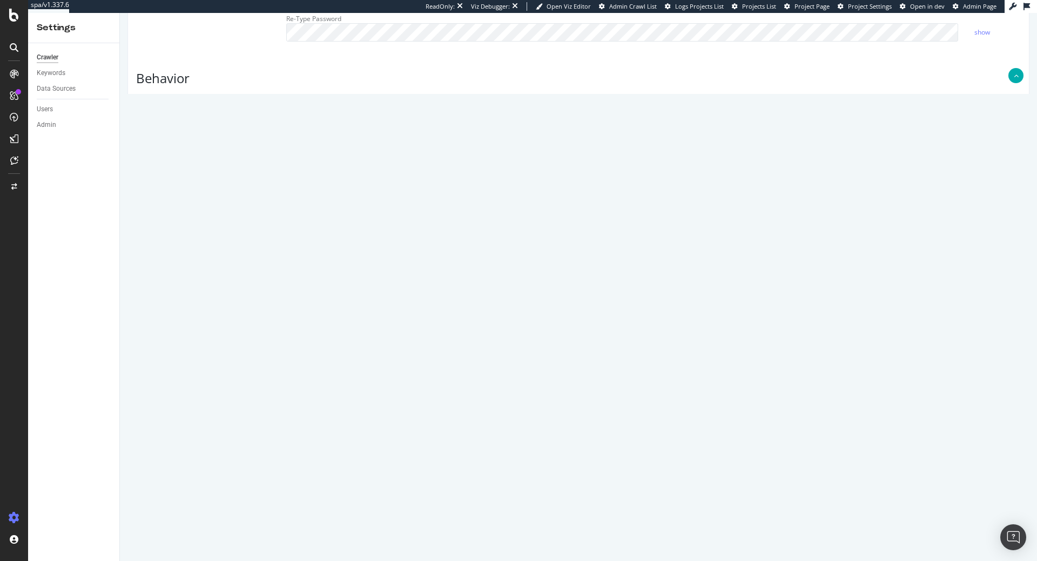
scroll to position [753, 0]
drag, startPoint x: 369, startPoint y: 443, endPoint x: 318, endPoint y: 447, distance: 50.9
click at [318, 447] on textarea "{ "ftl": { "websiteID": "AEXEHW", "token": "lPOWBeC5Nm5X8V99wIgkoTMJRSYGW35l", …" at bounding box center [653, 429] width 734 height 100
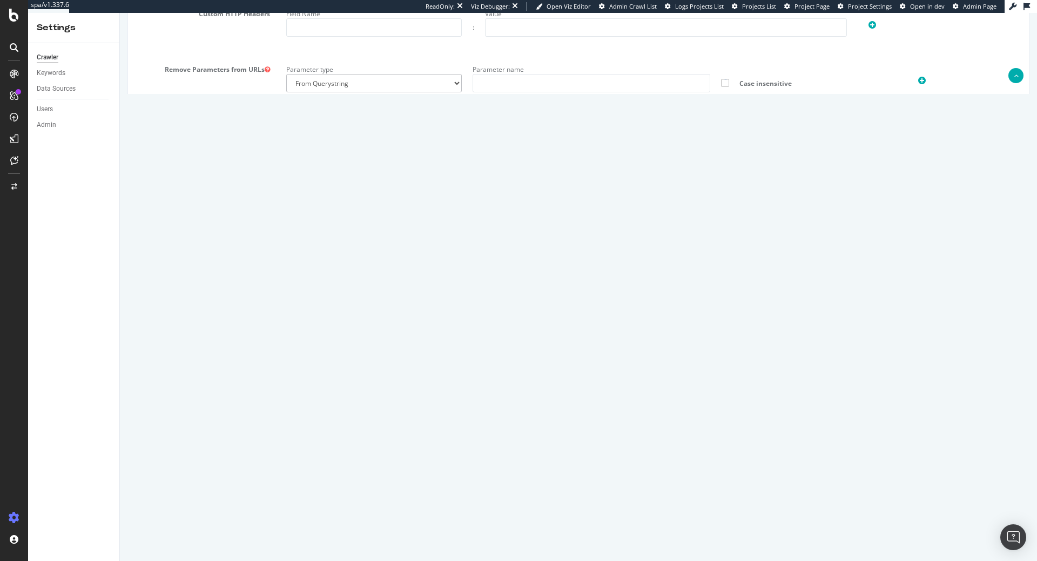
click at [364, 408] on textarea "{ "ftl": { "websiteID": "AEXEHW", "token": "lPOWBeC5Nm5X8V99wIgkoTMJRSYGW35l", …" at bounding box center [653, 429] width 734 height 100
paste textarea ""!dom #see 'help'","
type textarea "{ "ftl": { "websiteID": "AEXEHW", "token": "lPOWBeC5Nm5X8V99wIgkoTMJRSYGW35l", …"
click at [545, 521] on button "Save" at bounding box center [537, 526] width 26 height 16
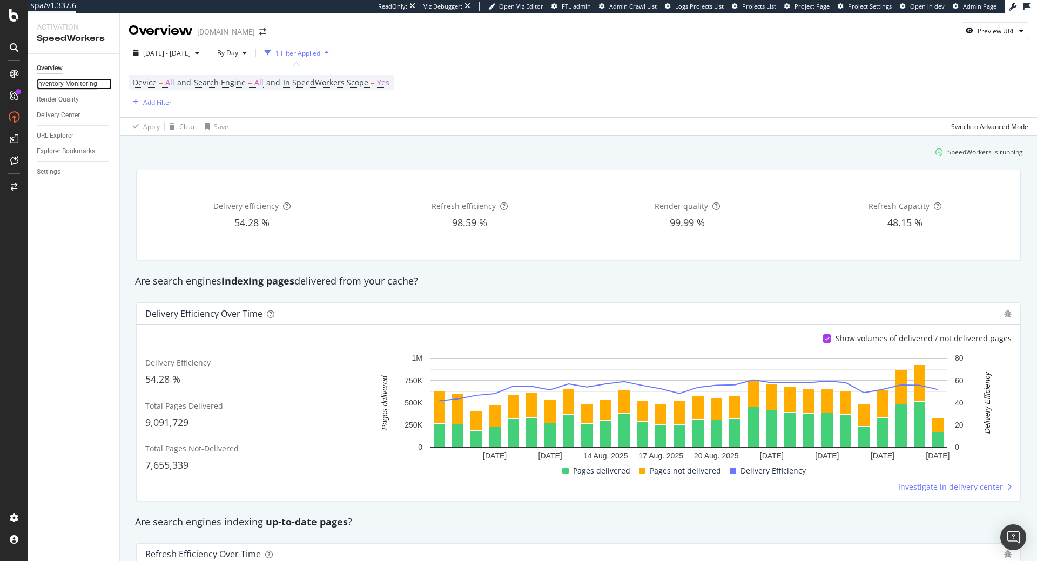
click at [65, 86] on div "Inventory Monitoring" at bounding box center [67, 83] width 60 height 11
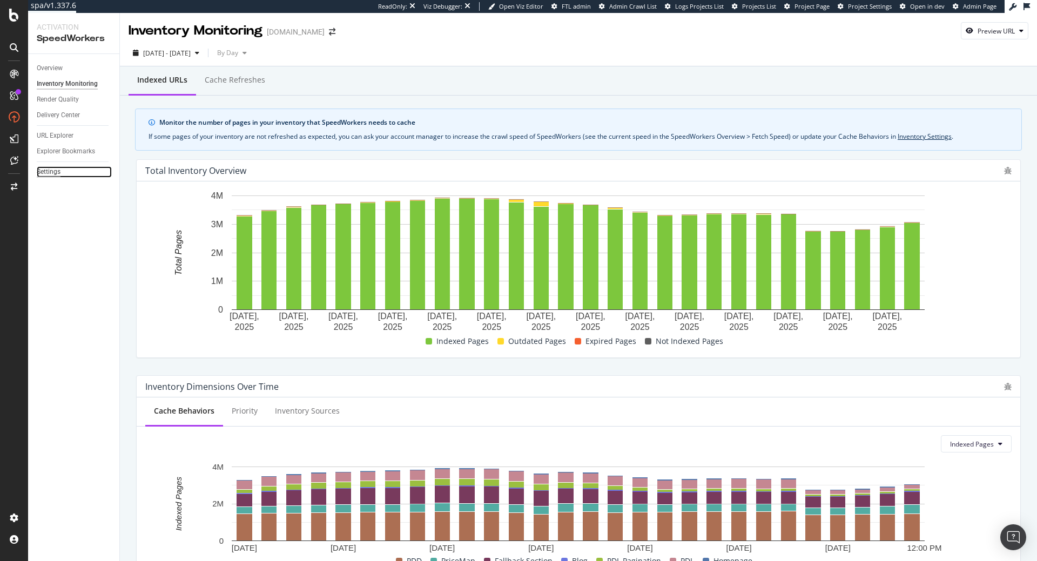
click at [42, 167] on div "Settings" at bounding box center [49, 171] width 24 height 11
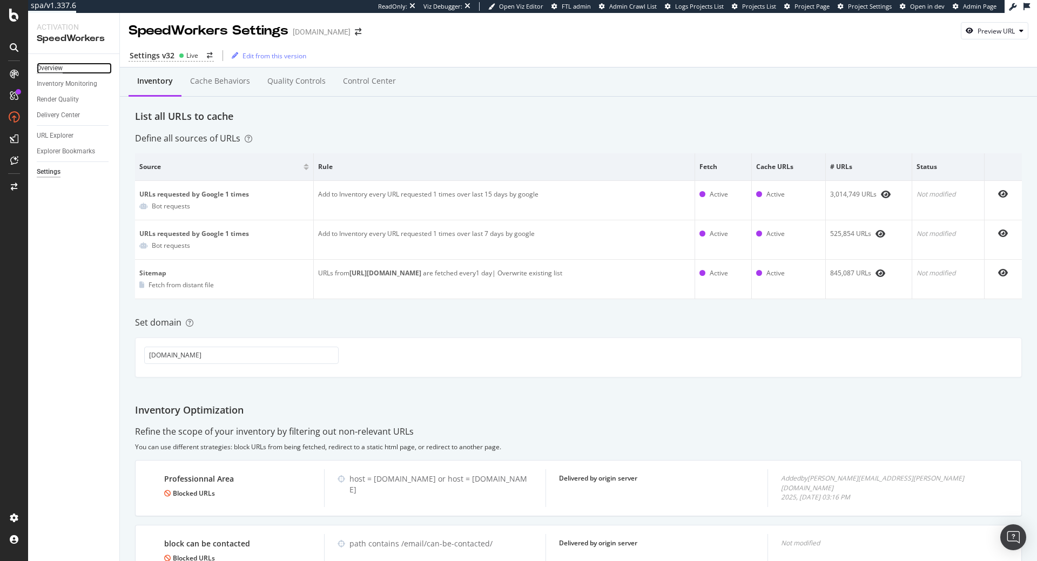
click at [39, 69] on div "Overview" at bounding box center [50, 68] width 26 height 11
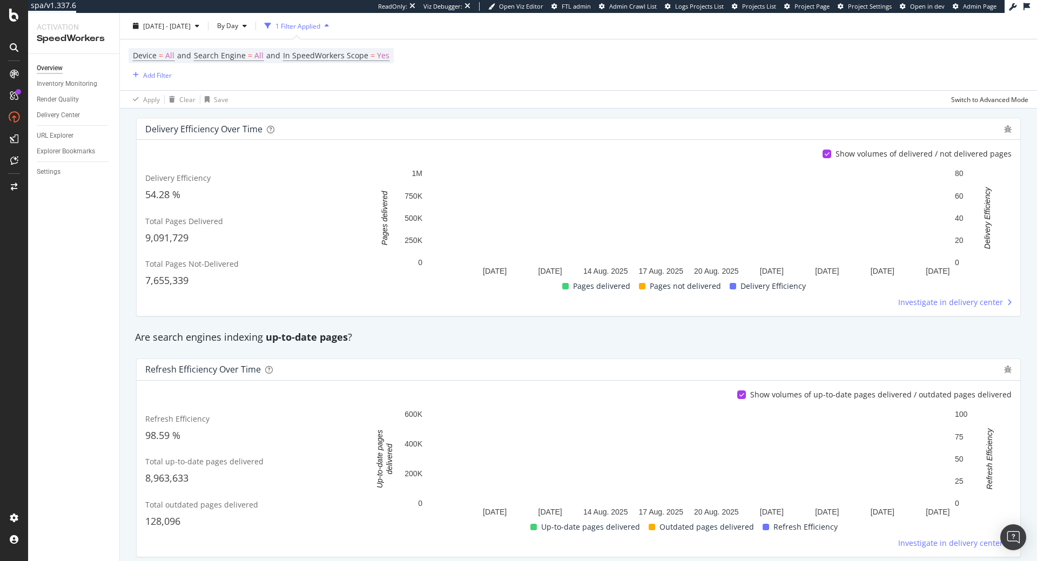
scroll to position [184, 0]
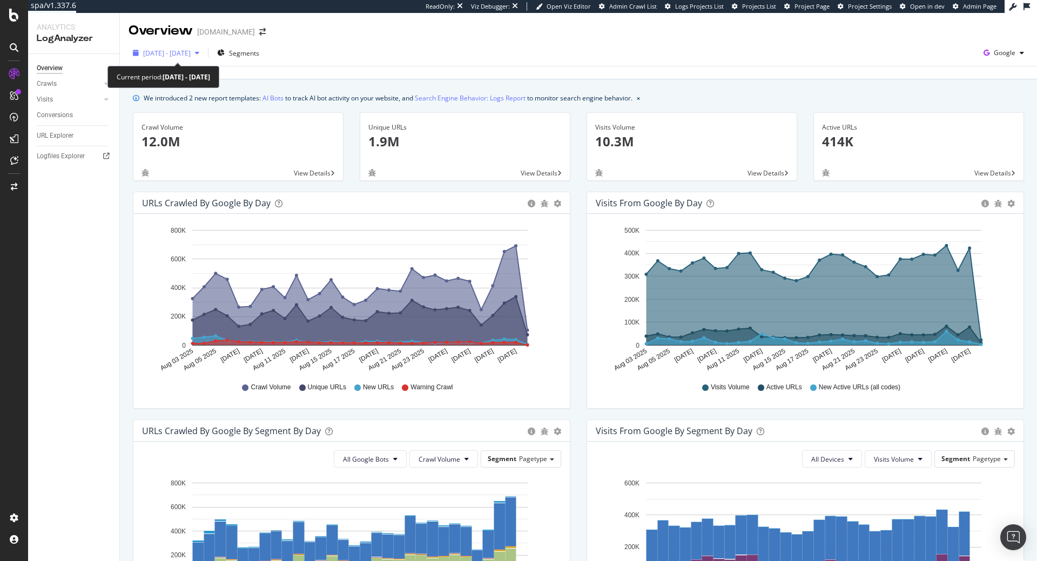
click at [188, 49] on span "[DATE] - [DATE]" at bounding box center [167, 53] width 48 height 9
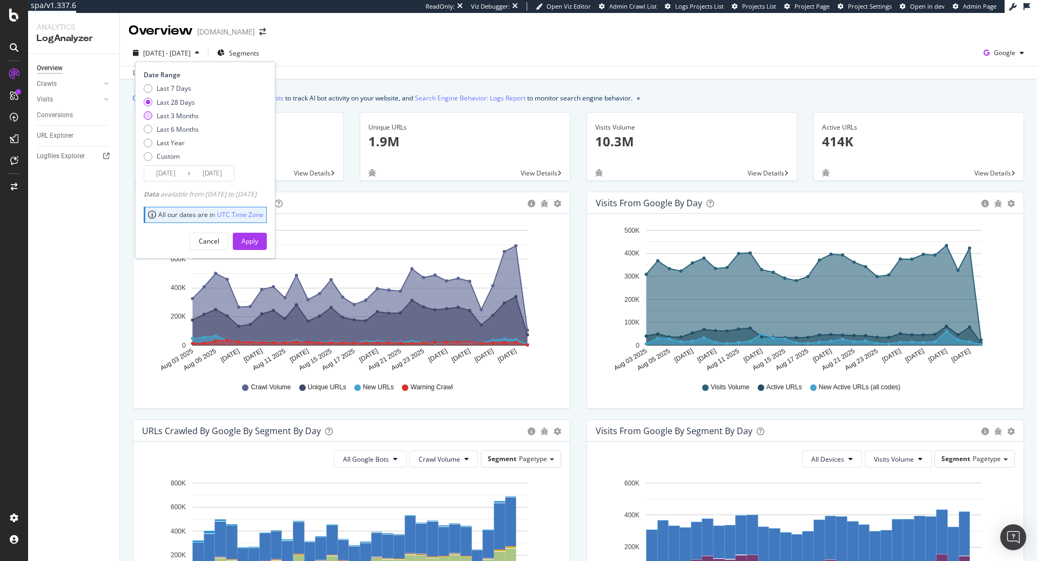
click at [197, 113] on div "Last 3 Months" at bounding box center [178, 115] width 42 height 9
type input "[DATE]"
click at [258, 244] on div "Apply" at bounding box center [249, 241] width 17 height 9
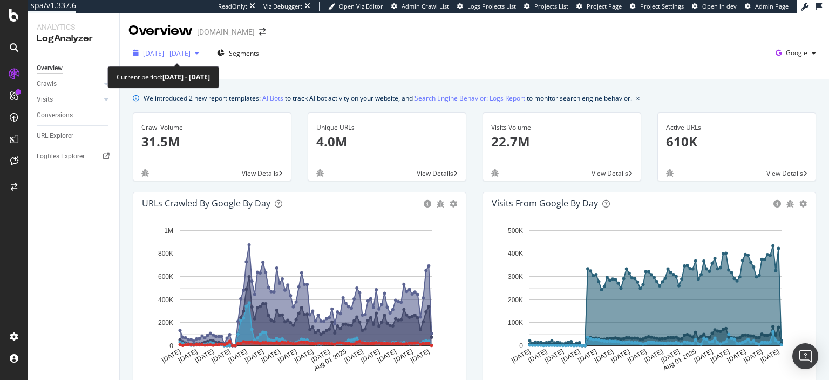
click at [191, 53] on span "[DATE] - [DATE]" at bounding box center [167, 53] width 48 height 9
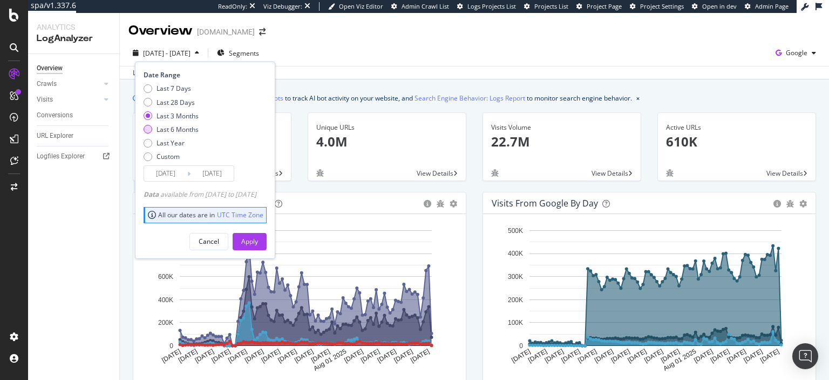
click at [180, 126] on div "Last 6 Months" at bounding box center [178, 129] width 42 height 9
type input "[DATE]"
click at [258, 235] on div "Apply" at bounding box center [249, 241] width 17 height 16
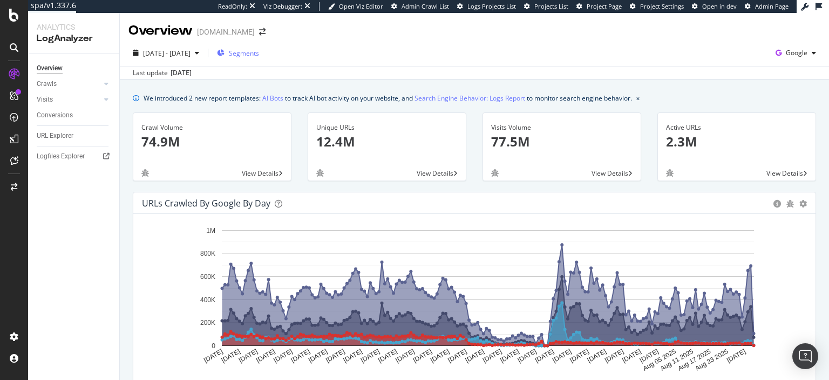
click at [258, 49] on span "Segments" at bounding box center [244, 53] width 30 height 9
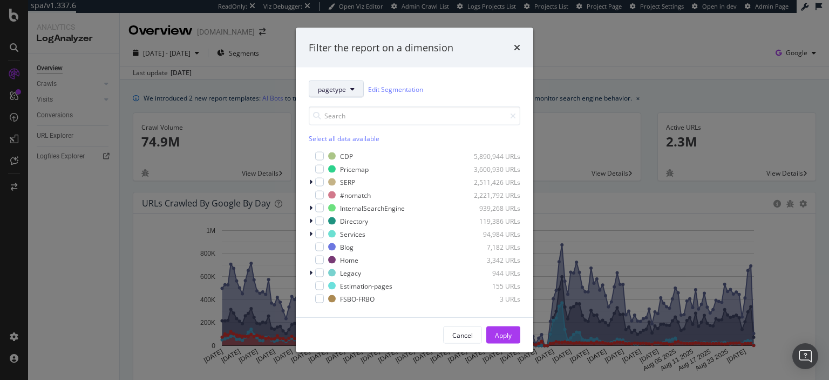
click at [335, 92] on span "pagetype" at bounding box center [332, 88] width 28 height 9
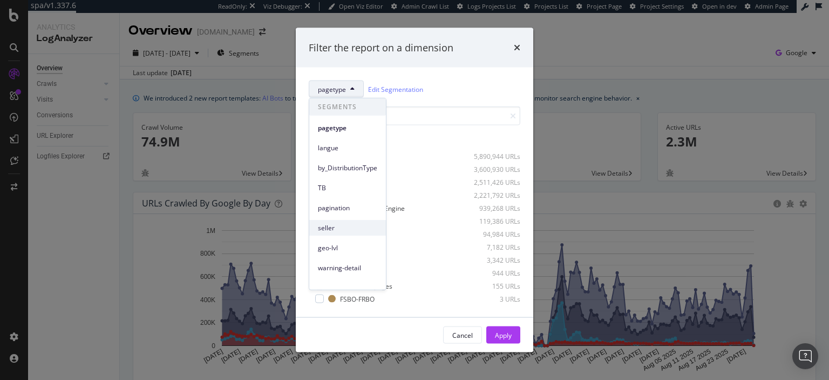
scroll to position [30, 0]
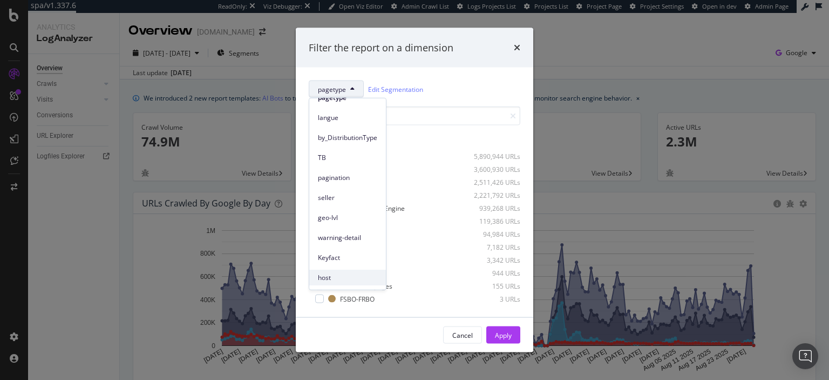
click at [332, 275] on span "host" at bounding box center [347, 277] width 59 height 10
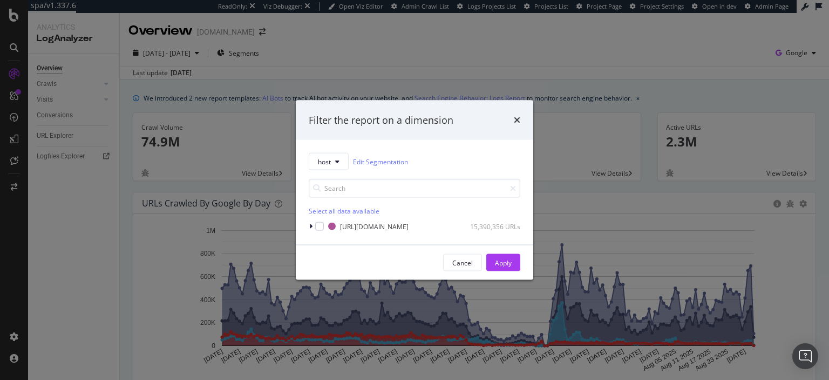
click at [307, 227] on div "host Edit Segmentation Select all data available [URL][DOMAIN_NAME] 15,390,356 …" at bounding box center [415, 192] width 238 height 105
click at [309, 226] on div "modal" at bounding box center [312, 226] width 6 height 11
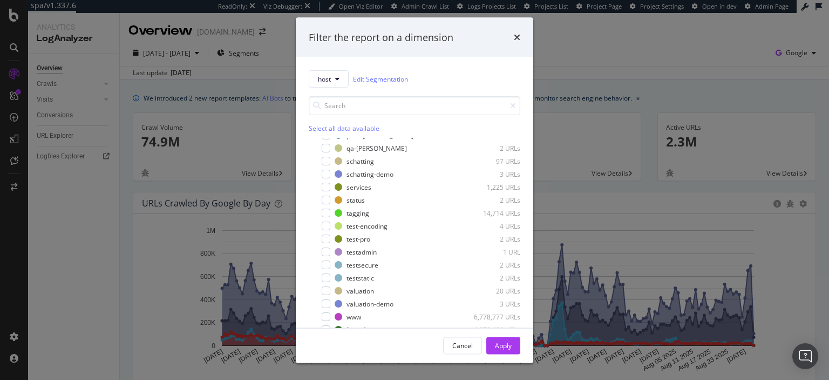
scroll to position [19, 0]
